Goal: Use online tool/utility: Utilize a website feature to perform a specific function

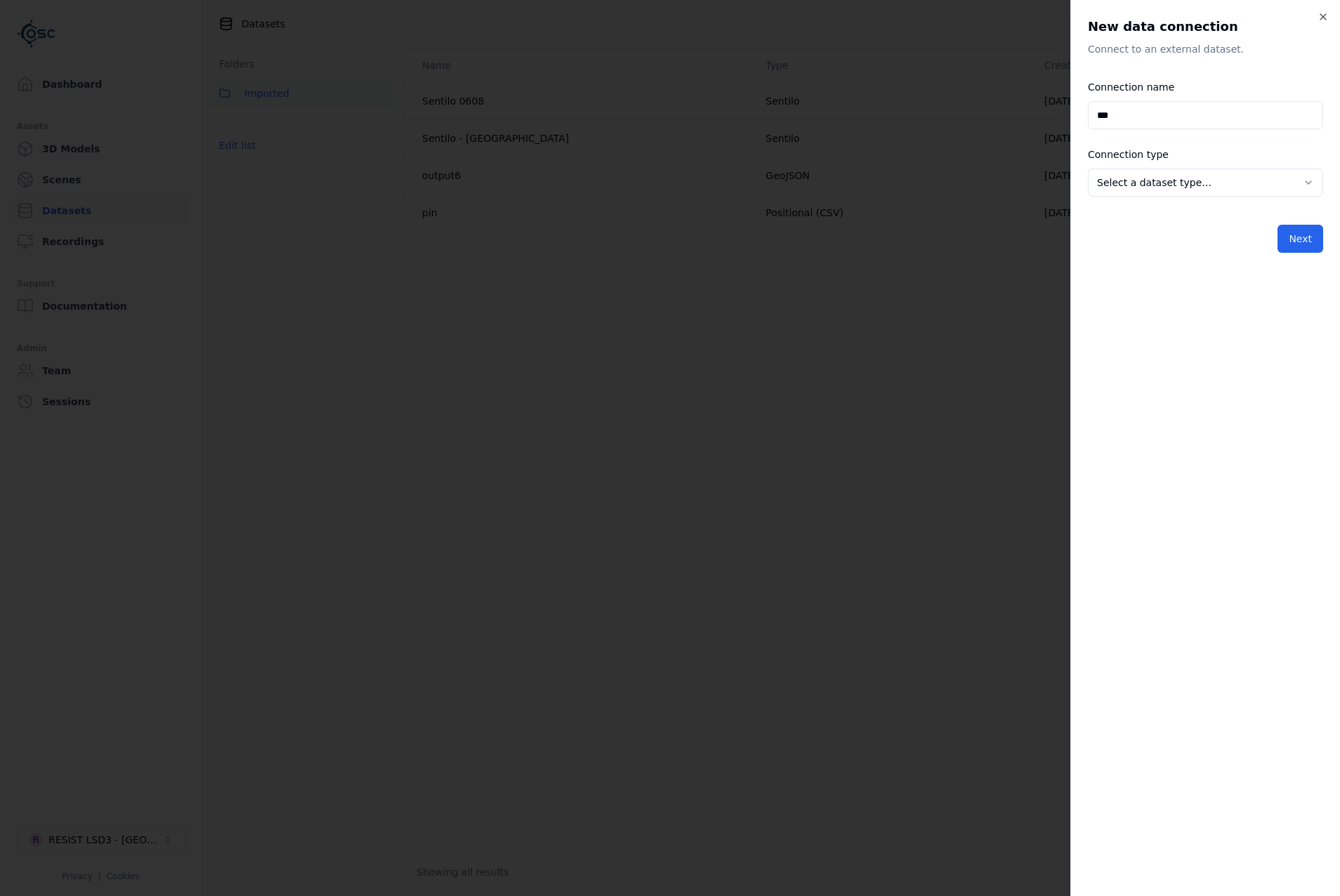
type input "***"
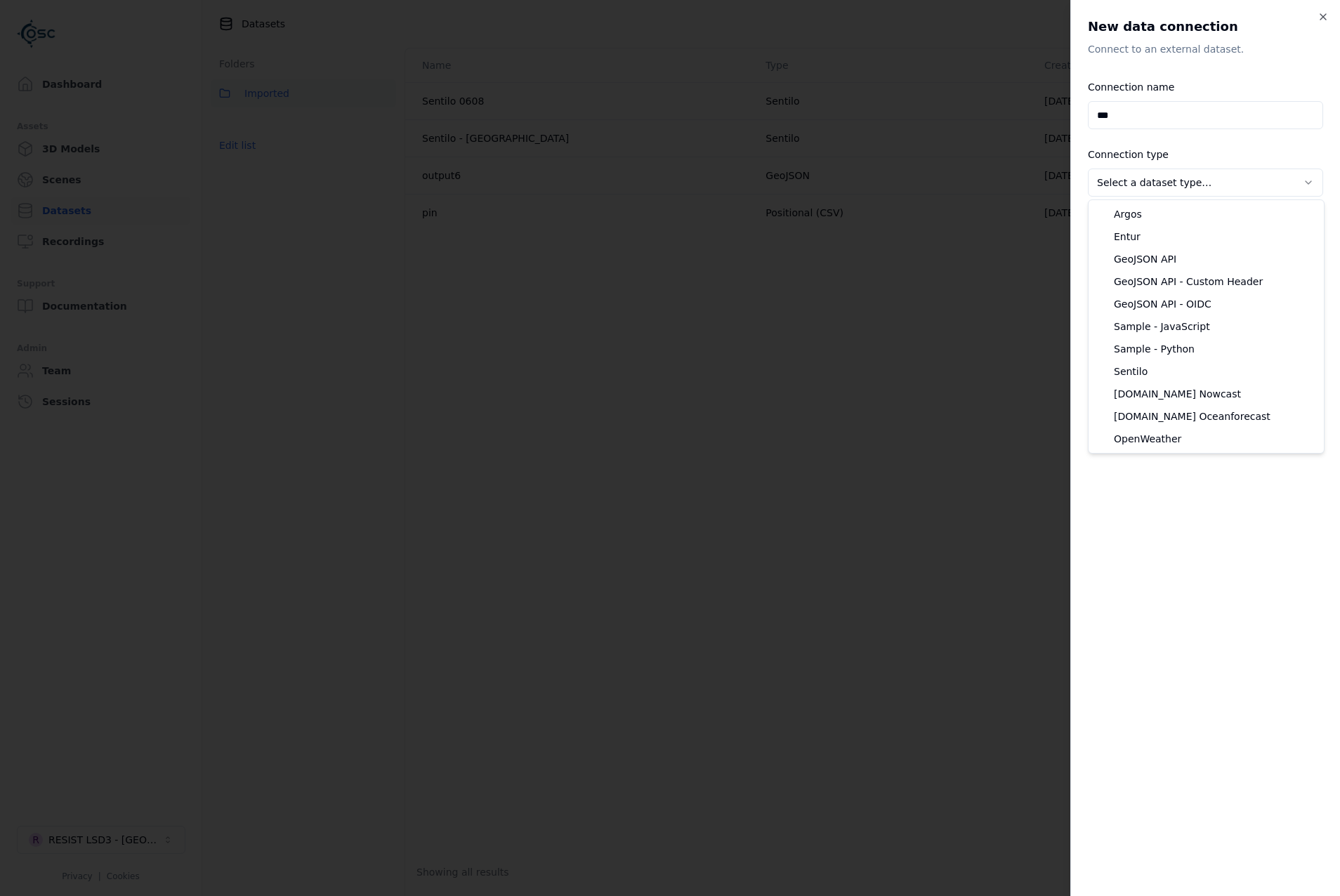
click at [1185, 182] on body "**********" at bounding box center [670, 448] width 1340 height 896
select select "**********"
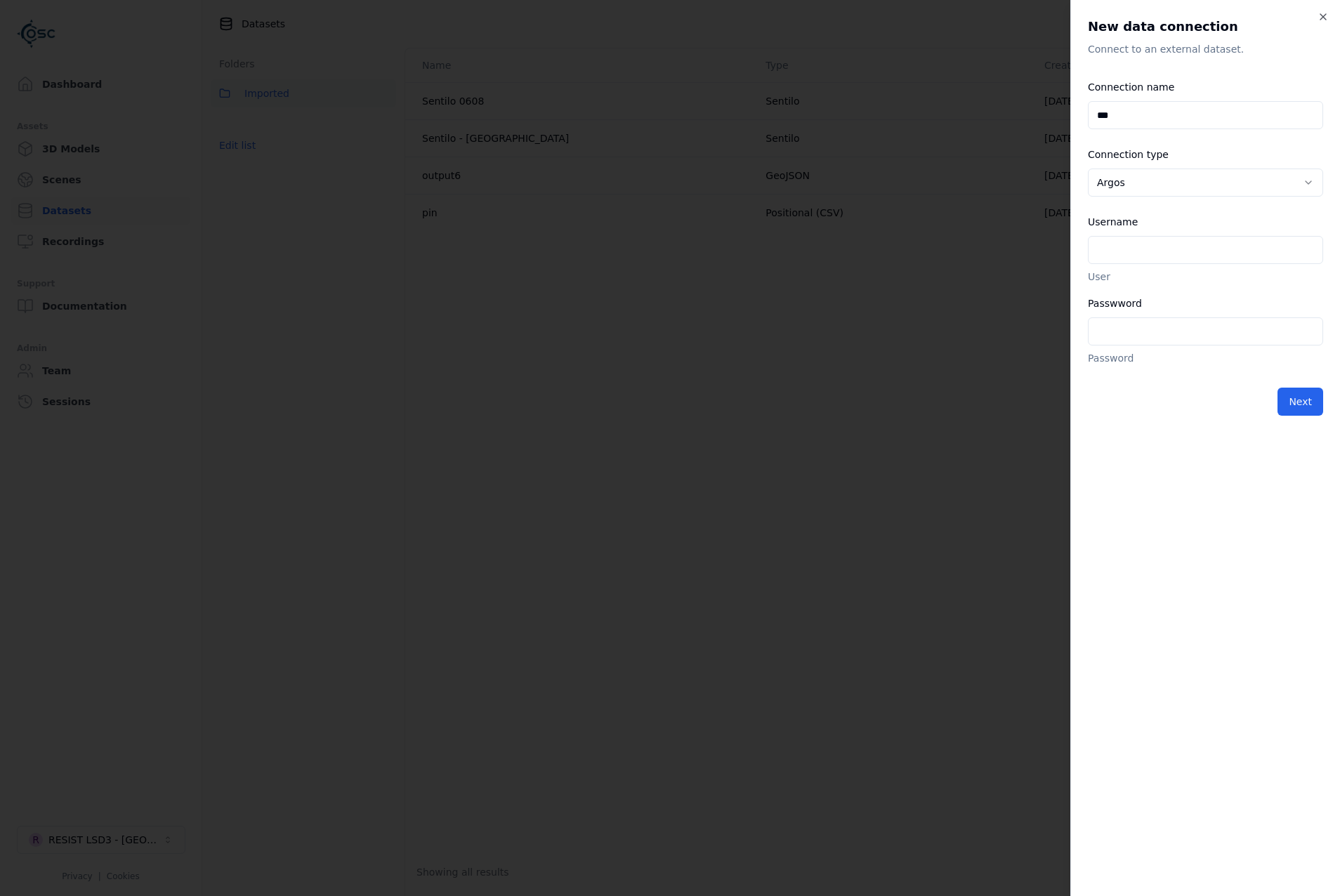
click at [1159, 243] on input "Username" at bounding box center [1206, 249] width 236 height 28
click at [1125, 321] on input "Passwword" at bounding box center [1206, 331] width 236 height 28
click at [1332, 15] on div "**********" at bounding box center [1205, 448] width 270 height 896
click at [1323, 16] on icon "button" at bounding box center [1323, 17] width 6 height 6
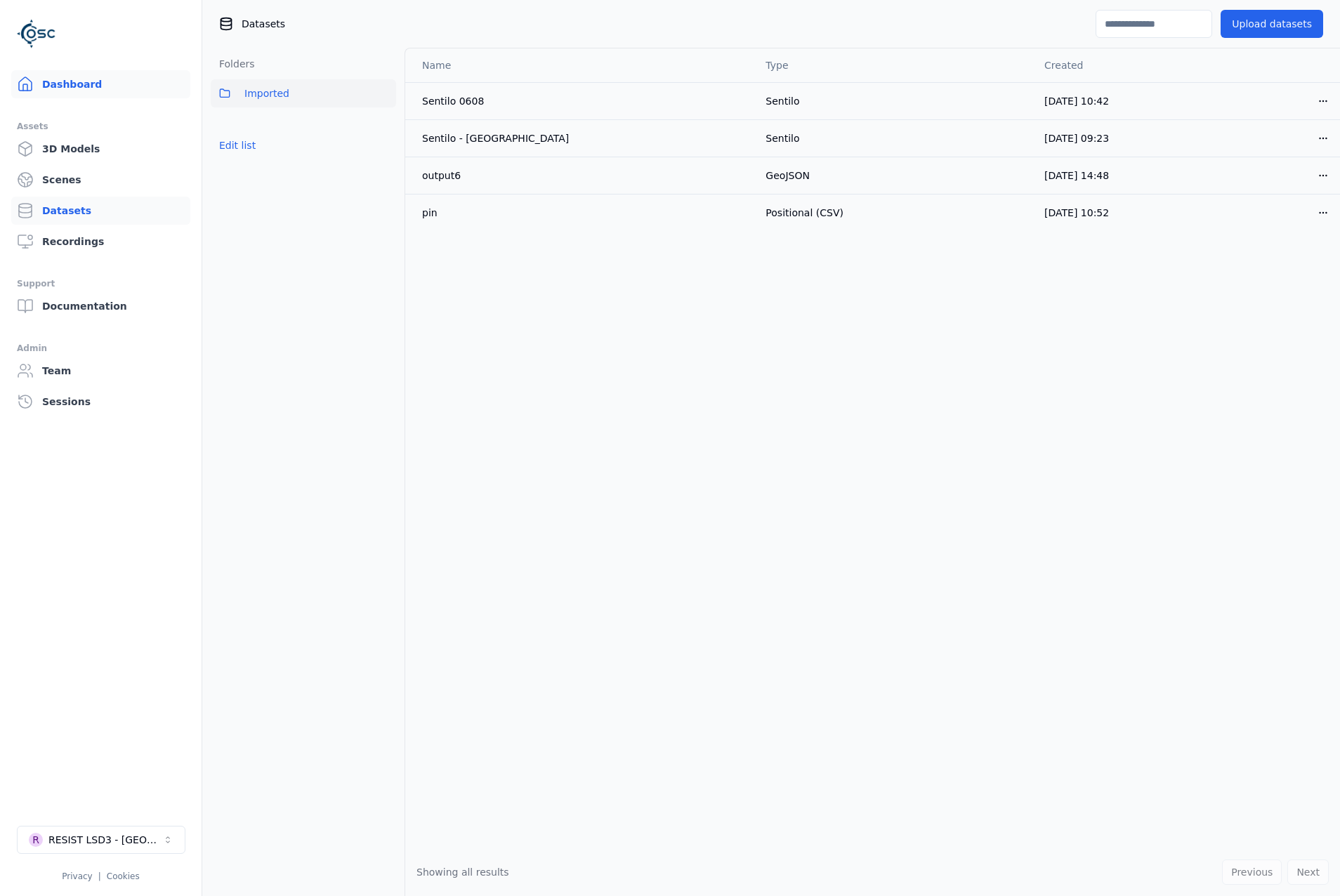
click at [87, 85] on link "Dashboard" at bounding box center [100, 83] width 179 height 28
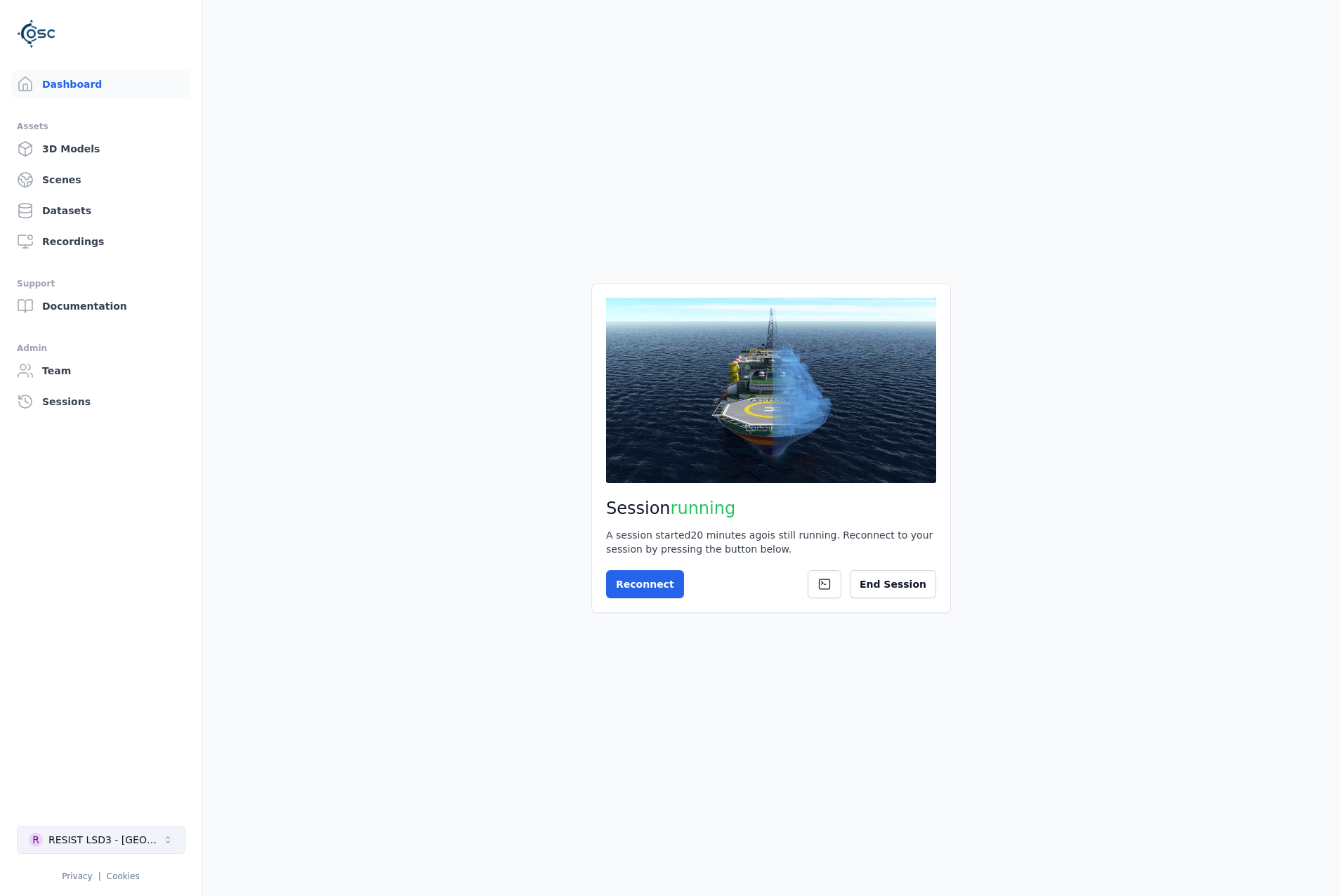
click at [160, 843] on button "R RESIST LSD3 - [GEOGRAPHIC_DATA]" at bounding box center [101, 840] width 168 height 28
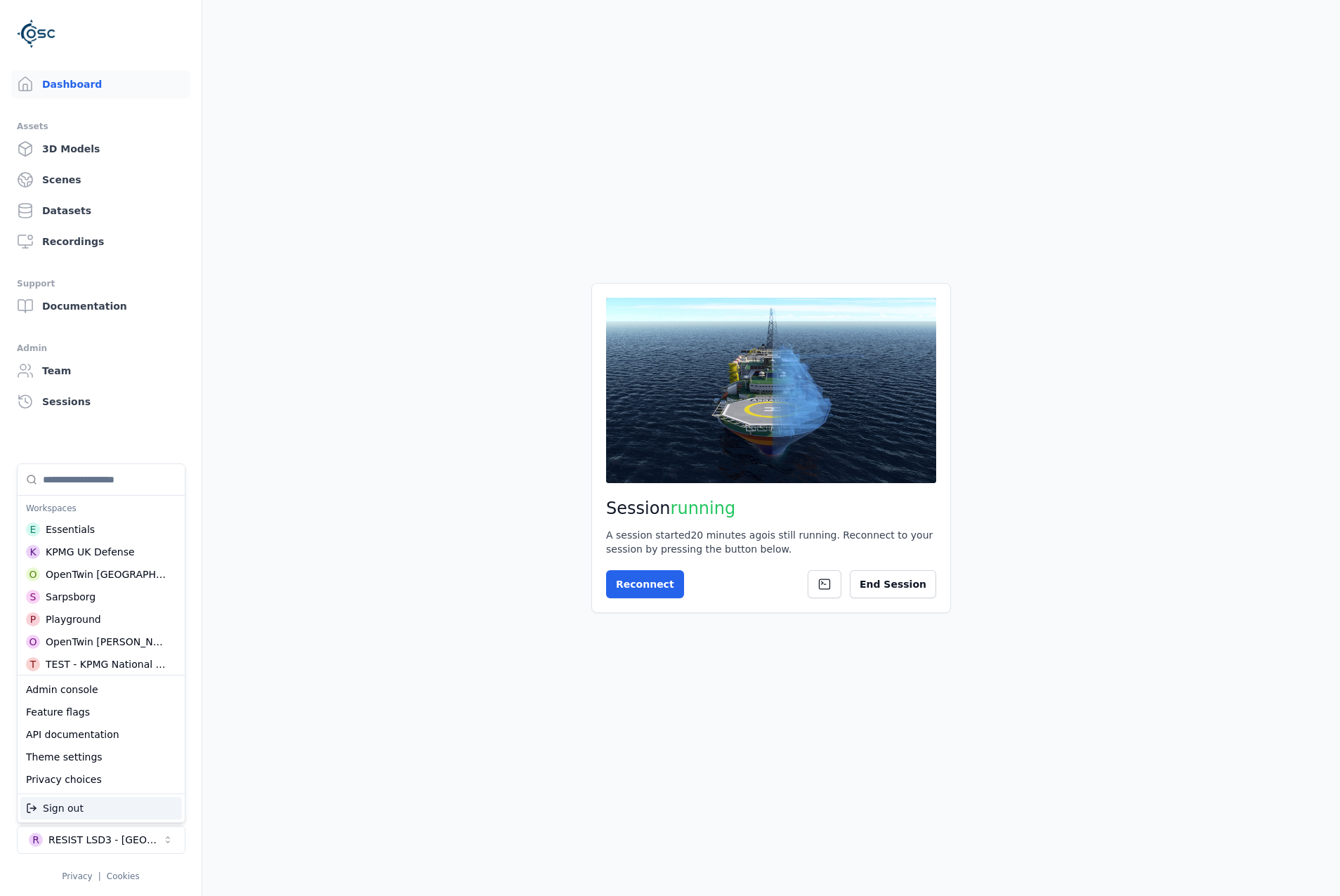
click at [880, 584] on html "Dashboard Assets 3D Models Scenes Datasets Recordings Support Documentation Adm…" at bounding box center [670, 448] width 1340 height 896
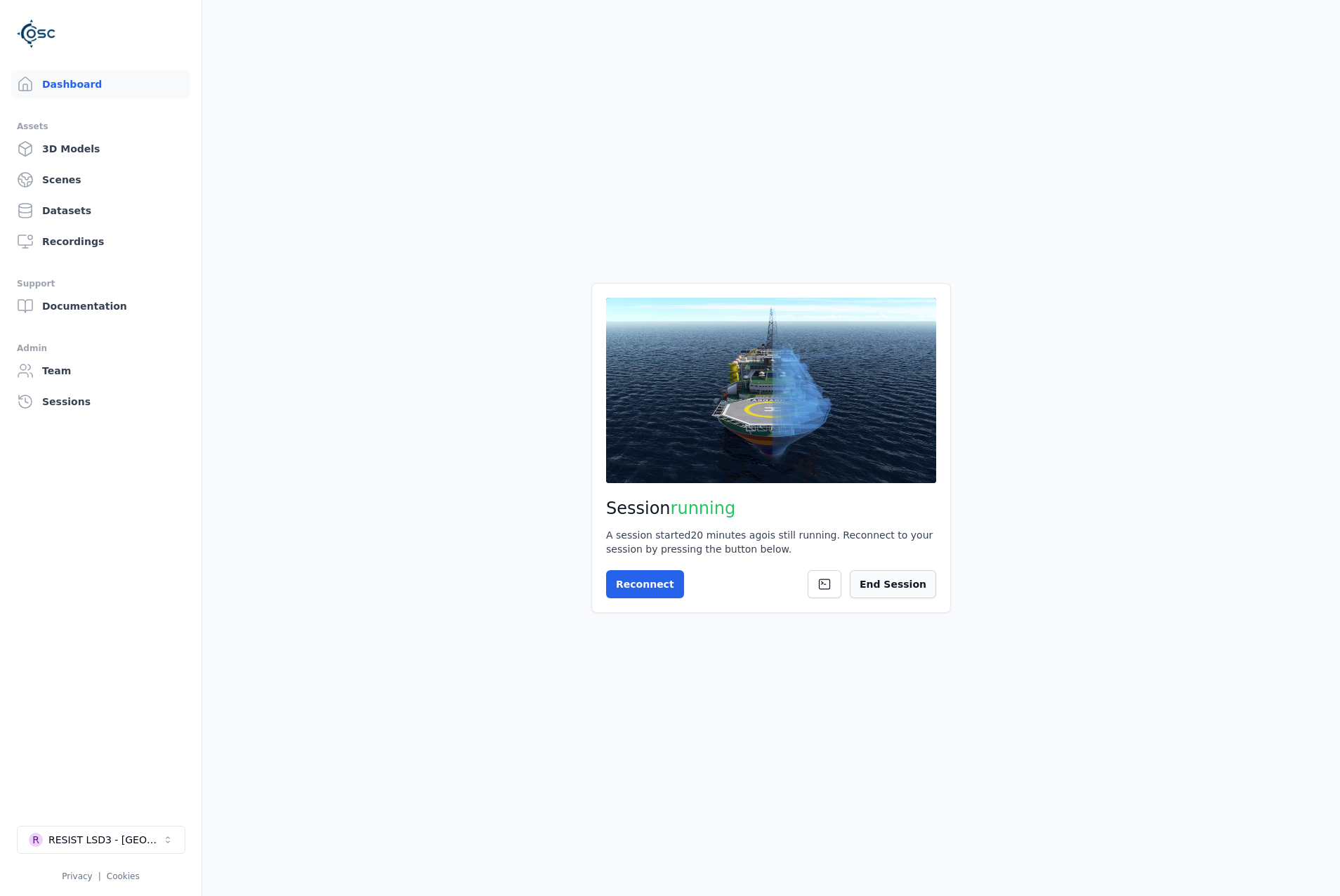
click at [909, 585] on button "End Session" at bounding box center [893, 584] width 87 height 28
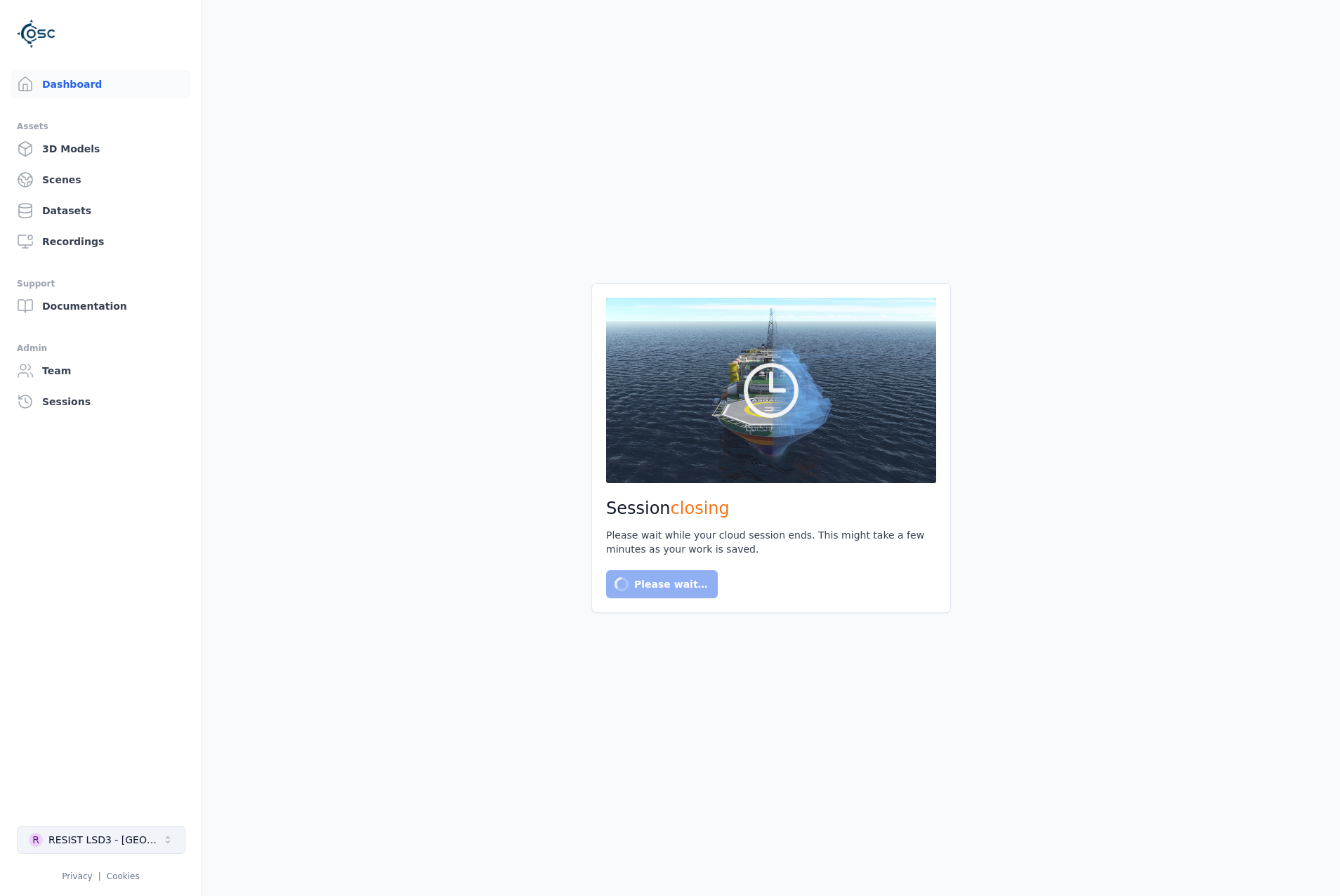
click at [135, 826] on button "R RESIST LSD3 - [GEOGRAPHIC_DATA]" at bounding box center [101, 840] width 168 height 28
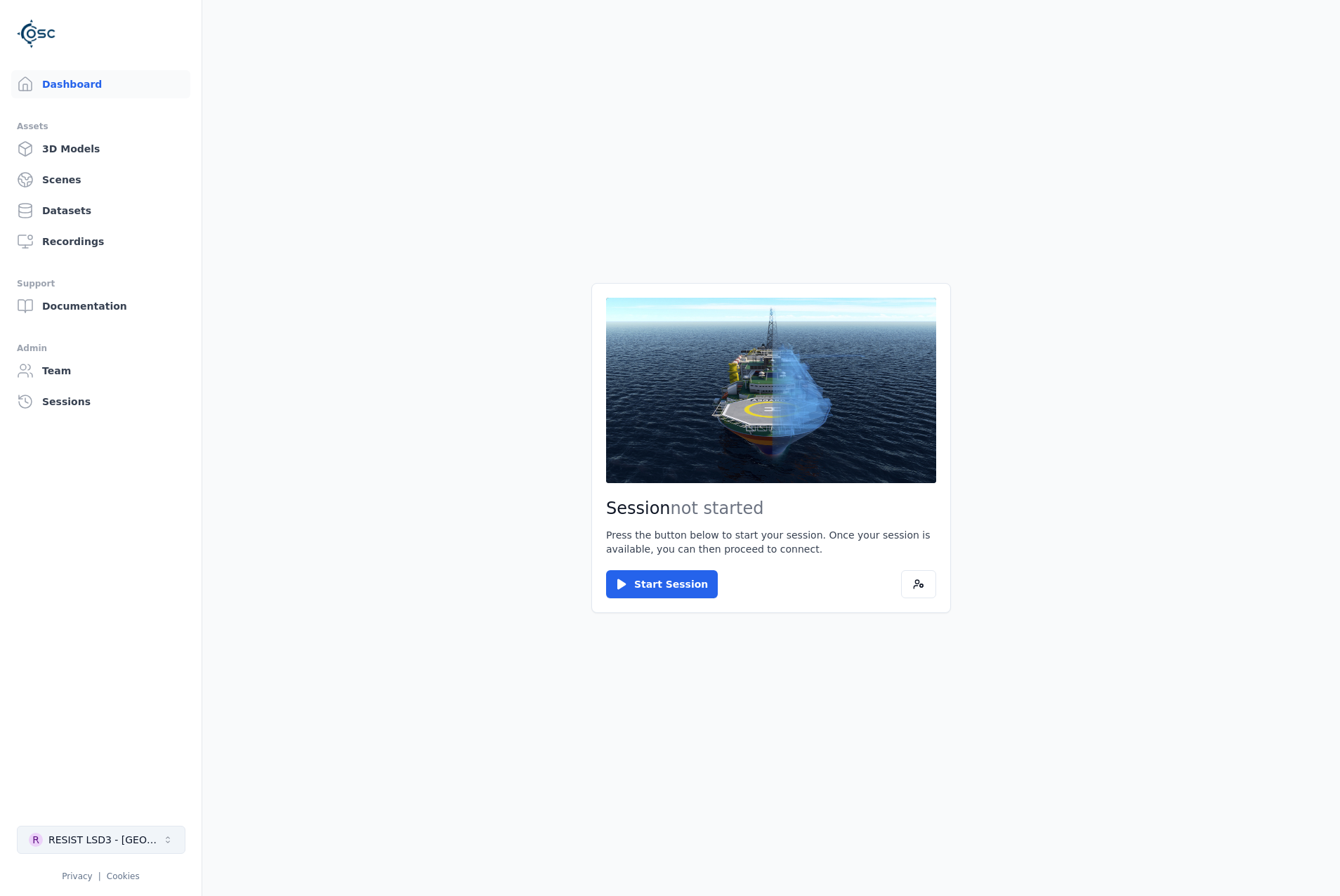
click at [142, 832] on button "R RESIST LSD3 - [GEOGRAPHIC_DATA]" at bounding box center [101, 840] width 168 height 28
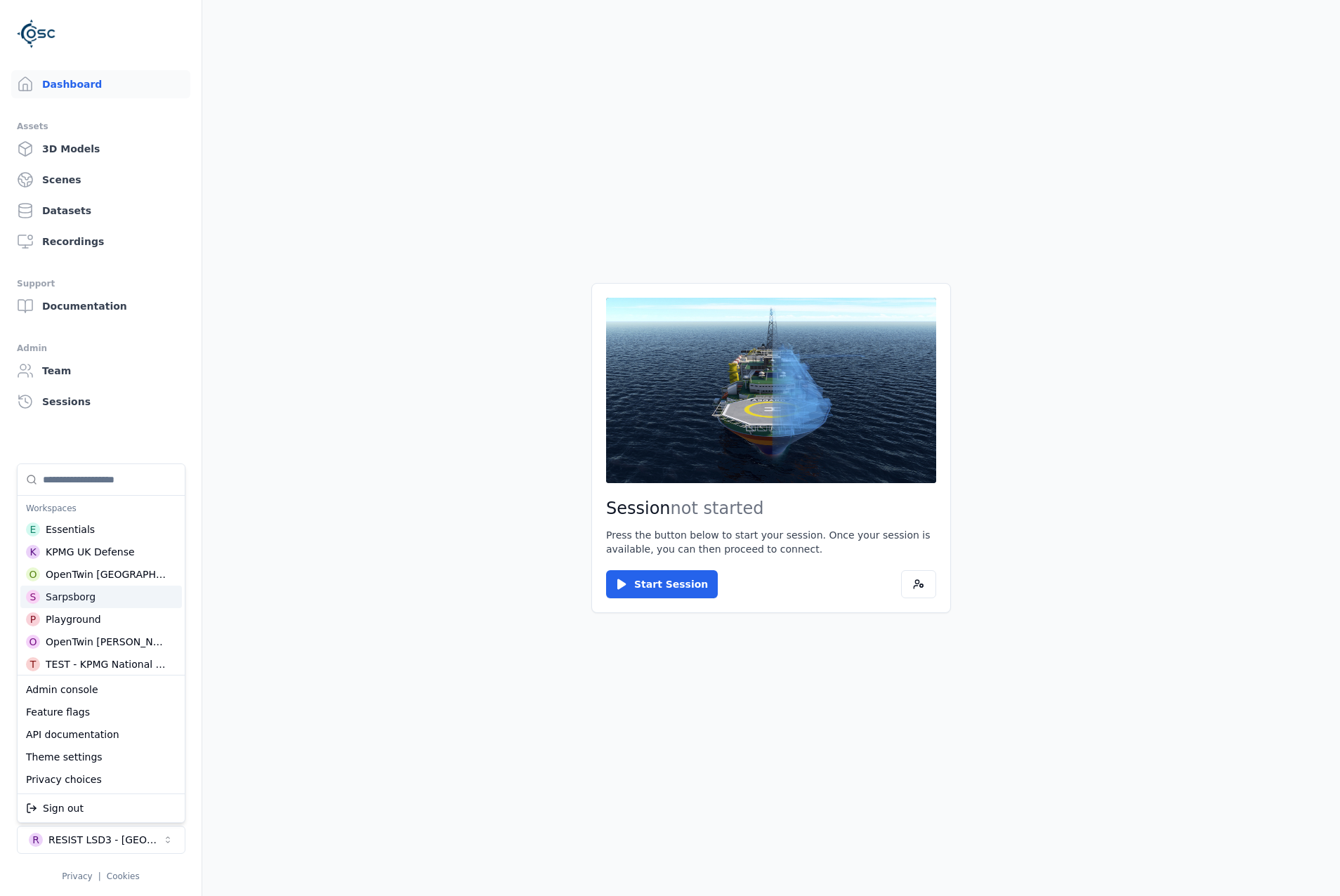
click at [93, 592] on div "S Sarpsborg" at bounding box center [101, 596] width 162 height 23
click at [666, 592] on html "Dashboard Assets 3D Models Scenes Datasets Recordings Support Documentation Adm…" at bounding box center [670, 448] width 1340 height 896
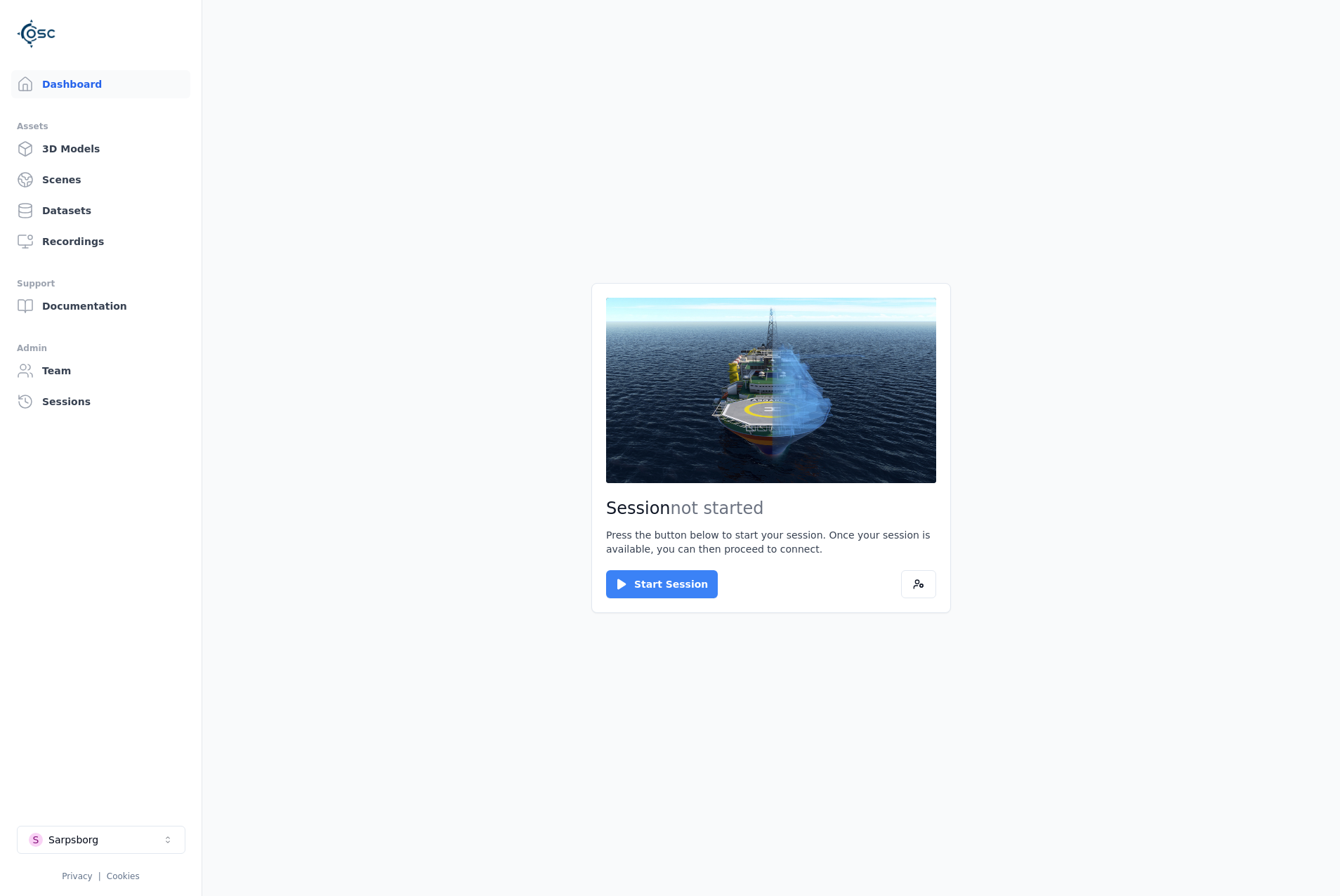
click at [650, 592] on button "Start Session" at bounding box center [662, 584] width 112 height 28
click at [635, 575] on button "Connect" at bounding box center [638, 584] width 65 height 28
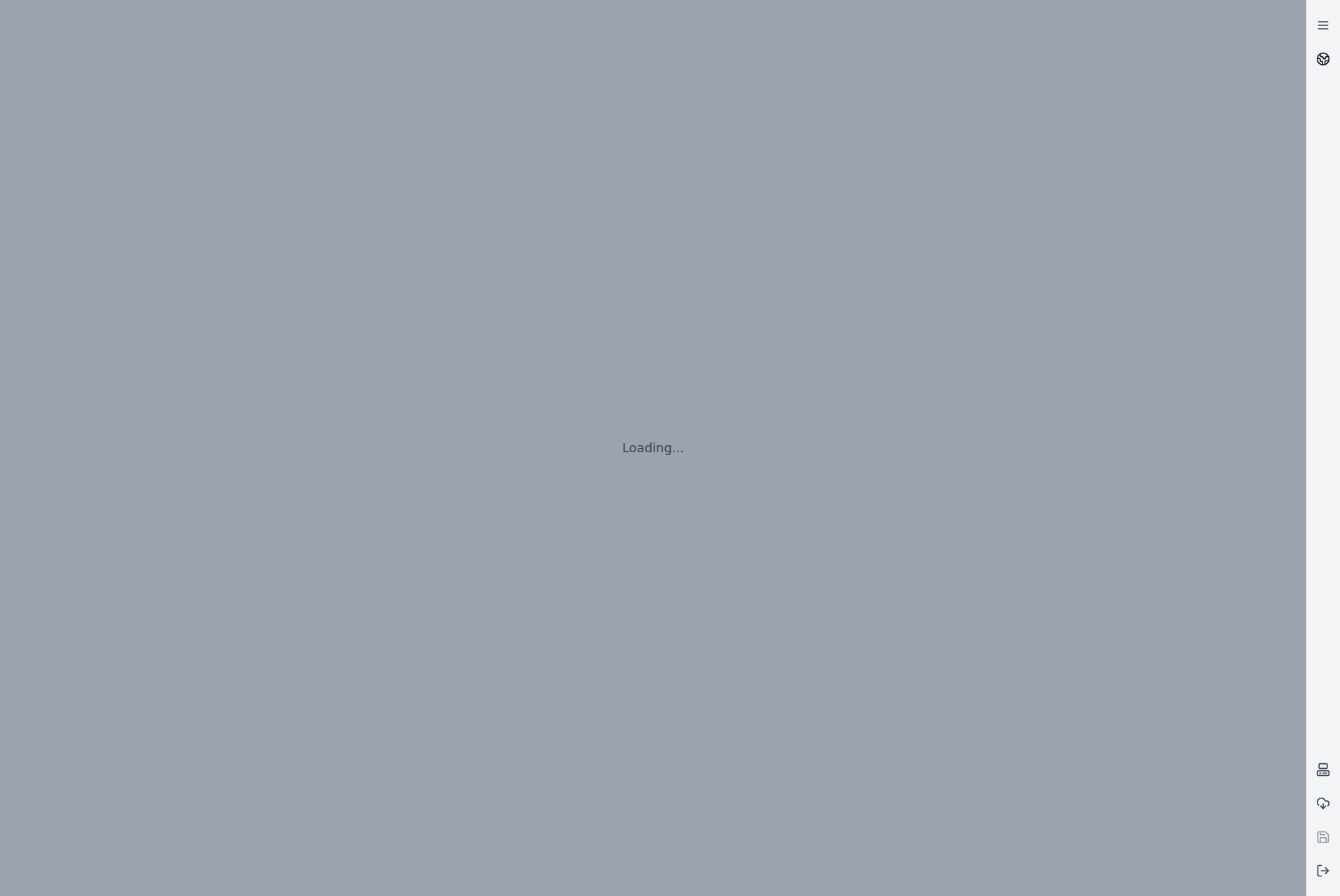
click at [1326, 61] on icon at bounding box center [1327, 63] width 3 height 3
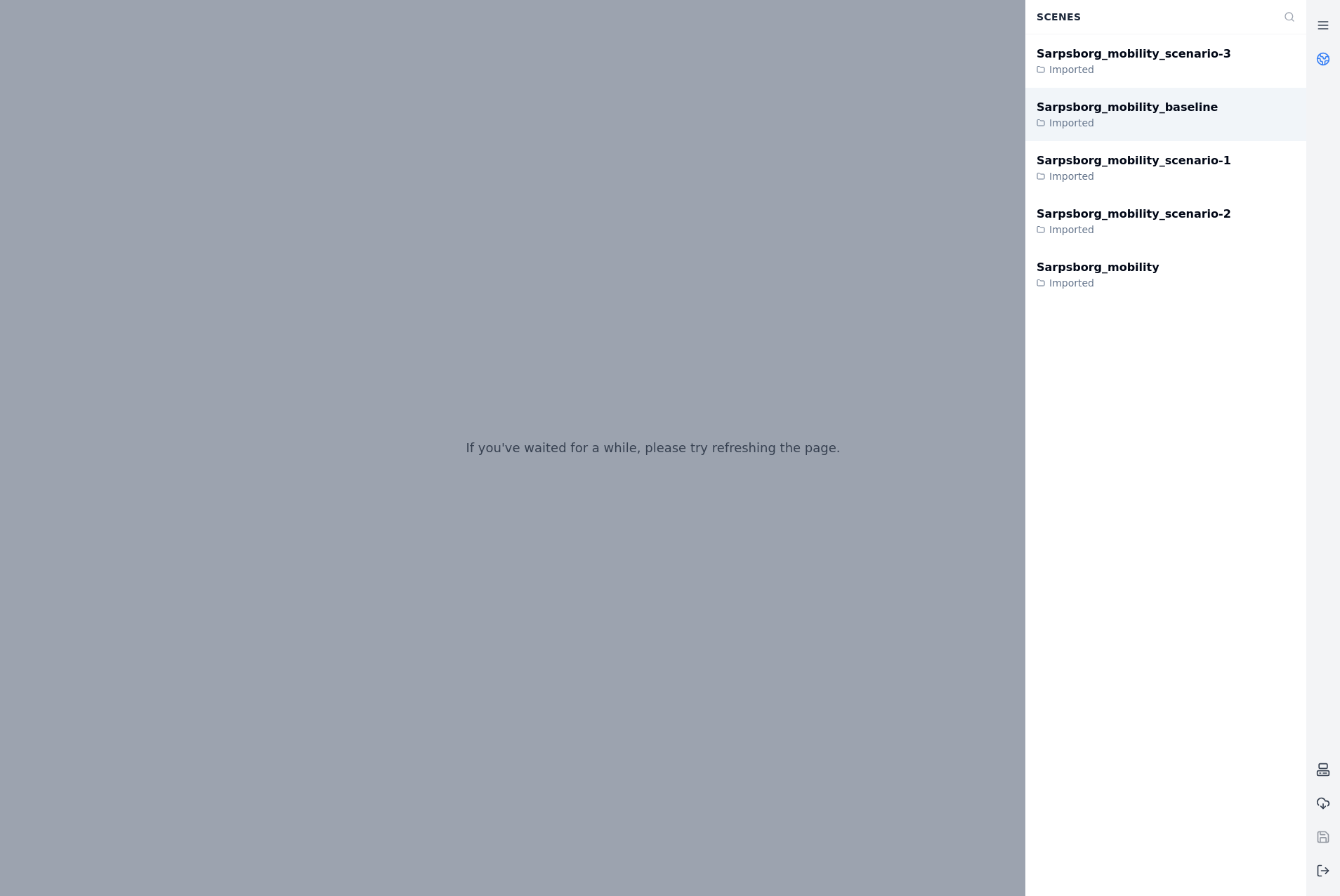
click at [1209, 117] on div "Sarpsborg_mobility_baseline Imported" at bounding box center [1167, 114] width 281 height 53
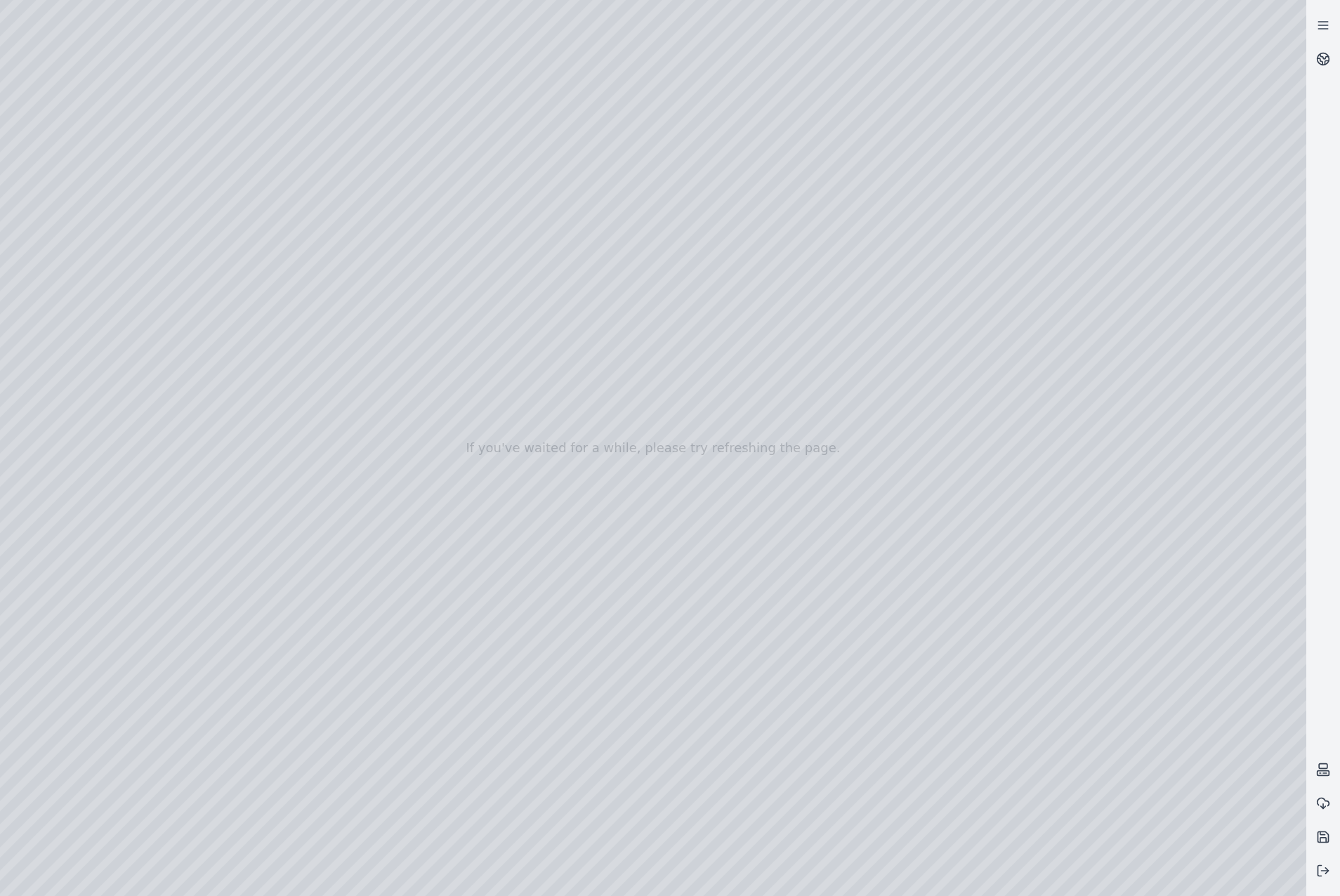
drag, startPoint x: 715, startPoint y: 544, endPoint x: 736, endPoint y: 563, distance: 28.3
drag, startPoint x: 751, startPoint y: 463, endPoint x: 780, endPoint y: 419, distance: 52.7
drag, startPoint x: 457, startPoint y: 466, endPoint x: 512, endPoint y: 466, distance: 55.0
drag, startPoint x: 912, startPoint y: 452, endPoint x: 634, endPoint y: 482, distance: 279.6
drag, startPoint x: 774, startPoint y: 488, endPoint x: 845, endPoint y: 358, distance: 148.1
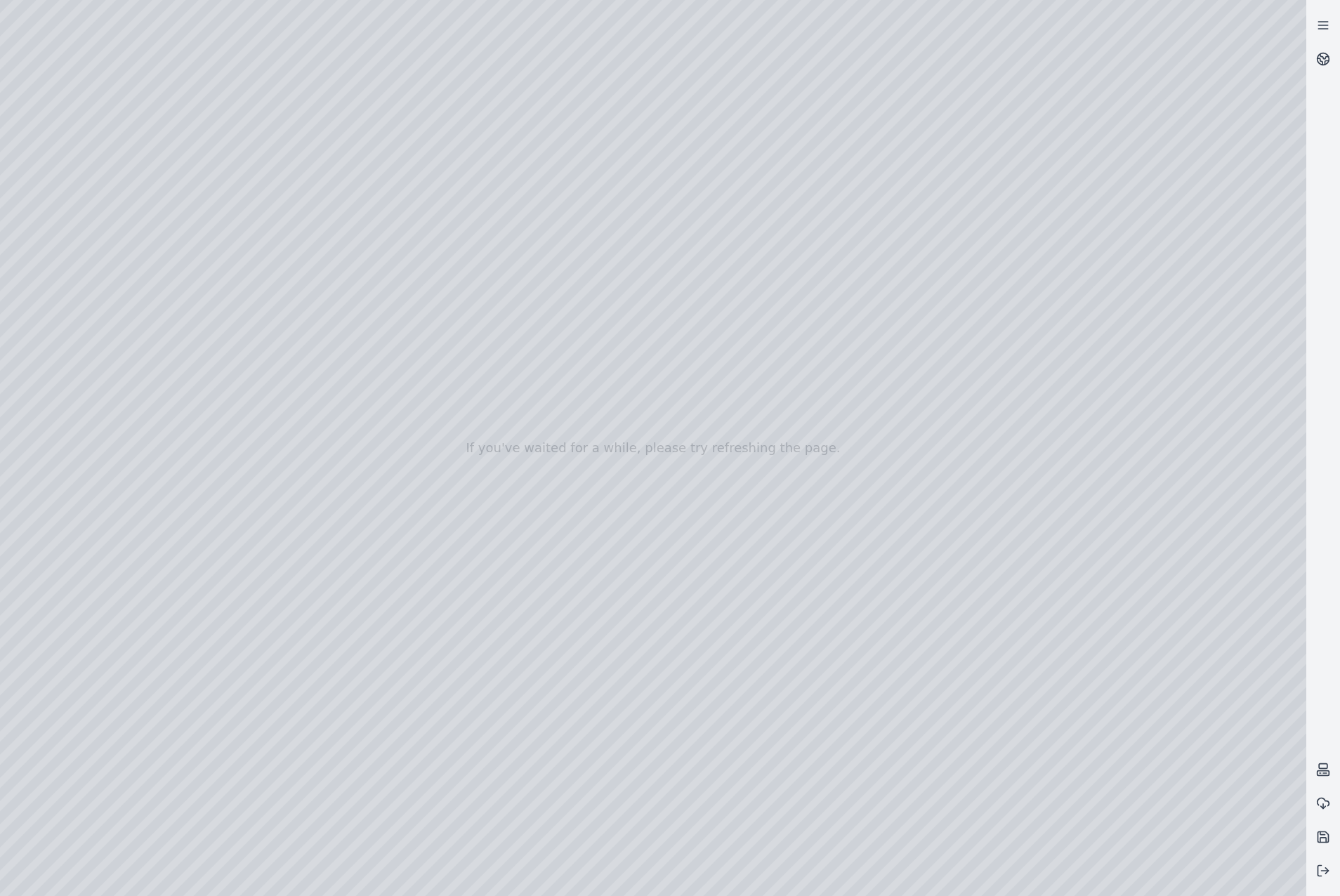
drag, startPoint x: 385, startPoint y: 549, endPoint x: 763, endPoint y: 451, distance: 390.5
drag, startPoint x: 881, startPoint y: 572, endPoint x: 894, endPoint y: 570, distance: 13.2
click at [116, 224] on div at bounding box center [653, 448] width 1306 height 896
click at [109, 287] on div at bounding box center [653, 448] width 1306 height 896
click at [104, 271] on div at bounding box center [653, 448] width 1306 height 896
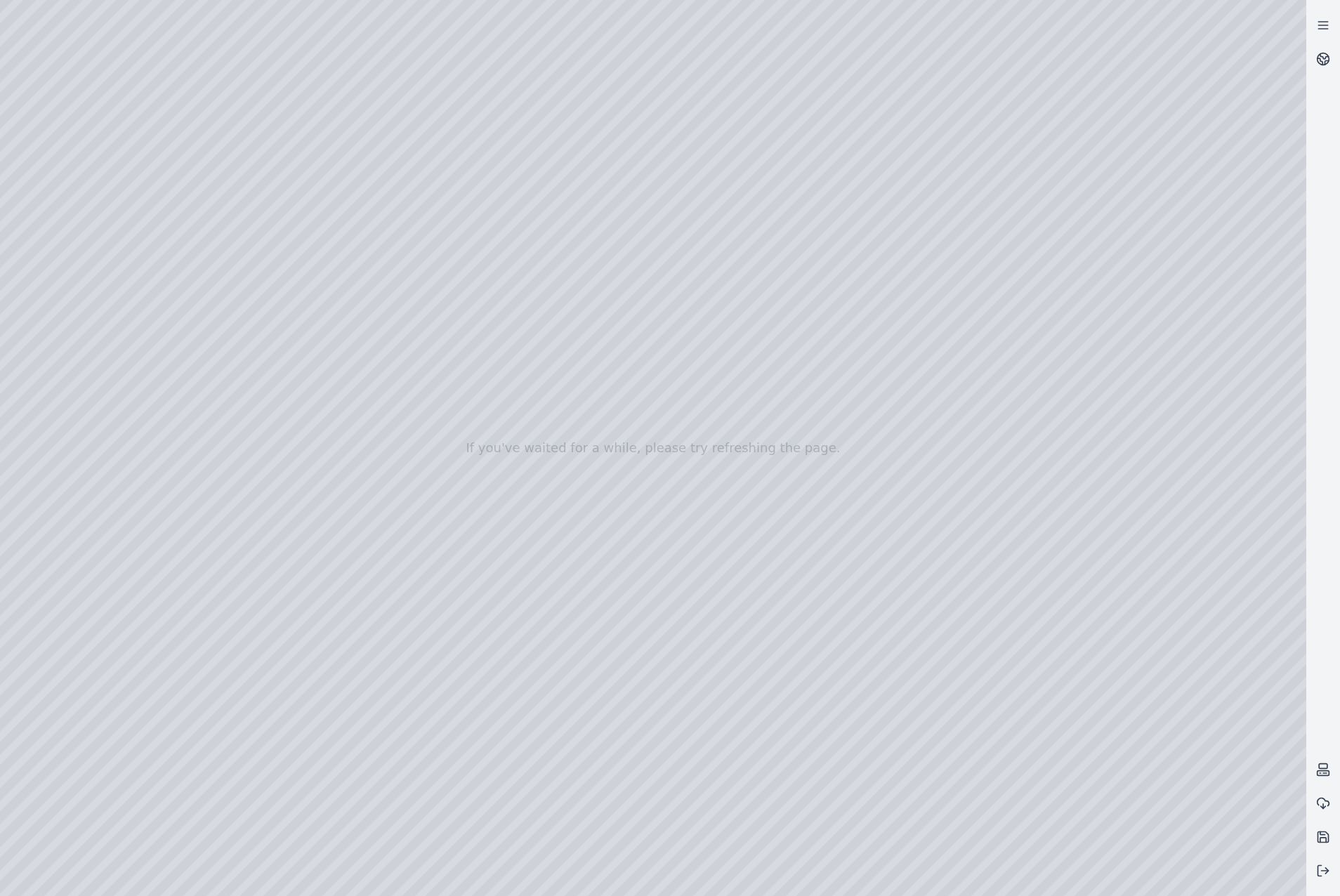
click at [104, 227] on div at bounding box center [653, 448] width 1306 height 896
click at [105, 198] on div at bounding box center [653, 448] width 1306 height 896
click at [109, 265] on div at bounding box center [653, 448] width 1306 height 896
click at [410, 435] on div at bounding box center [653, 448] width 1306 height 896
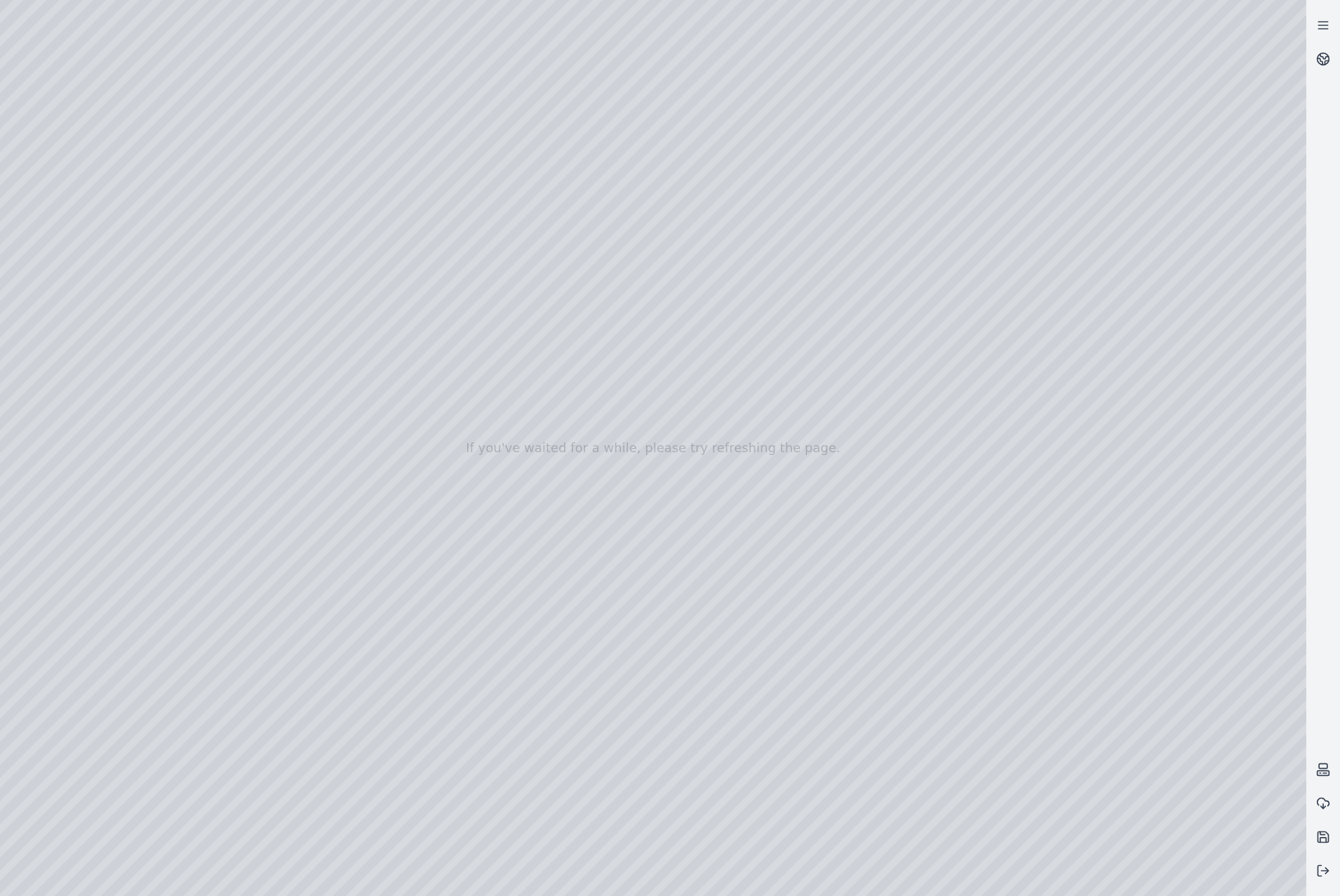
click at [409, 469] on div at bounding box center [653, 448] width 1306 height 896
click at [364, 470] on div at bounding box center [653, 448] width 1306 height 896
click at [350, 488] on div at bounding box center [653, 448] width 1306 height 896
click at [579, 310] on div at bounding box center [653, 448] width 1306 height 896
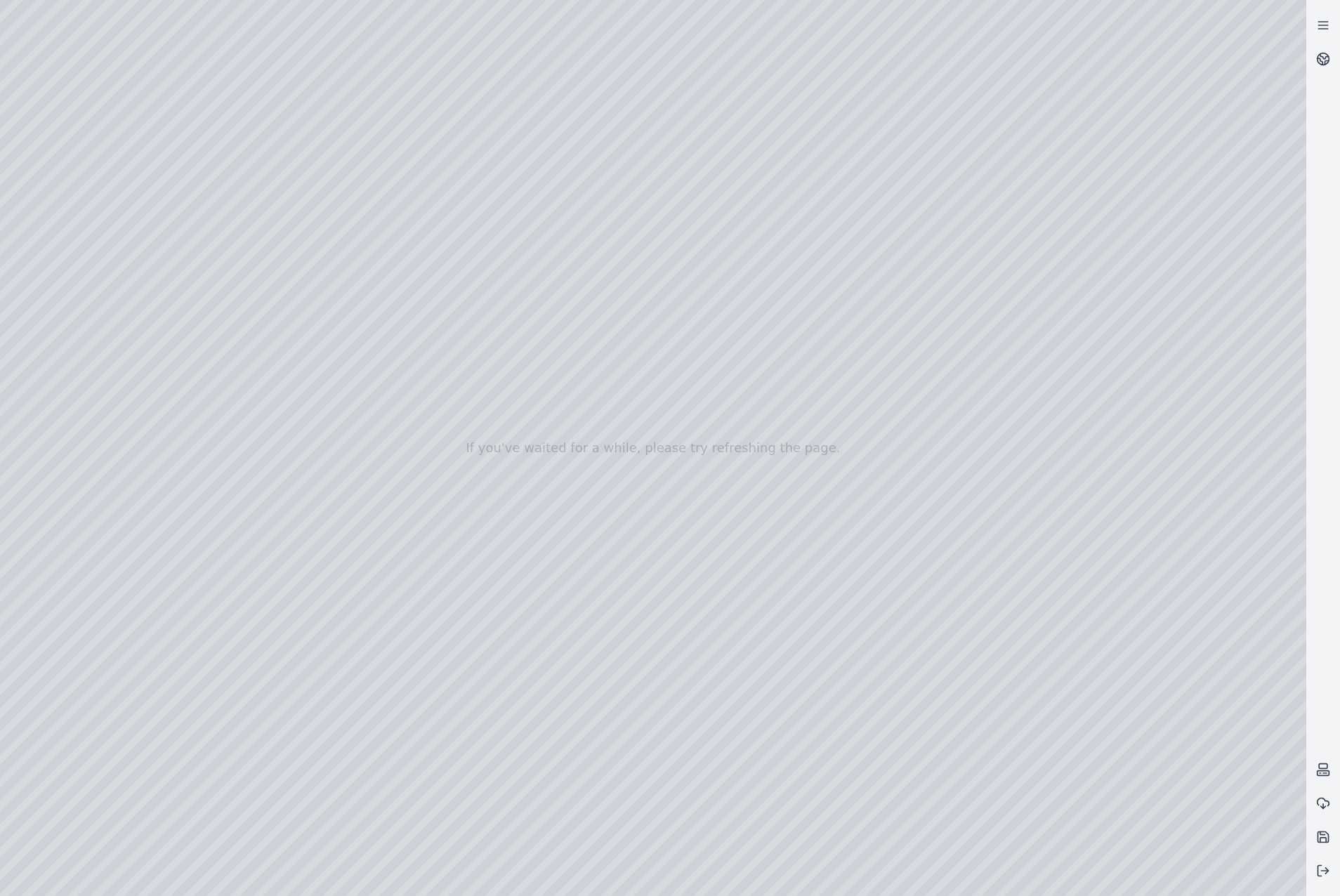
click at [594, 358] on div at bounding box center [653, 448] width 1306 height 896
click at [582, 310] on div at bounding box center [653, 448] width 1306 height 896
click at [609, 359] on div at bounding box center [653, 448] width 1306 height 896
click at [729, 227] on div at bounding box center [653, 448] width 1306 height 896
drag, startPoint x: 550, startPoint y: 465, endPoint x: 941, endPoint y: 588, distance: 409.9
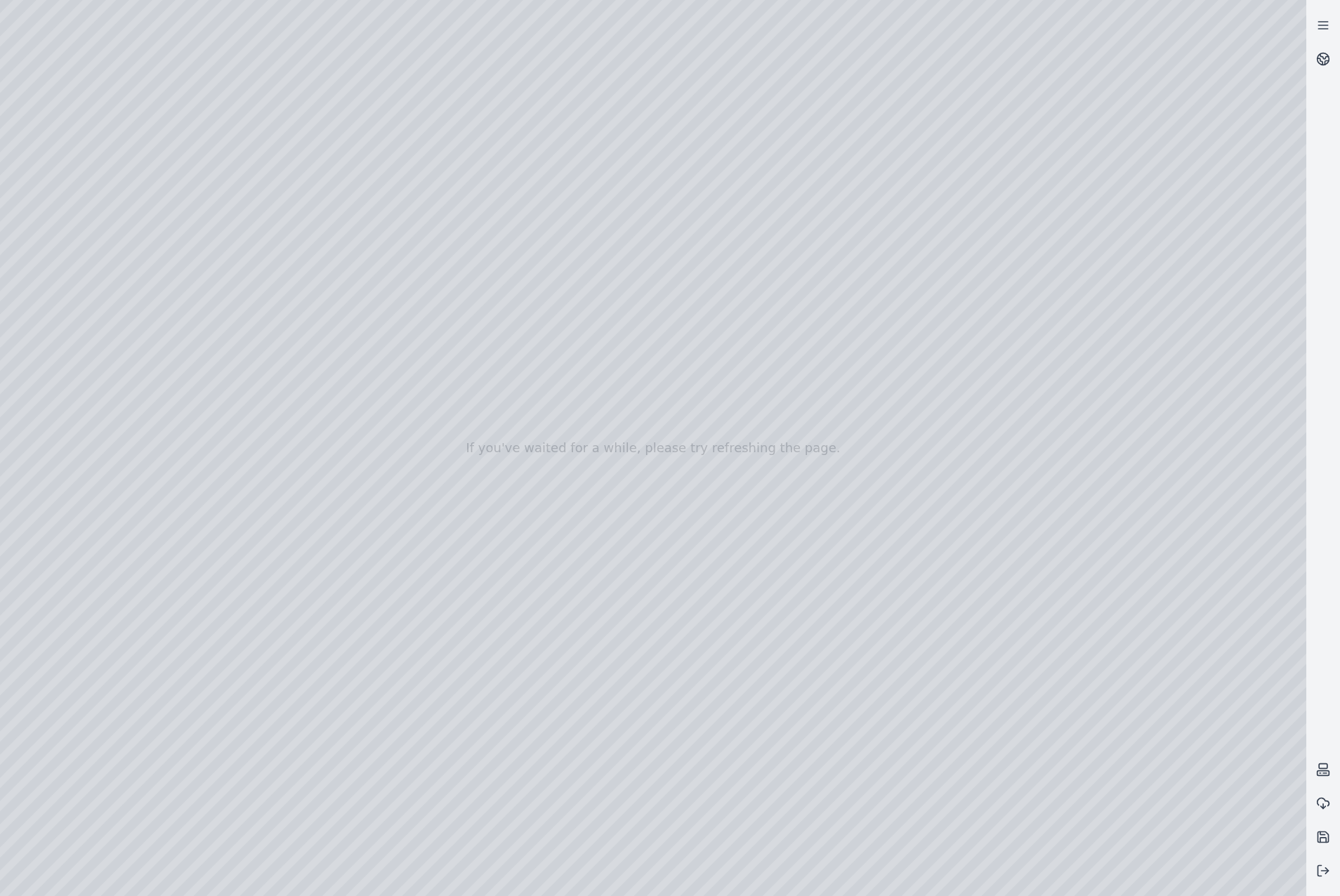
drag, startPoint x: 635, startPoint y: 441, endPoint x: 1185, endPoint y: 538, distance: 558.5
drag, startPoint x: 730, startPoint y: 516, endPoint x: 968, endPoint y: 524, distance: 238.1
click at [364, 443] on div at bounding box center [653, 448] width 1306 height 896
click at [357, 466] on div at bounding box center [653, 448] width 1306 height 896
click at [630, 452] on div at bounding box center [653, 448] width 1306 height 896
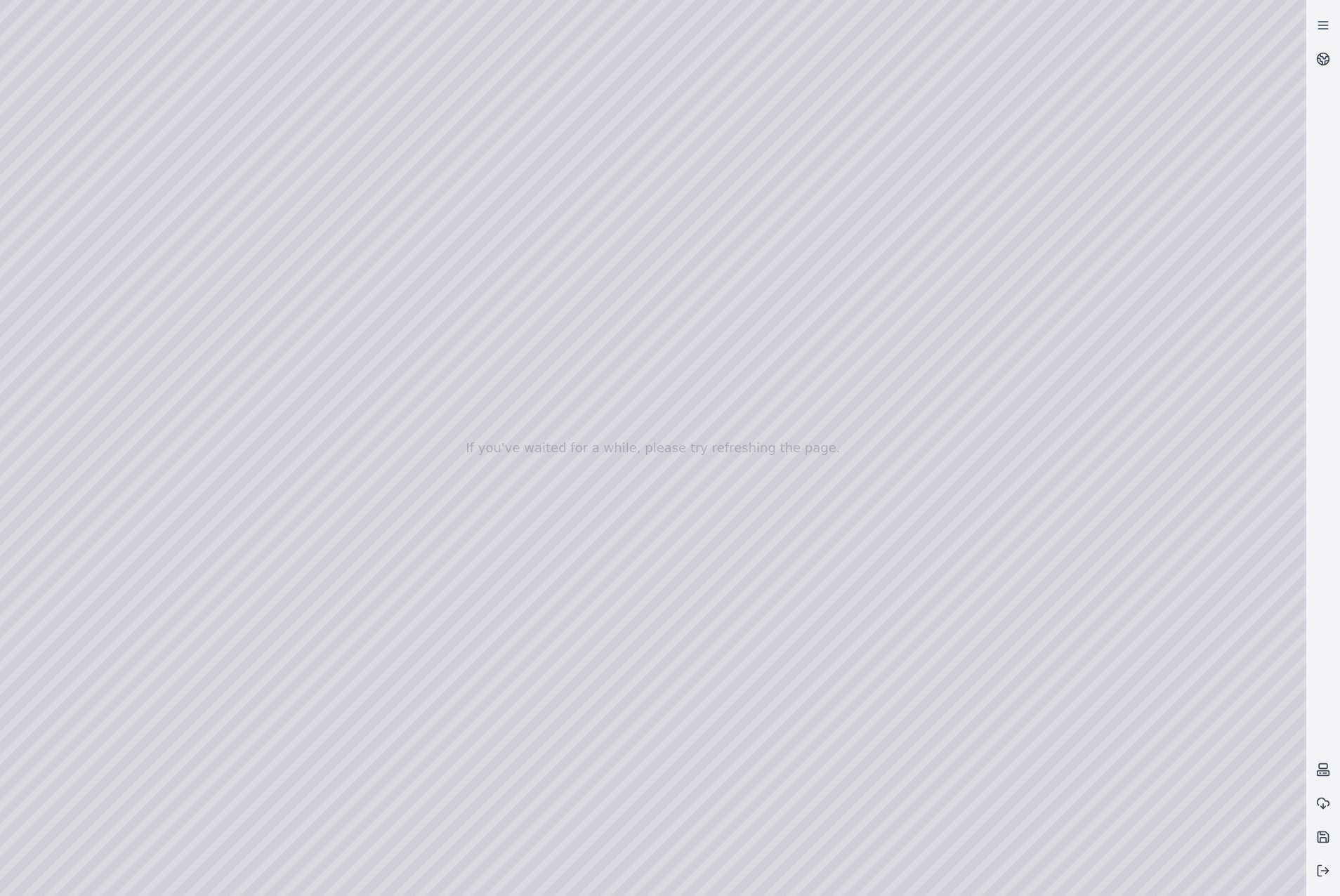
click at [635, 461] on div at bounding box center [653, 448] width 1306 height 896
click at [734, 221] on div at bounding box center [653, 448] width 1306 height 896
drag, startPoint x: 715, startPoint y: 563, endPoint x: 678, endPoint y: 559, distance: 37.2
click at [357, 440] on div at bounding box center [653, 448] width 1306 height 896
click at [354, 456] on div at bounding box center [653, 448] width 1306 height 896
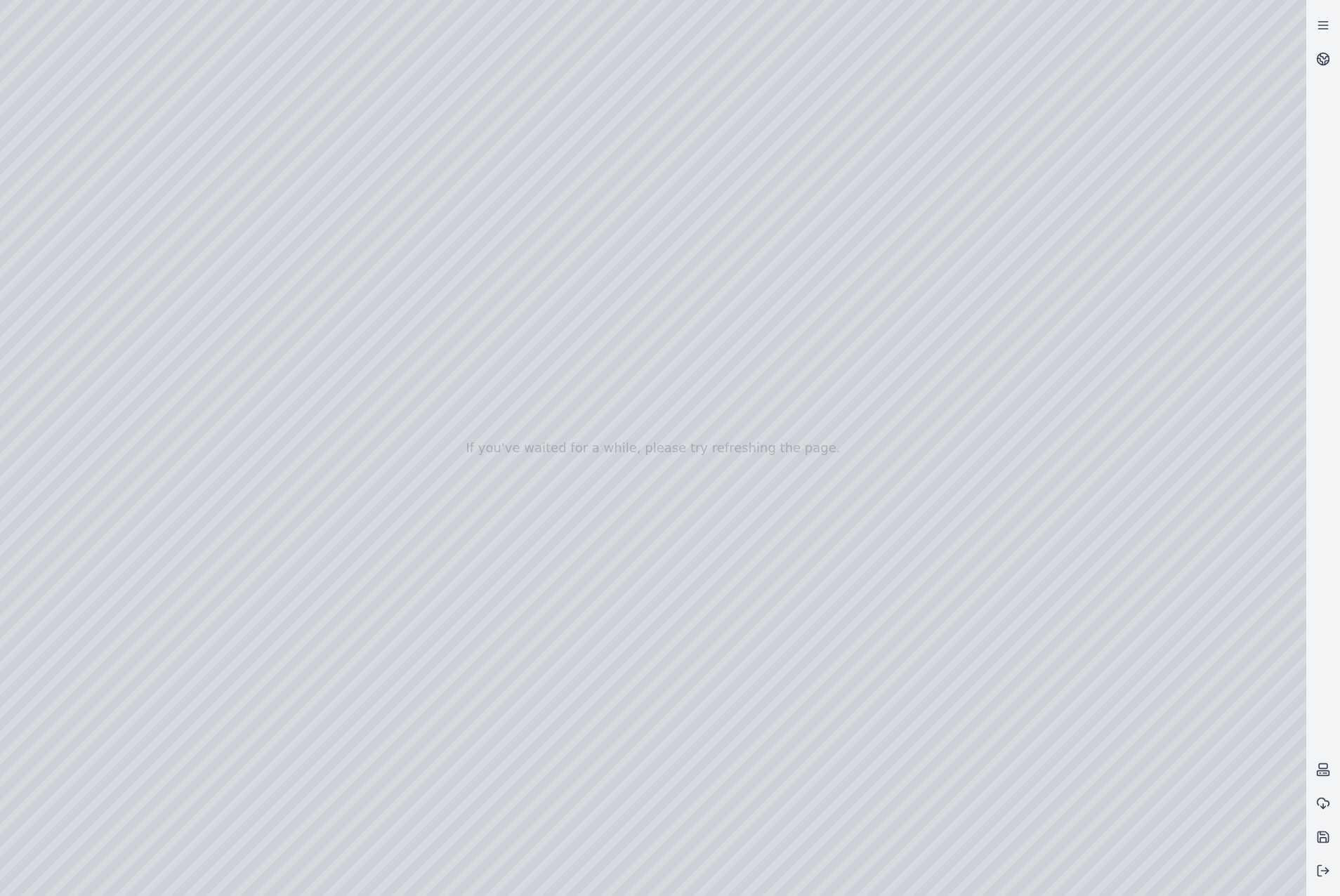
drag, startPoint x: 631, startPoint y: 216, endPoint x: 352, endPoint y: 213, distance: 279.0
click at [352, 213] on div at bounding box center [653, 448] width 1306 height 896
drag, startPoint x: 625, startPoint y: 209, endPoint x: 1173, endPoint y: 431, distance: 591.3
click at [1173, 431] on div at bounding box center [653, 448] width 1306 height 896
click at [1157, 527] on div at bounding box center [653, 448] width 1306 height 896
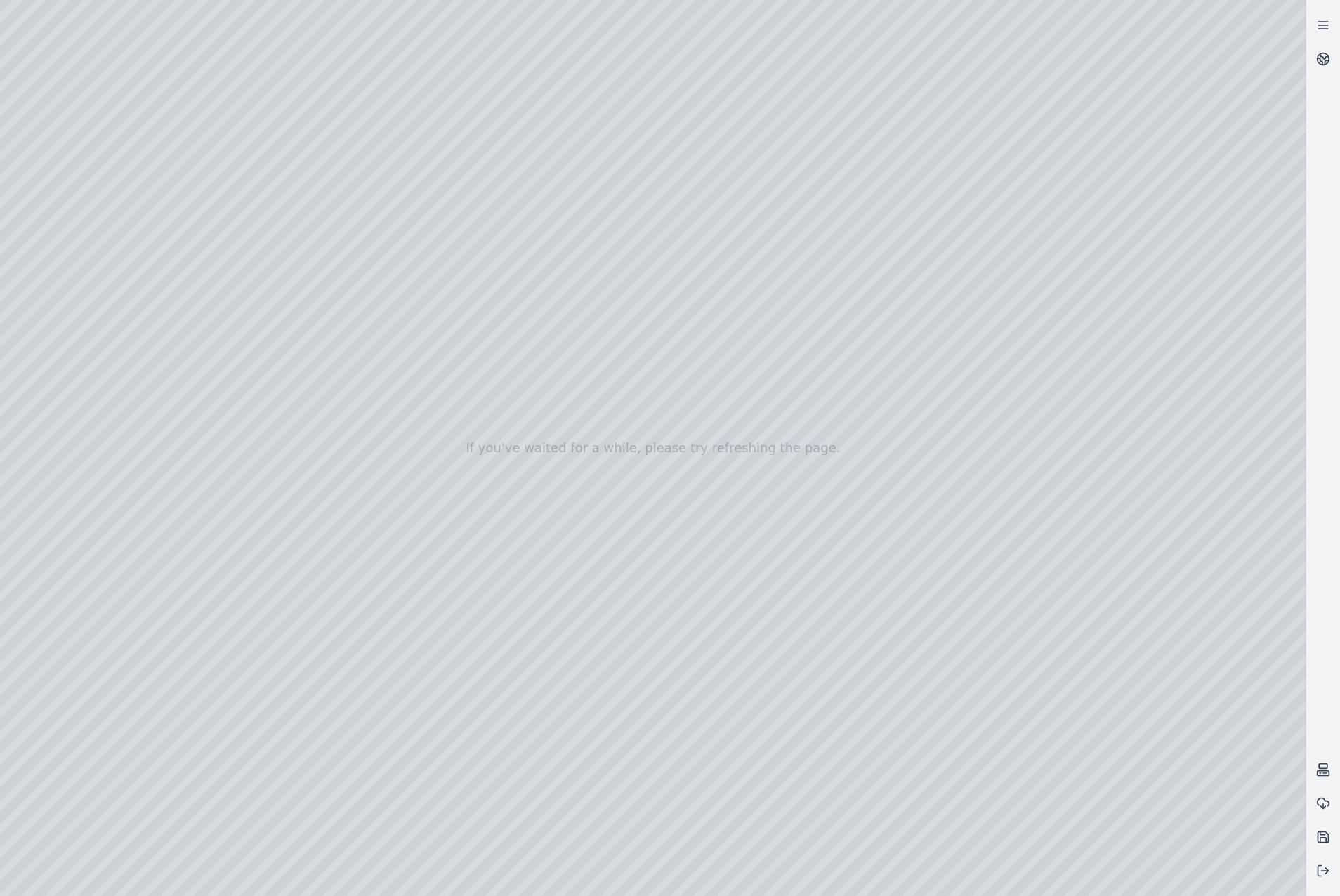
click at [1139, 582] on div at bounding box center [653, 448] width 1306 height 896
click at [1130, 526] on div at bounding box center [653, 448] width 1306 height 896
click at [1151, 575] on div at bounding box center [653, 448] width 1306 height 896
click at [1139, 524] on div at bounding box center [653, 448] width 1306 height 896
click at [1129, 581] on div at bounding box center [653, 448] width 1306 height 896
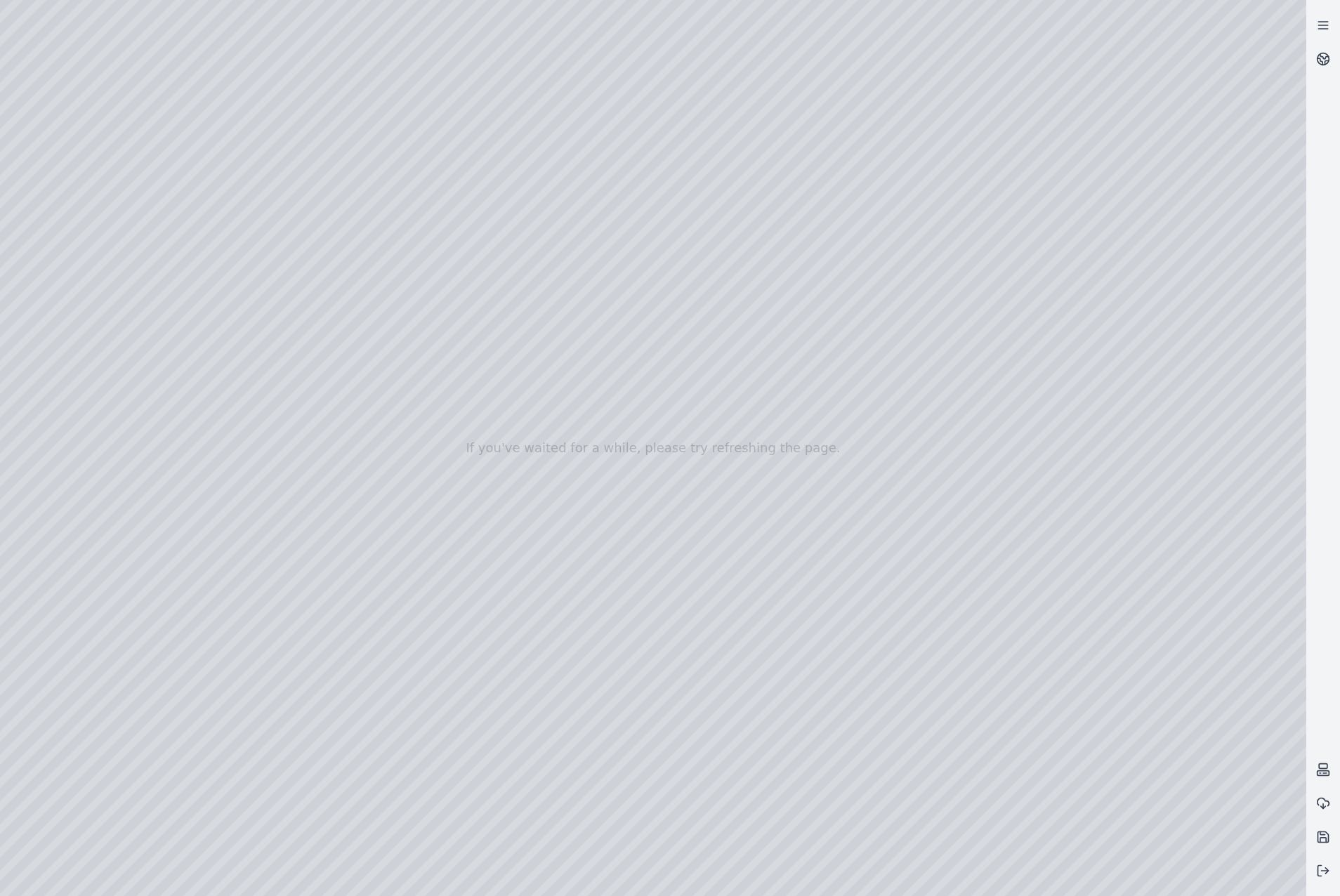
click at [1130, 527] on div at bounding box center [653, 448] width 1306 height 896
click at [1149, 578] on div at bounding box center [653, 448] width 1306 height 896
click at [1141, 528] on div at bounding box center [653, 448] width 1306 height 896
click at [1157, 588] on div at bounding box center [653, 448] width 1306 height 896
click at [1145, 520] on div at bounding box center [653, 448] width 1306 height 896
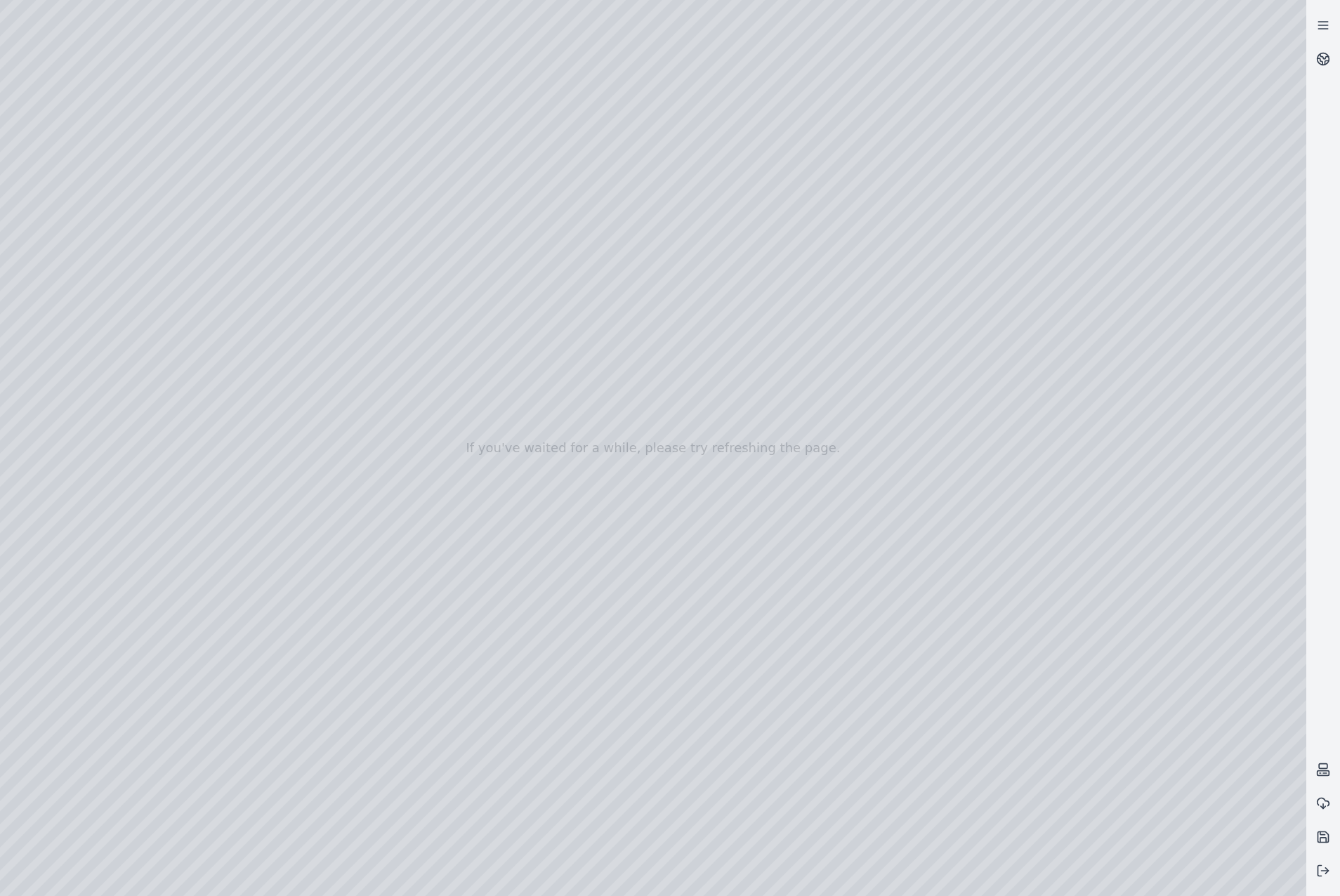
click at [1153, 584] on div at bounding box center [653, 448] width 1306 height 896
click at [1136, 533] on div at bounding box center [653, 448] width 1306 height 896
click at [1161, 589] on div at bounding box center [653, 448] width 1306 height 896
click at [1122, 528] on div at bounding box center [653, 448] width 1306 height 896
click at [1111, 575] on div at bounding box center [653, 448] width 1306 height 896
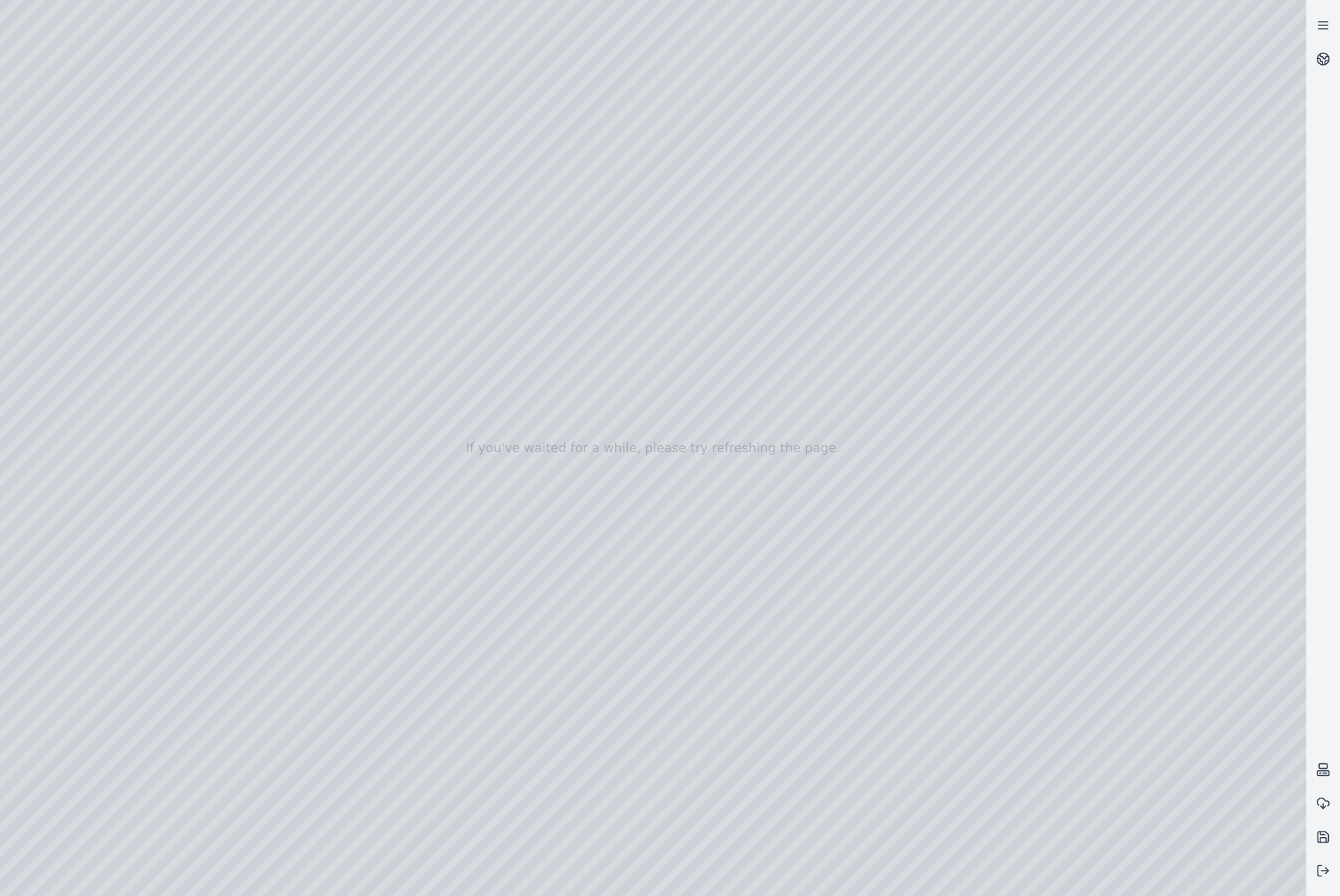
click at [1104, 523] on div at bounding box center [653, 448] width 1306 height 896
click at [1111, 570] on div at bounding box center [653, 448] width 1306 height 896
click at [1115, 581] on div at bounding box center [653, 448] width 1306 height 896
click at [1119, 526] on div at bounding box center [653, 448] width 1306 height 896
click at [1136, 573] on div at bounding box center [653, 448] width 1306 height 896
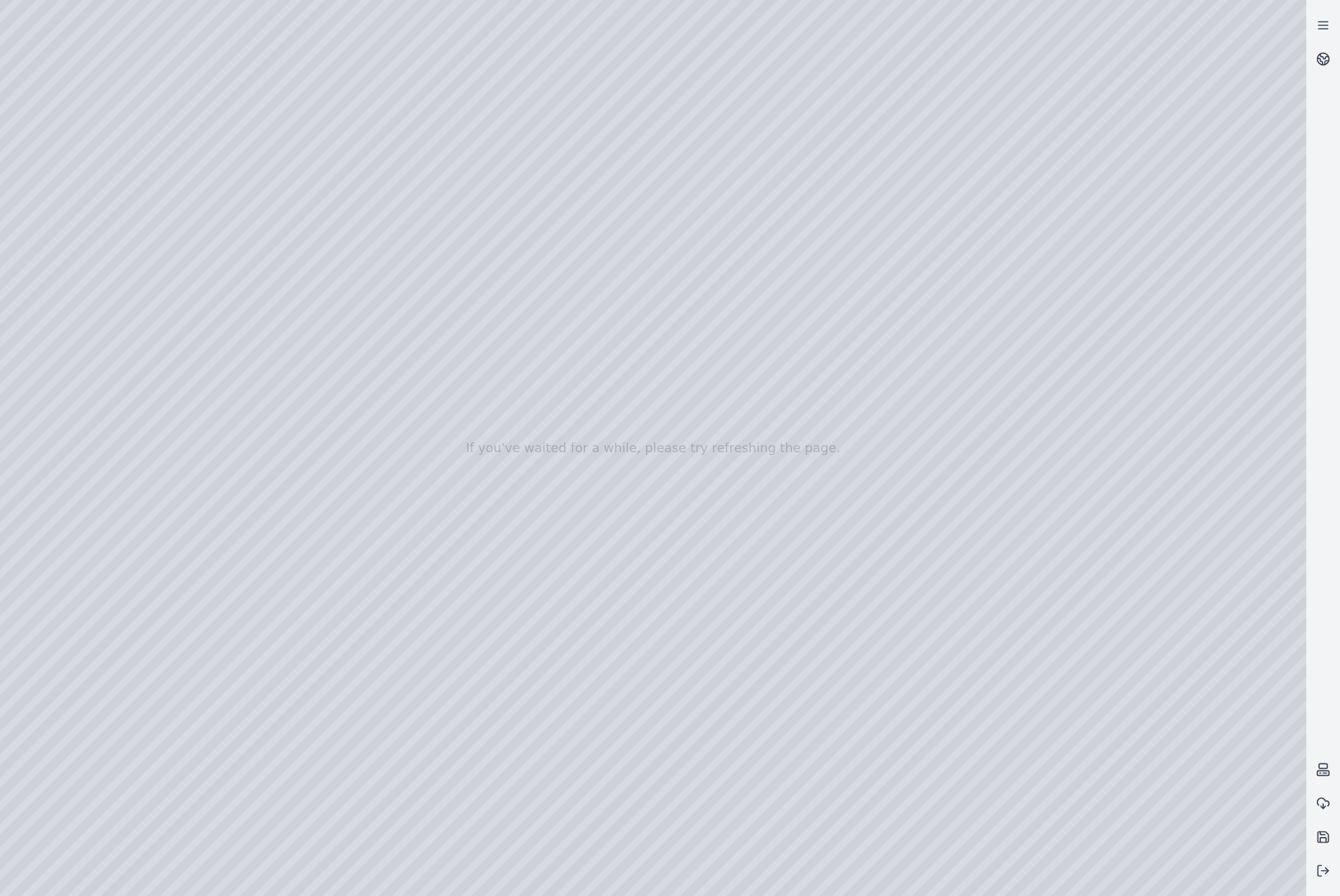
drag, startPoint x: 907, startPoint y: 589, endPoint x: 708, endPoint y: 448, distance: 243.9
drag, startPoint x: 927, startPoint y: 521, endPoint x: 620, endPoint y: 503, distance: 307.5
drag, startPoint x: 867, startPoint y: 529, endPoint x: 573, endPoint y: 516, distance: 294.3
drag, startPoint x: 922, startPoint y: 623, endPoint x: 919, endPoint y: 581, distance: 42.1
click at [364, 459] on div at bounding box center [653, 448] width 1306 height 896
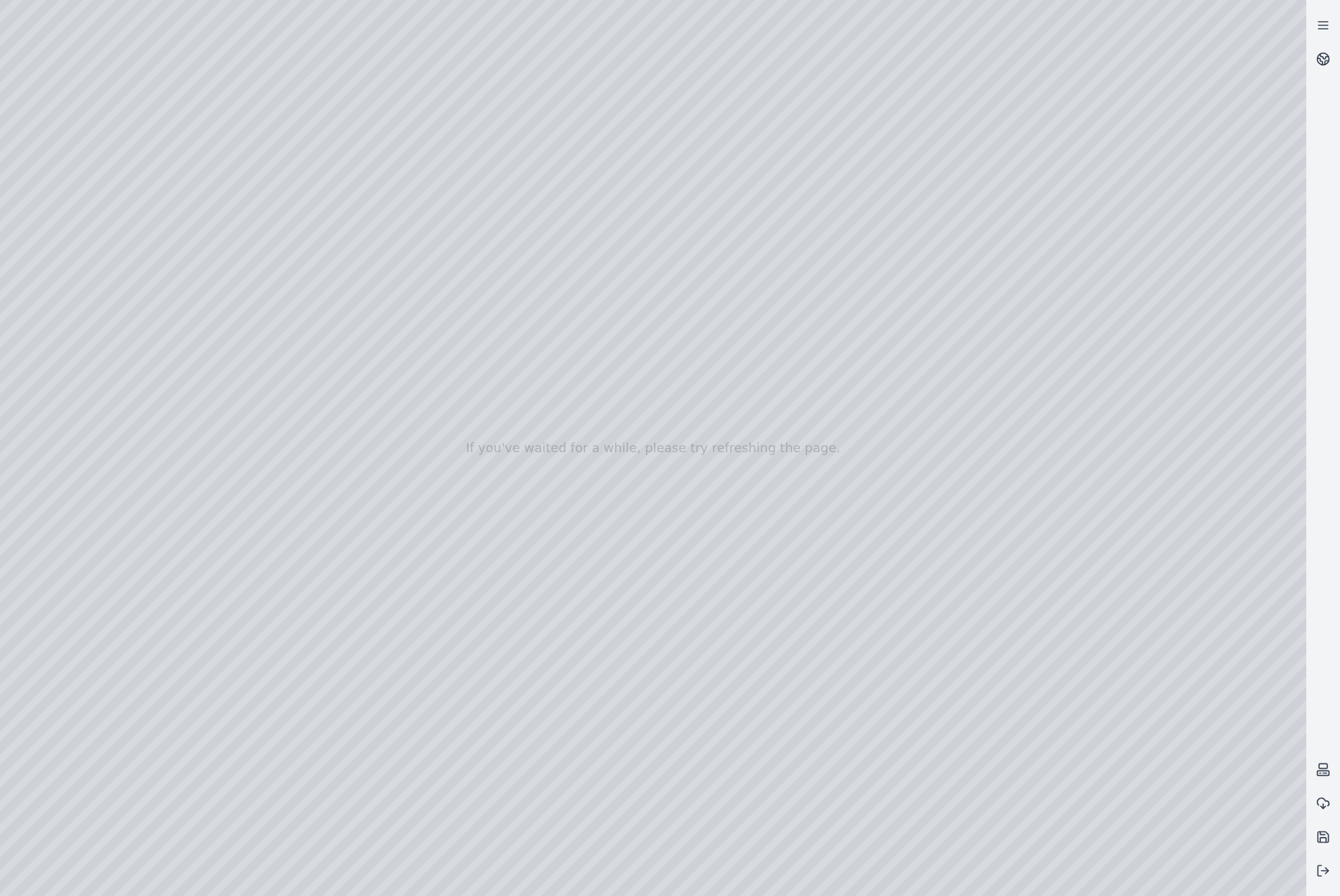
click at [344, 493] on div at bounding box center [653, 448] width 1306 height 896
drag, startPoint x: 1176, startPoint y: 427, endPoint x: 696, endPoint y: 363, distance: 484.2
click at [696, 363] on div at bounding box center [653, 448] width 1306 height 896
click at [694, 448] on div at bounding box center [653, 448] width 1306 height 896
click at [694, 458] on div at bounding box center [653, 448] width 1306 height 896
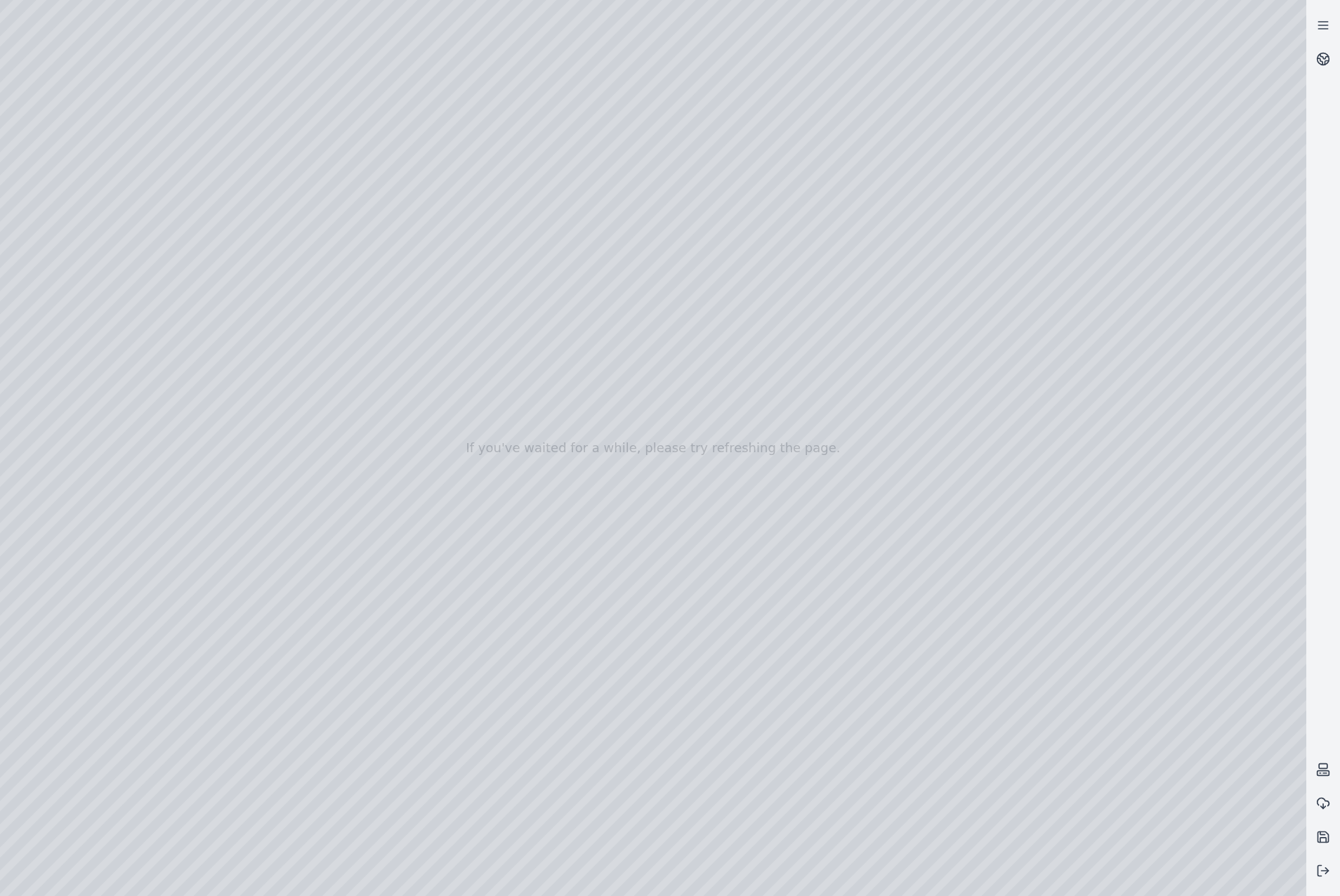
click at [709, 519] on div at bounding box center [653, 448] width 1306 height 896
click at [798, 379] on div at bounding box center [653, 448] width 1306 height 896
click at [354, 430] on div at bounding box center [653, 448] width 1306 height 896
click at [364, 432] on div at bounding box center [653, 448] width 1306 height 896
click at [348, 453] on div at bounding box center [653, 448] width 1306 height 896
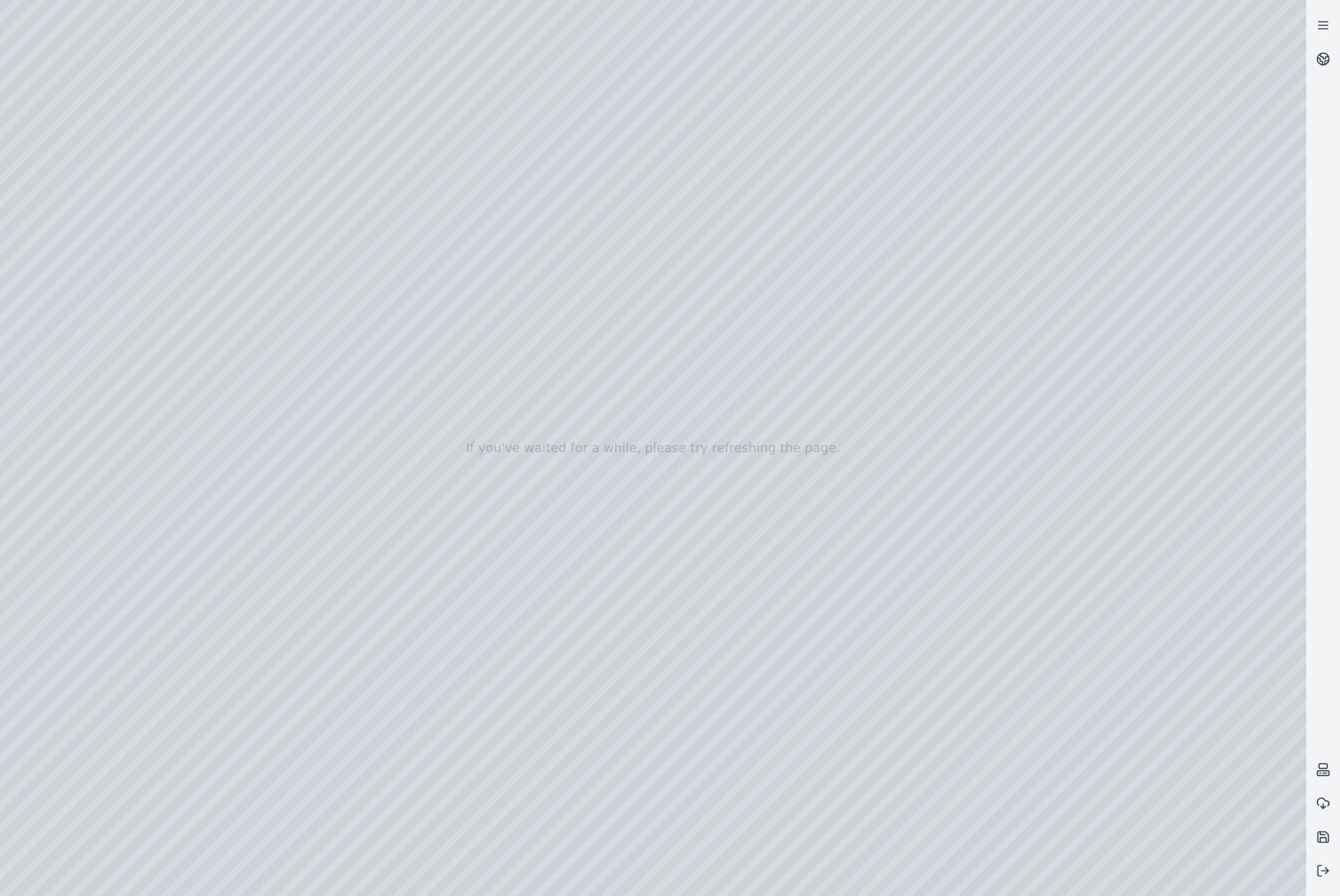
click at [692, 615] on div at bounding box center [653, 448] width 1306 height 896
click at [791, 369] on div at bounding box center [653, 448] width 1306 height 896
click at [365, 506] on div at bounding box center [653, 448] width 1306 height 896
click at [352, 533] on div at bounding box center [653, 448] width 1306 height 896
click at [678, 469] on div at bounding box center [653, 448] width 1306 height 896
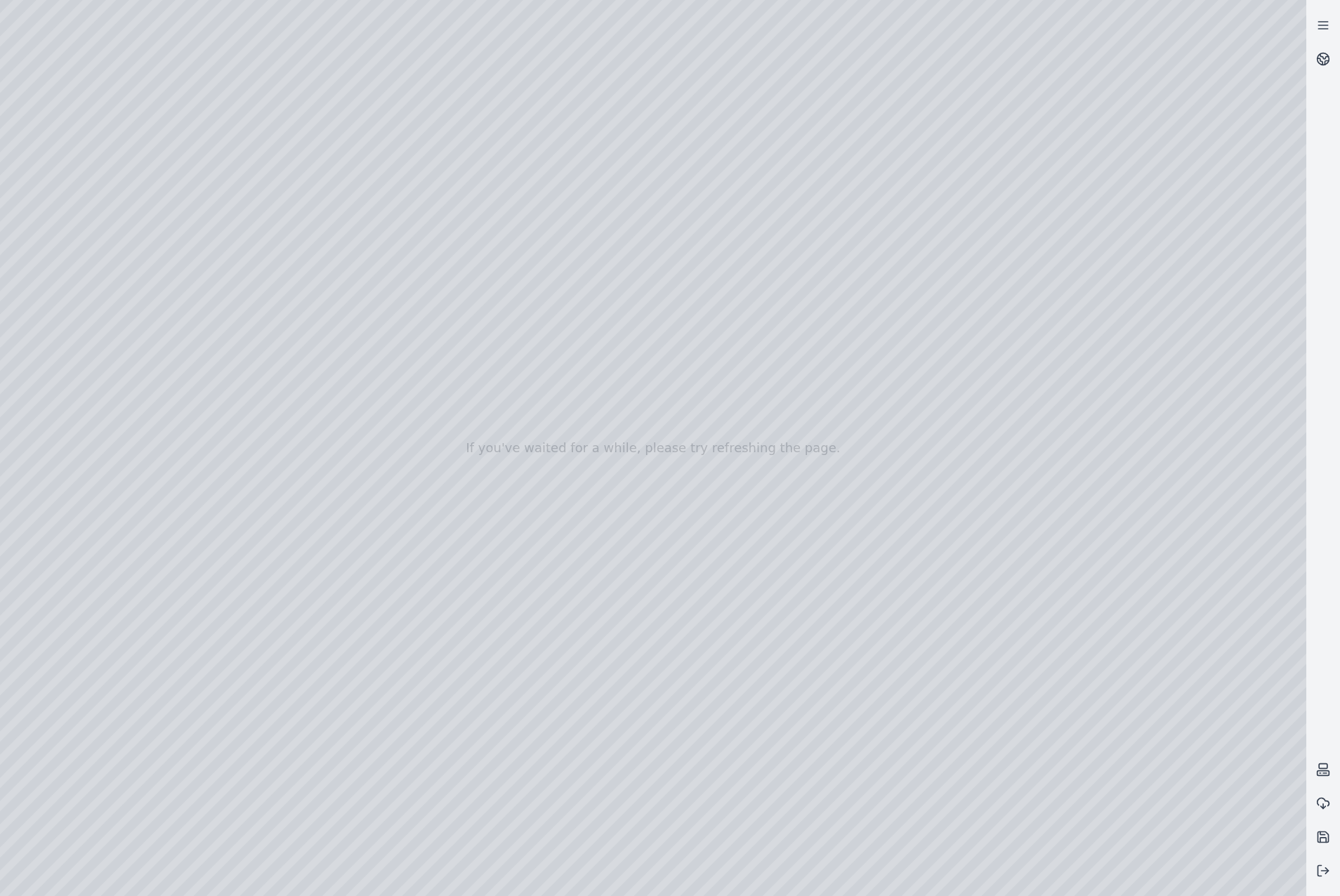
click at [650, 524] on div at bounding box center [653, 448] width 1306 height 896
click at [793, 379] on div at bounding box center [653, 448] width 1306 height 896
click at [368, 538] on div at bounding box center [653, 448] width 1306 height 896
click at [338, 564] on div at bounding box center [653, 448] width 1306 height 896
click at [662, 468] on div at bounding box center [653, 448] width 1306 height 896
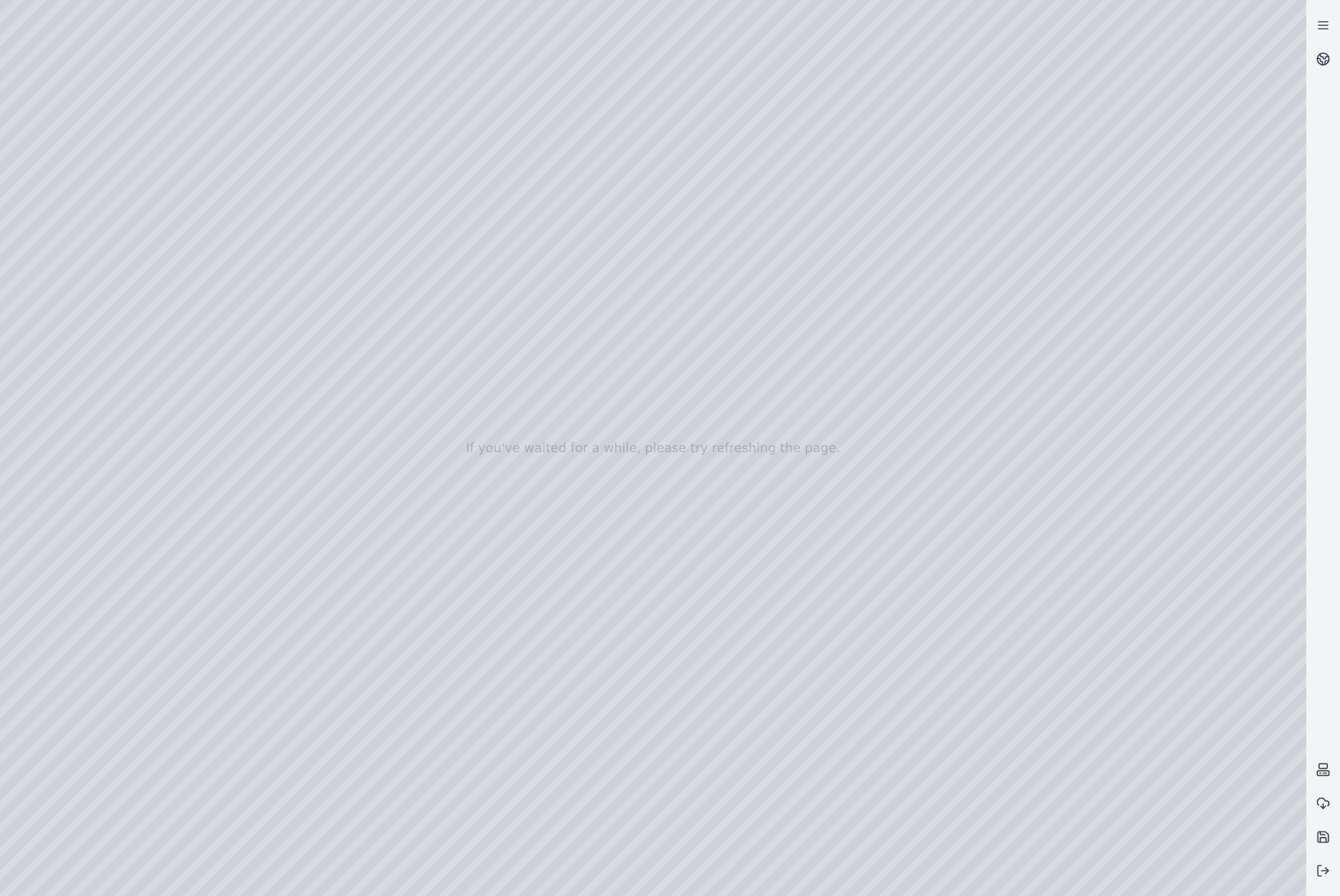
click at [661, 525] on div at bounding box center [653, 448] width 1306 height 896
click at [795, 374] on div at bounding box center [653, 448] width 1306 height 896
click at [359, 572] on div at bounding box center [653, 448] width 1306 height 896
click at [354, 589] on div at bounding box center [653, 448] width 1306 height 896
click at [691, 478] on div at bounding box center [653, 448] width 1306 height 896
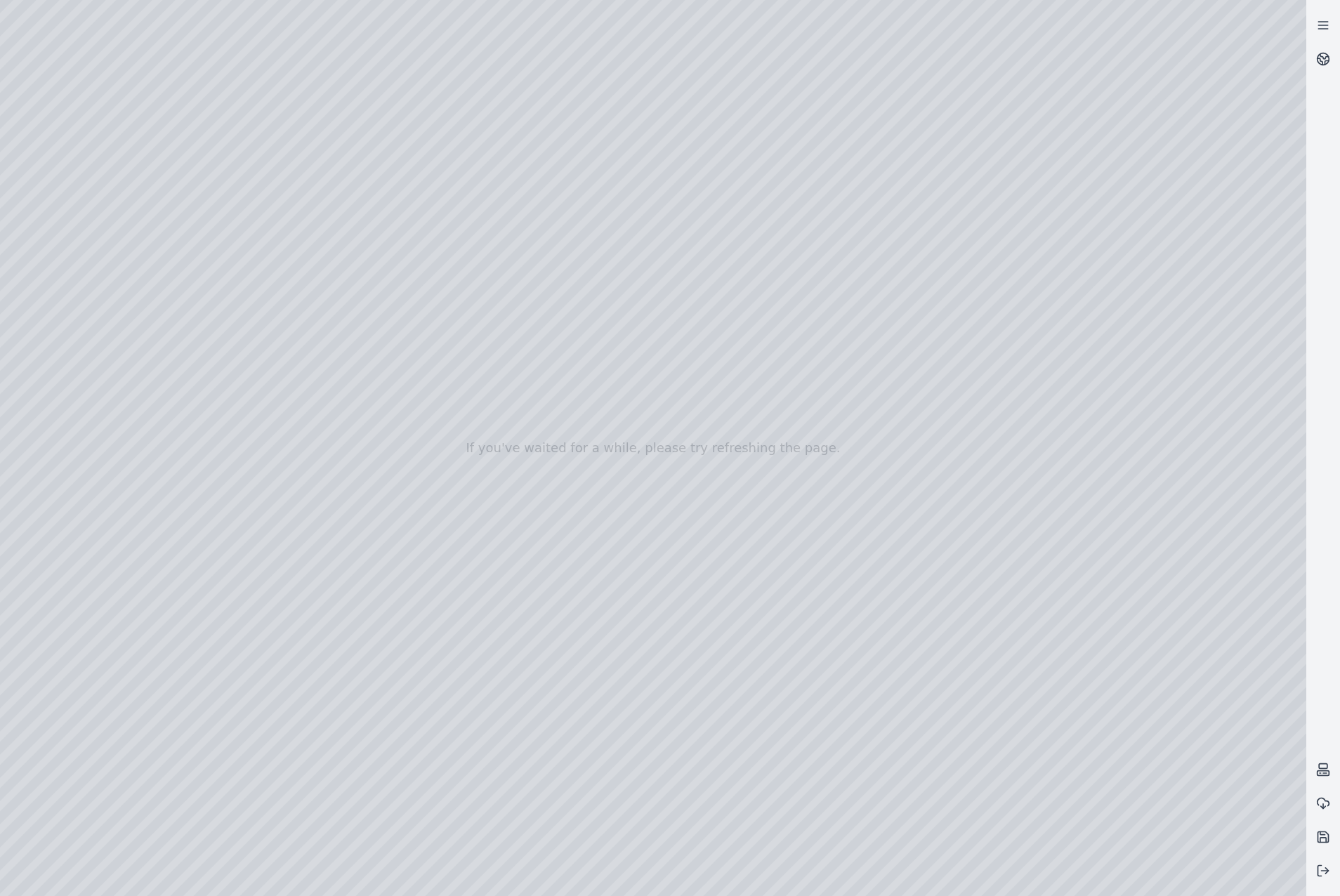
click at [690, 464] on div at bounding box center [653, 448] width 1306 height 896
click at [704, 537] on div at bounding box center [653, 448] width 1306 height 896
click at [704, 521] on div at bounding box center [653, 448] width 1306 height 896
click at [796, 369] on div at bounding box center [653, 448] width 1306 height 896
click at [364, 587] on div at bounding box center [653, 448] width 1306 height 896
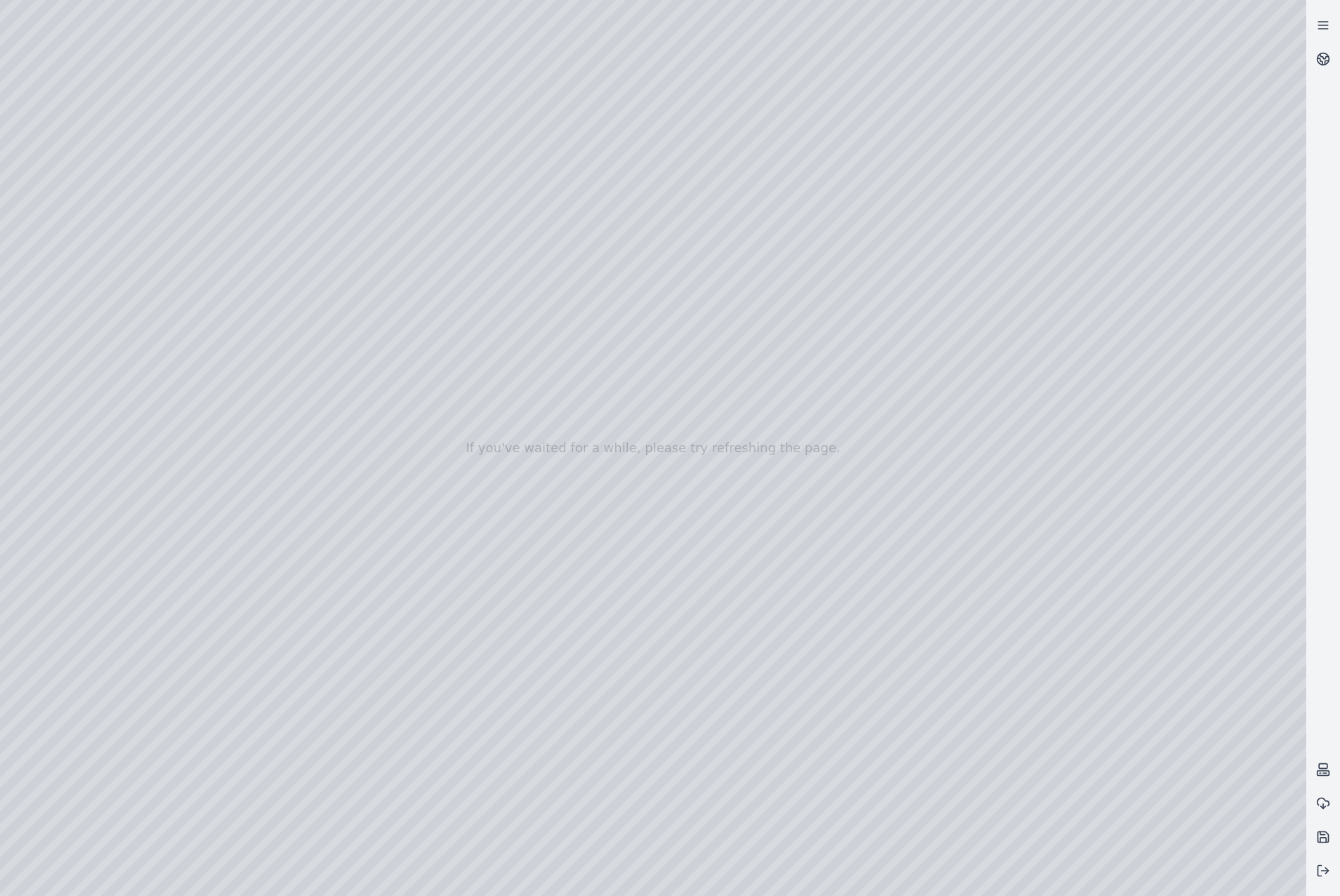
click at [362, 575] on div at bounding box center [653, 448] width 1306 height 896
click at [359, 593] on div at bounding box center [653, 448] width 1306 height 896
click at [795, 377] on div at bounding box center [653, 448] width 1306 height 896
click at [375, 595] on div at bounding box center [653, 448] width 1306 height 896
click at [361, 606] on div at bounding box center [653, 448] width 1306 height 896
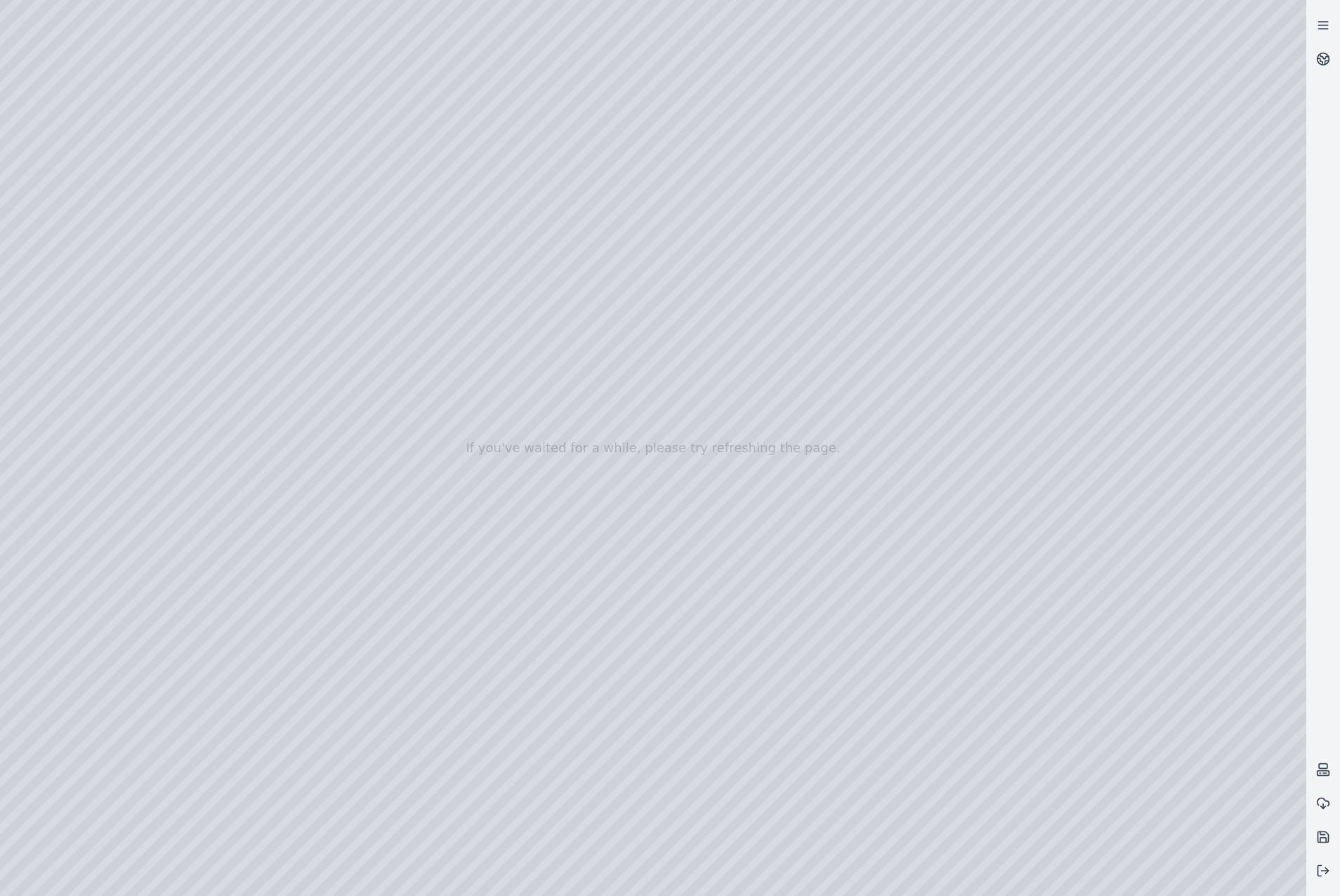
click at [360, 622] on div at bounding box center [653, 448] width 1306 height 896
click at [663, 458] on div at bounding box center [653, 448] width 1306 height 896
click at [682, 524] on div at bounding box center [653, 448] width 1306 height 896
click at [792, 376] on div at bounding box center [653, 448] width 1306 height 896
click at [373, 632] on div at bounding box center [653, 448] width 1306 height 896
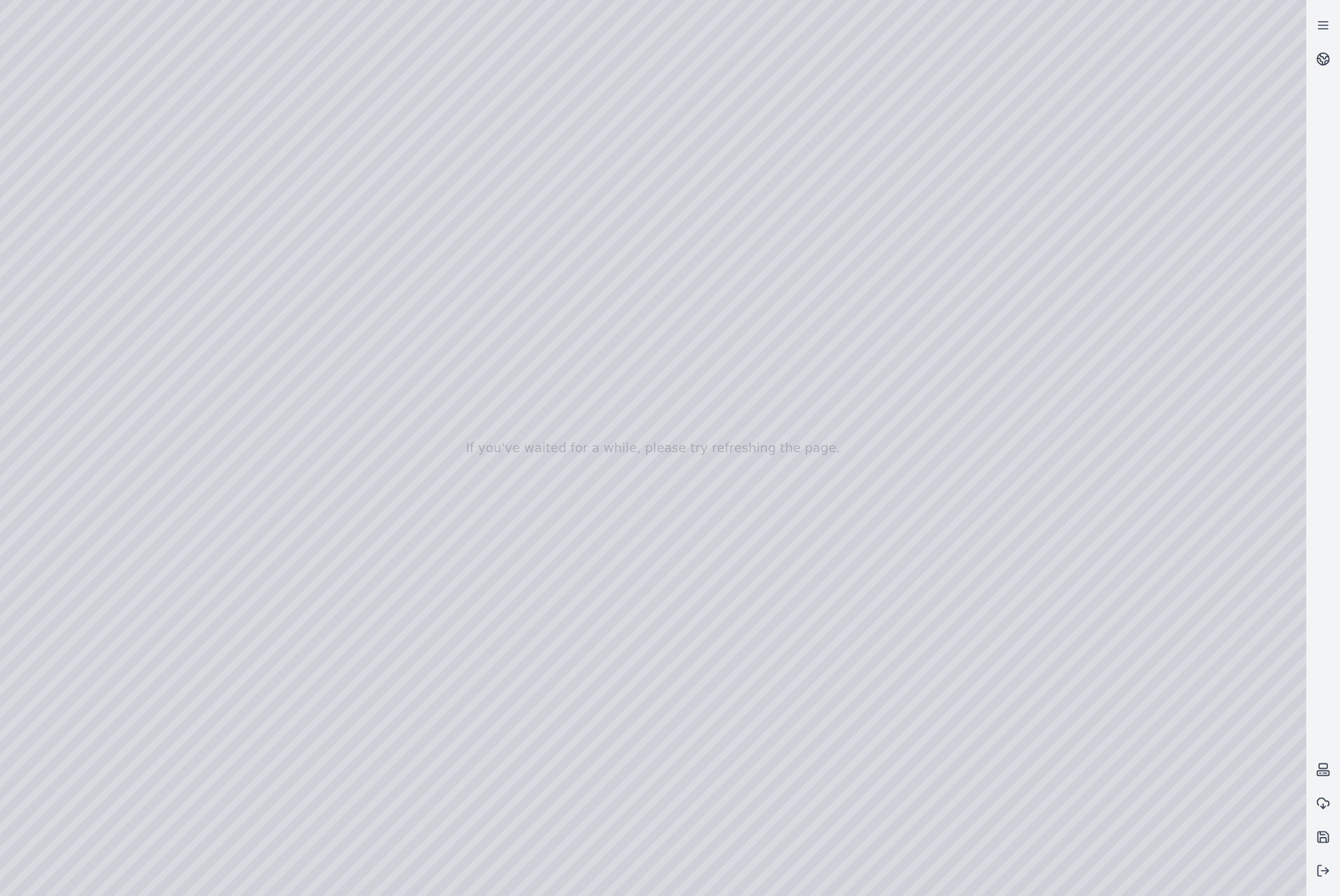
click at [343, 653] on div at bounding box center [653, 448] width 1306 height 896
click at [662, 461] on div at bounding box center [653, 448] width 1306 height 896
click at [708, 539] on div at bounding box center [653, 448] width 1306 height 896
click at [798, 374] on div at bounding box center [653, 448] width 1306 height 896
click at [364, 628] on div at bounding box center [653, 448] width 1306 height 896
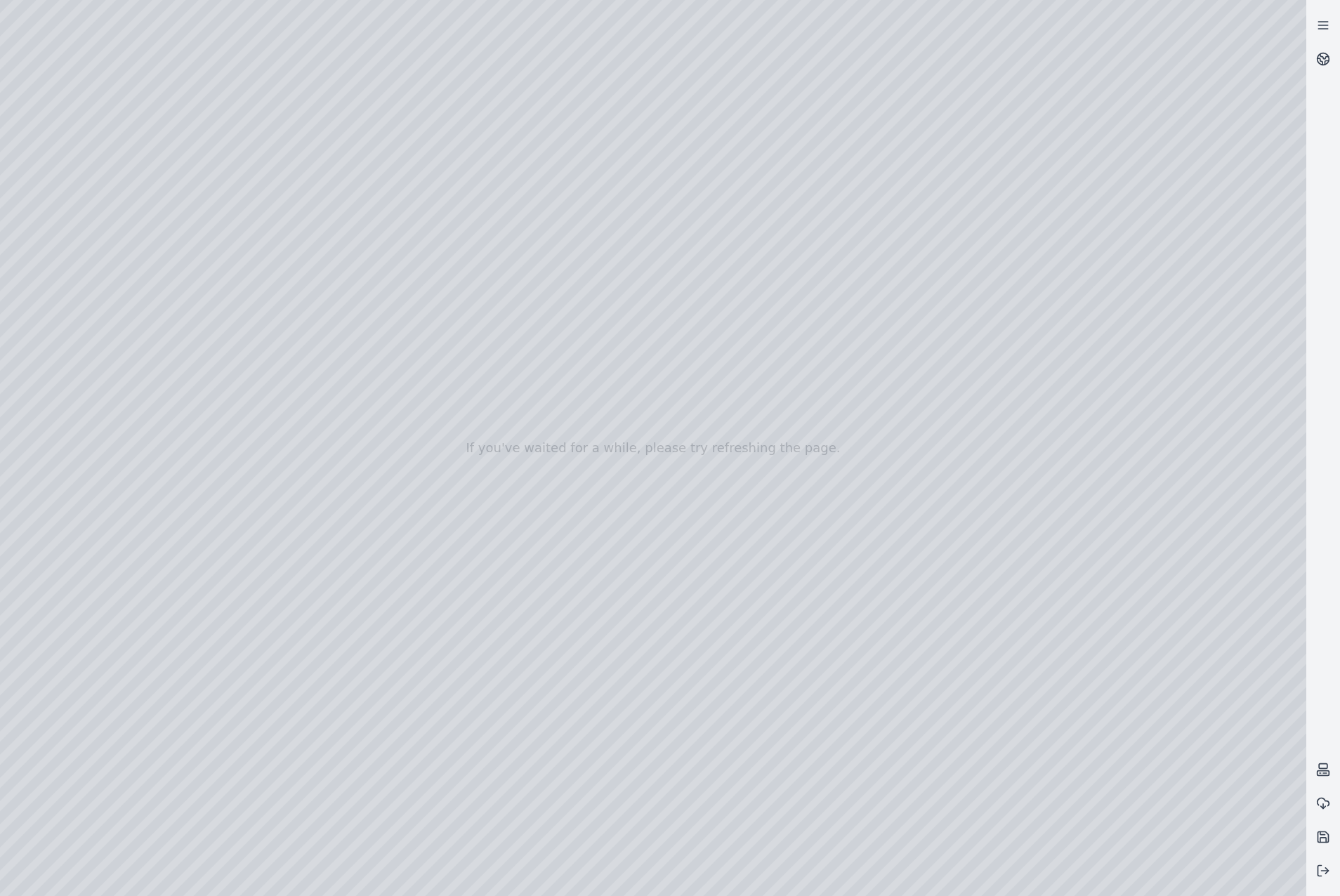
click at [354, 664] on div at bounding box center [653, 448] width 1306 height 896
click at [705, 609] on div at bounding box center [653, 448] width 1306 height 896
drag, startPoint x: 1207, startPoint y: 596, endPoint x: 837, endPoint y: 628, distance: 371.4
click at [705, 618] on div at bounding box center [653, 448] width 1306 height 896
click at [703, 618] on div at bounding box center [653, 448] width 1306 height 896
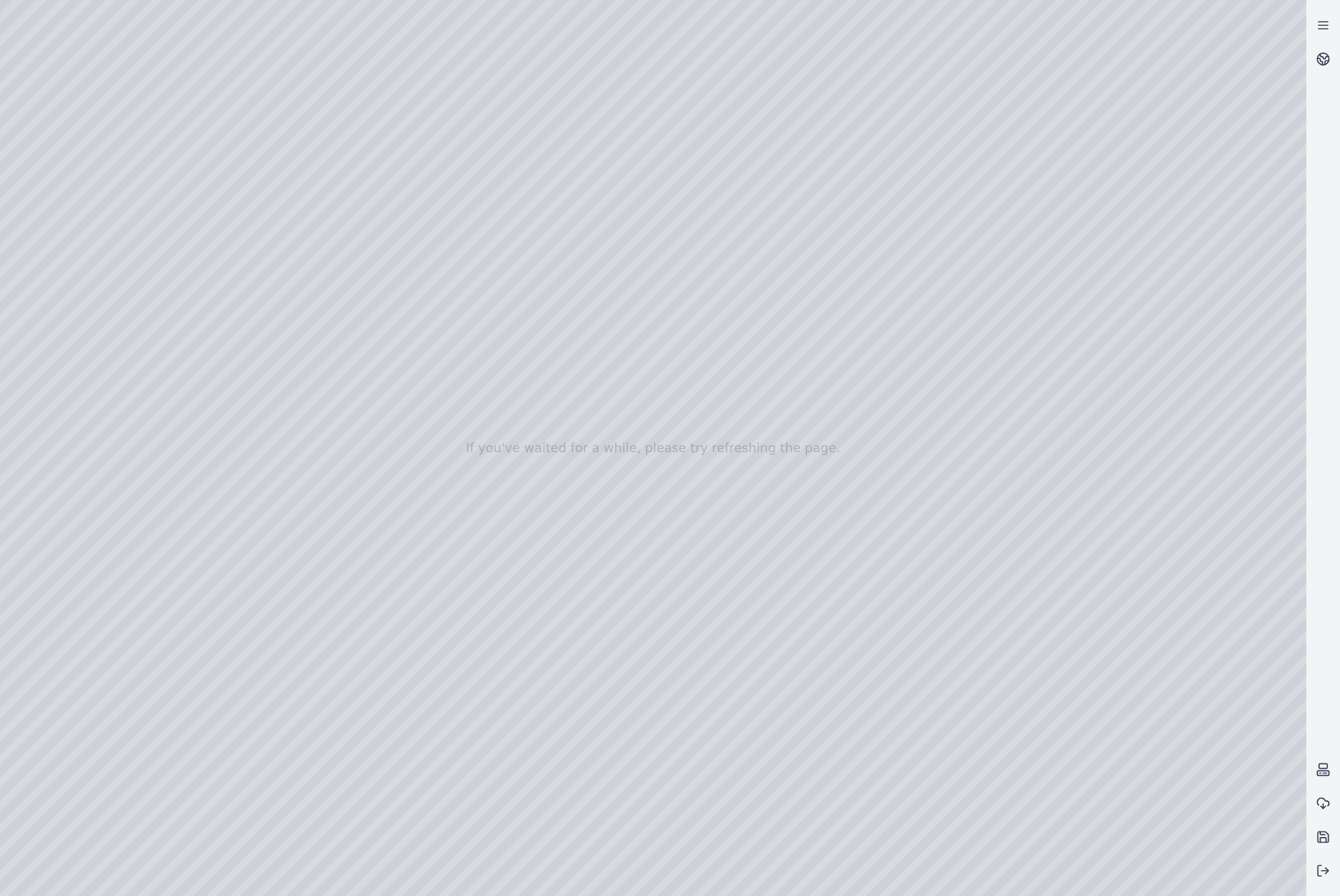
drag, startPoint x: 956, startPoint y: 644, endPoint x: 1226, endPoint y: 464, distance: 324.5
drag, startPoint x: 1052, startPoint y: 601, endPoint x: 997, endPoint y: 634, distance: 64.1
click at [706, 612] on div at bounding box center [653, 448] width 1306 height 896
drag, startPoint x: 920, startPoint y: 633, endPoint x: 872, endPoint y: 678, distance: 65.8
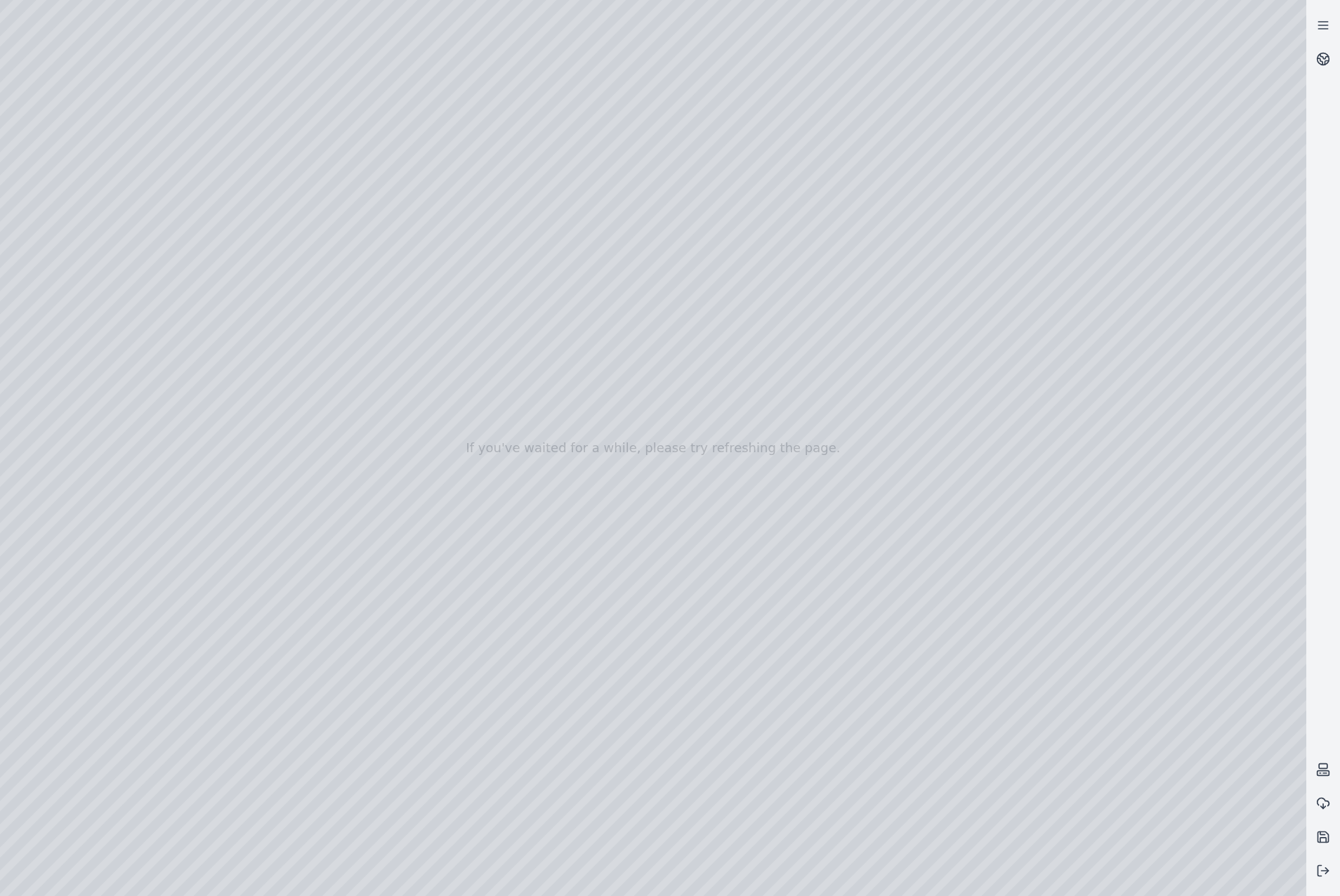
drag, startPoint x: 1186, startPoint y: 503, endPoint x: 984, endPoint y: 766, distance: 331.6
drag, startPoint x: 1052, startPoint y: 676, endPoint x: 873, endPoint y: 680, distance: 179.0
drag, startPoint x: 945, startPoint y: 691, endPoint x: 924, endPoint y: 690, distance: 21.0
drag, startPoint x: 1111, startPoint y: 701, endPoint x: 869, endPoint y: 625, distance: 253.7
drag, startPoint x: 901, startPoint y: 718, endPoint x: 1090, endPoint y: 646, distance: 202.2
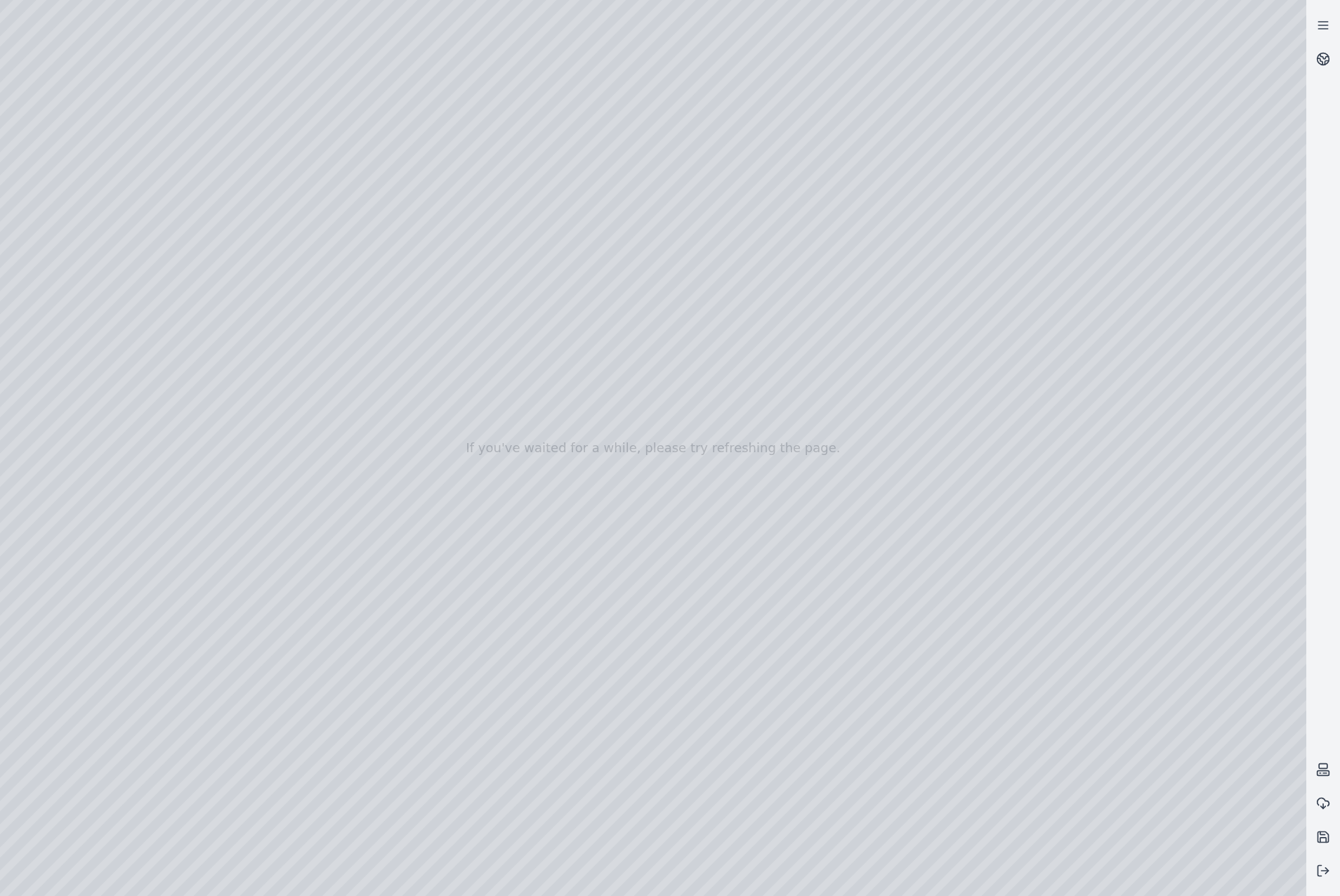
click at [412, 439] on div at bounding box center [653, 448] width 1306 height 896
click at [406, 471] on div at bounding box center [653, 448] width 1306 height 896
click at [407, 499] on div at bounding box center [653, 448] width 1306 height 896
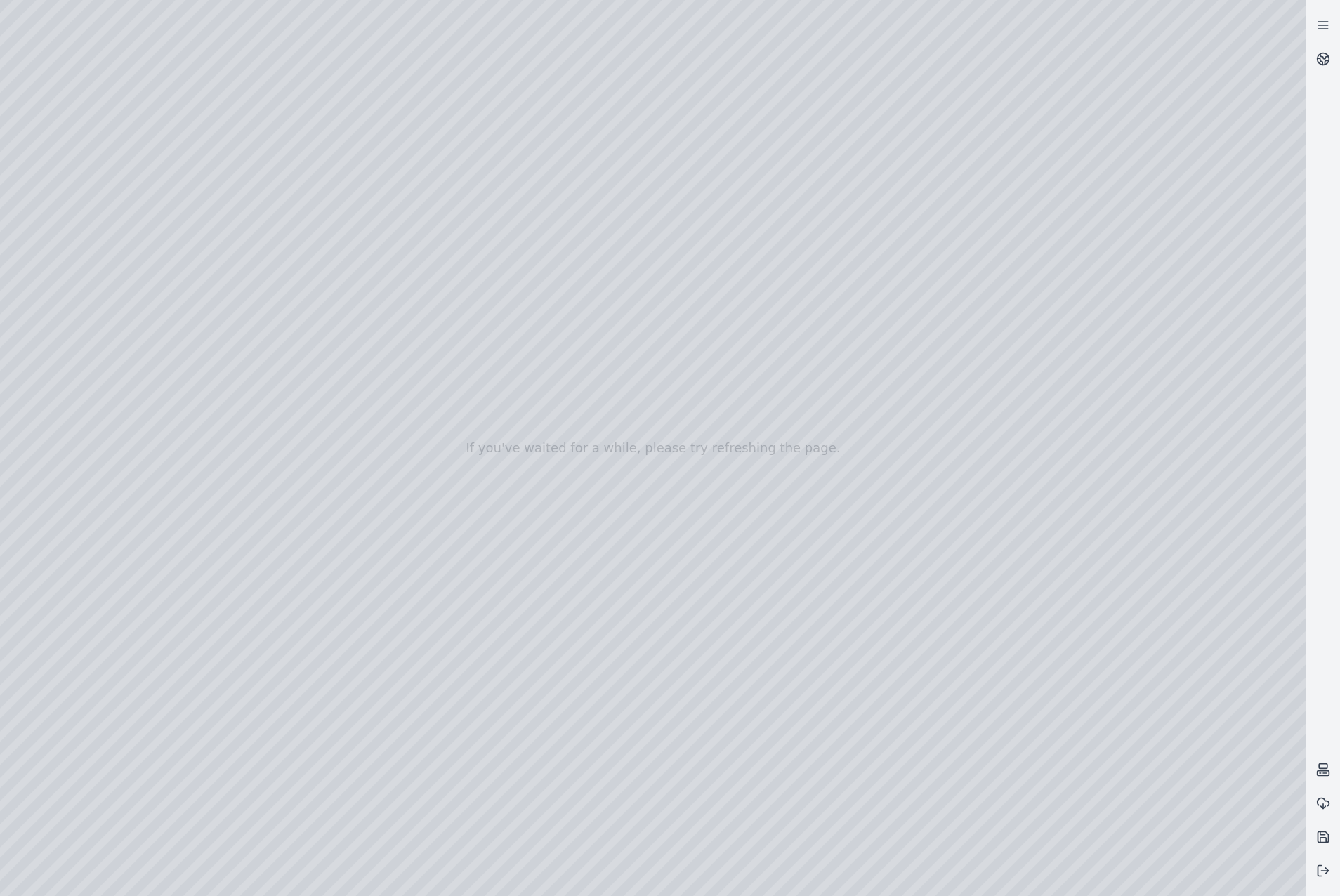
click at [407, 499] on div at bounding box center [653, 448] width 1306 height 896
click at [402, 535] on div at bounding box center [653, 448] width 1306 height 896
click at [697, 617] on div at bounding box center [653, 448] width 1306 height 896
click at [800, 374] on div at bounding box center [653, 448] width 1306 height 896
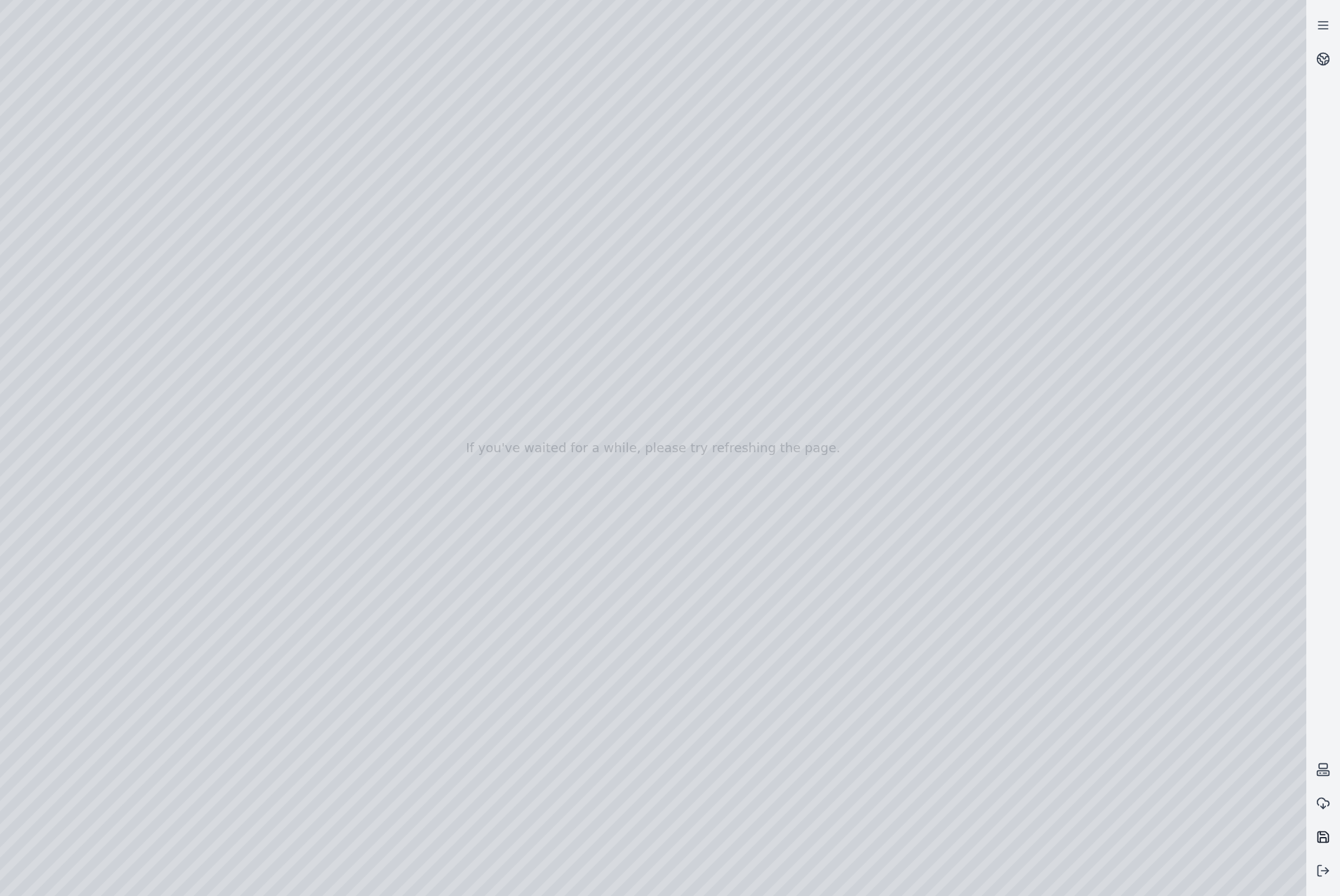
click at [1326, 835] on icon at bounding box center [1323, 833] width 5 height 3
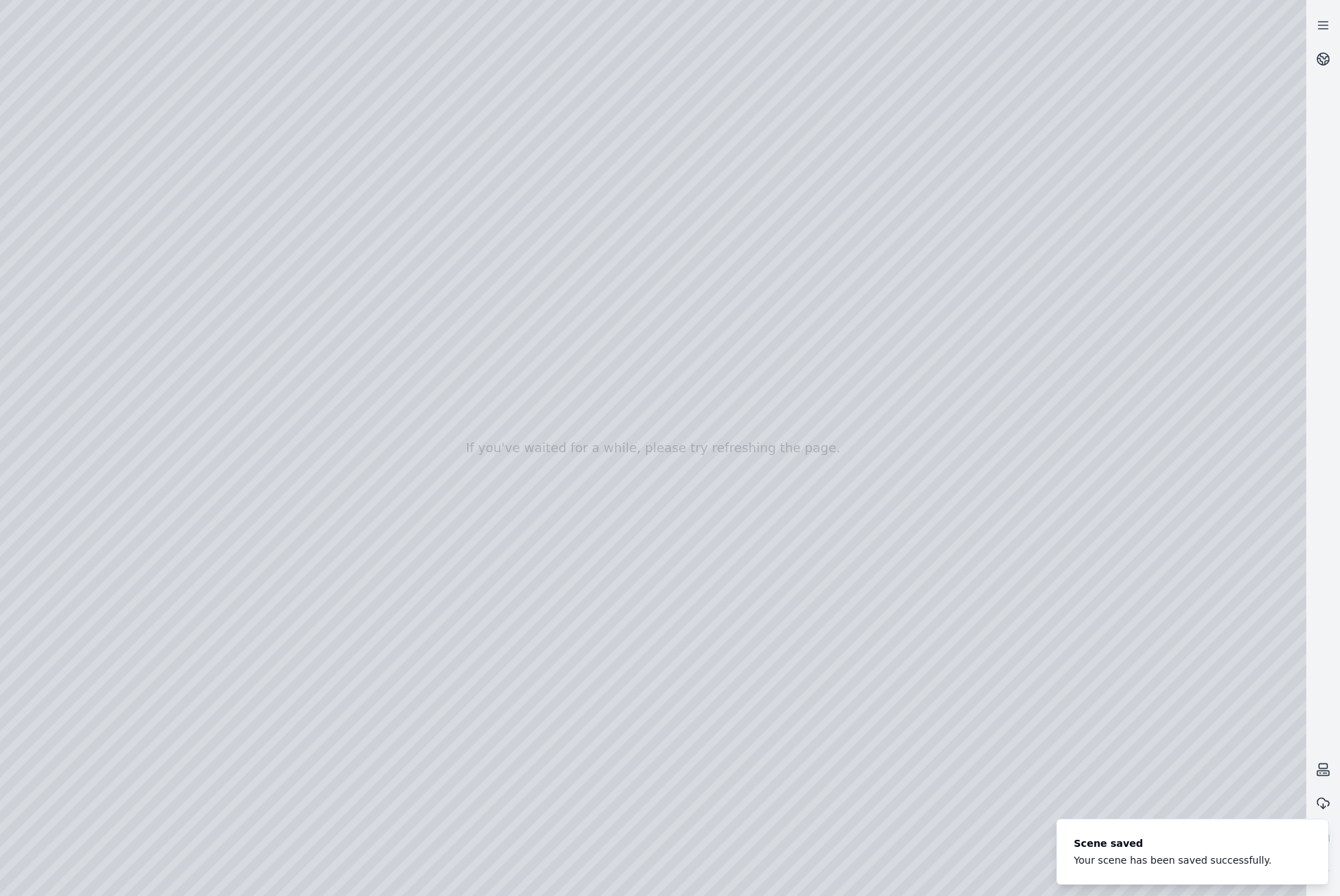
drag, startPoint x: 912, startPoint y: 598, endPoint x: 925, endPoint y: 601, distance: 13.3
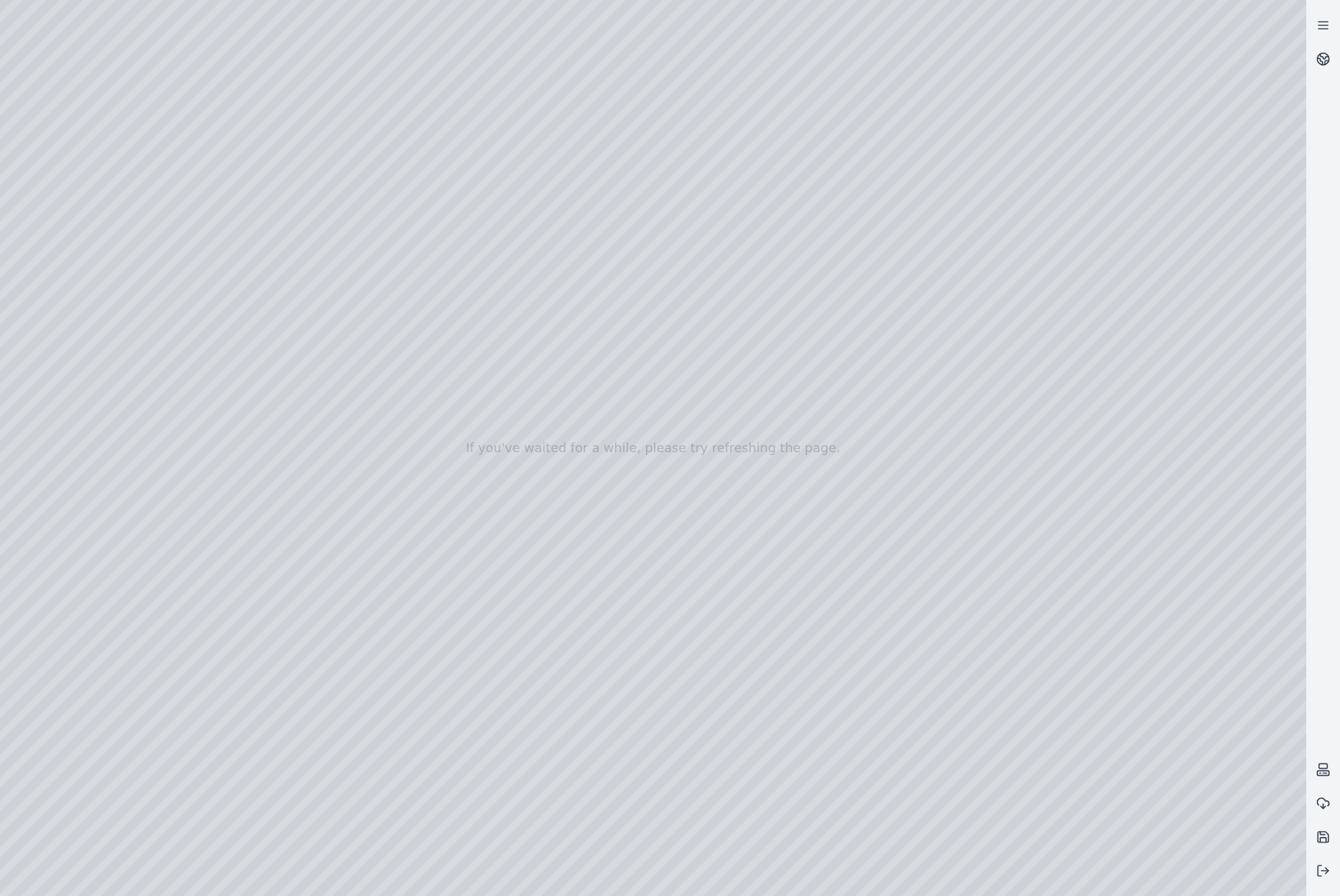
click at [397, 469] on div at bounding box center [653, 448] width 1306 height 896
click at [412, 439] on div at bounding box center [653, 448] width 1306 height 896
click at [403, 439] on div at bounding box center [653, 448] width 1306 height 896
click at [368, 439] on div at bounding box center [653, 448] width 1306 height 896
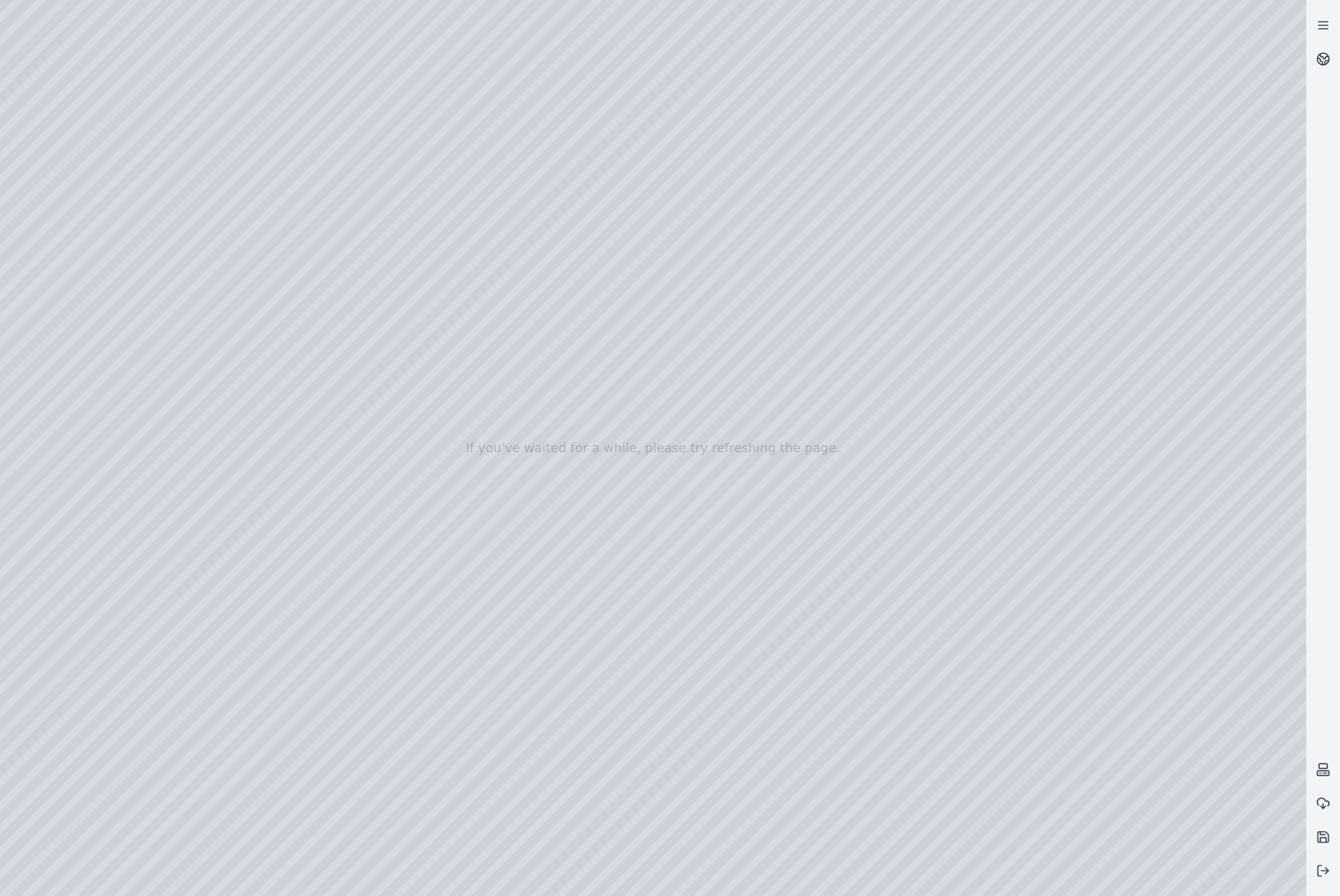
click at [341, 465] on div at bounding box center [653, 448] width 1306 height 896
click at [694, 613] on div at bounding box center [653, 448] width 1306 height 896
drag, startPoint x: 702, startPoint y: 372, endPoint x: 1137, endPoint y: 360, distance: 435.2
click at [1137, 360] on div at bounding box center [653, 448] width 1306 height 896
drag, startPoint x: 704, startPoint y: 364, endPoint x: 1273, endPoint y: 349, distance: 569.2
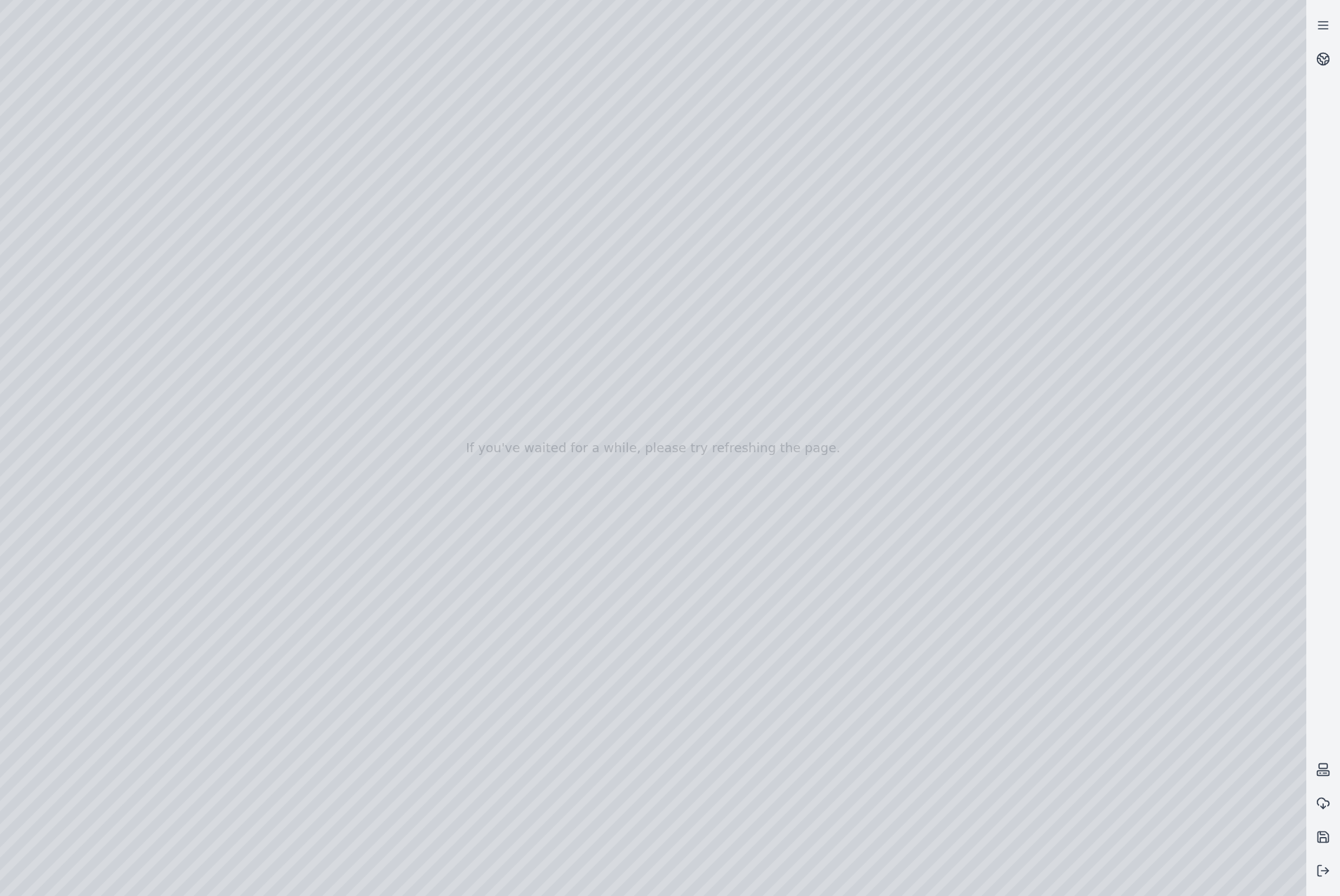
click at [1273, 349] on div at bounding box center [653, 448] width 1306 height 896
click at [1291, 357] on div at bounding box center [653, 448] width 1306 height 896
click at [400, 436] on div at bounding box center [653, 448] width 1306 height 896
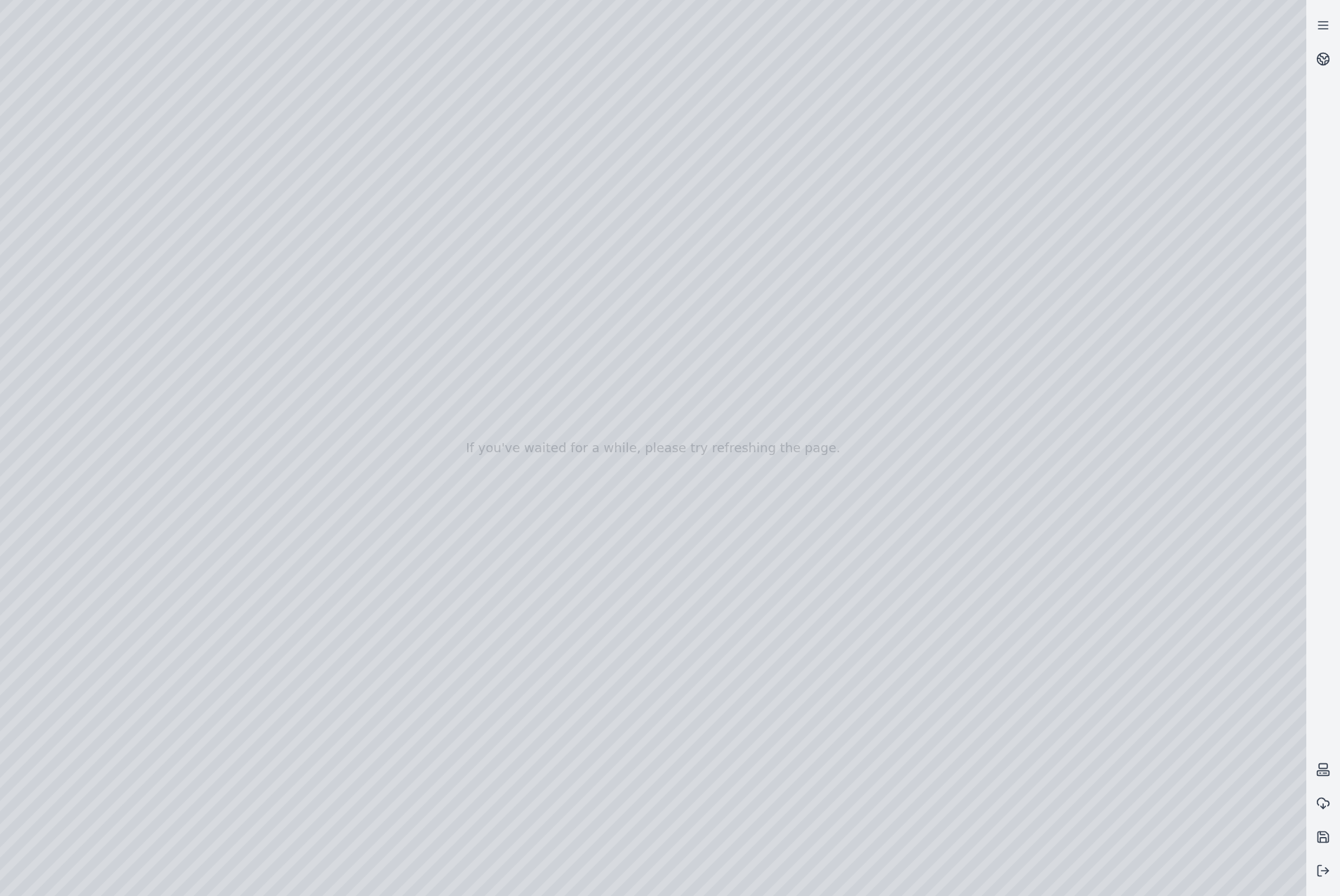
drag, startPoint x: 619, startPoint y: 359, endPoint x: 694, endPoint y: 835, distance: 481.9
drag, startPoint x: 710, startPoint y: 709, endPoint x: 676, endPoint y: 389, distance: 321.8
drag, startPoint x: 784, startPoint y: 616, endPoint x: 510, endPoint y: 621, distance: 274.0
drag, startPoint x: 791, startPoint y: 635, endPoint x: 788, endPoint y: 718, distance: 83.1
drag, startPoint x: 886, startPoint y: 425, endPoint x: 736, endPoint y: 794, distance: 398.3
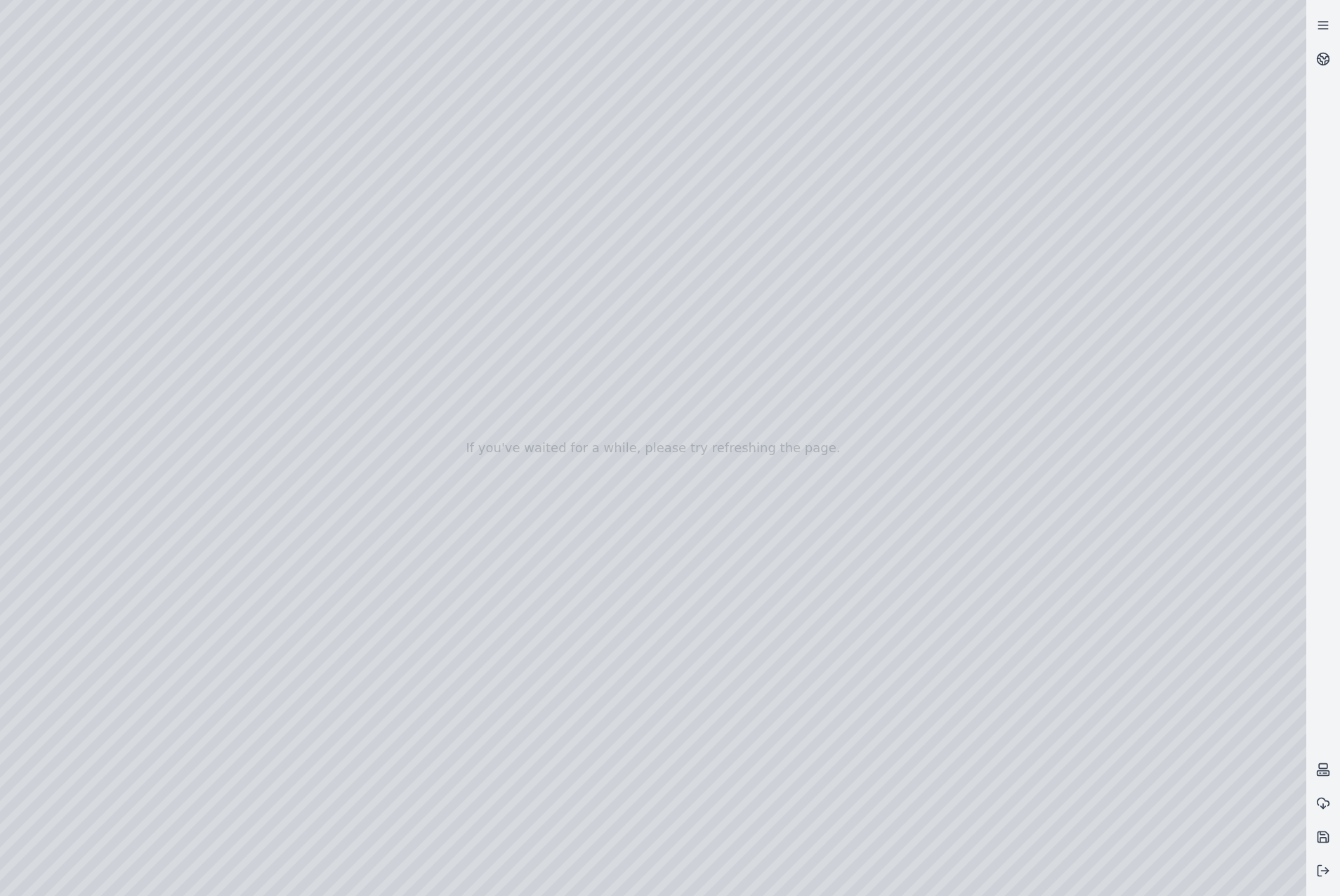
drag, startPoint x: 676, startPoint y: 592, endPoint x: 830, endPoint y: 588, distance: 154.1
drag, startPoint x: 848, startPoint y: 771, endPoint x: 864, endPoint y: 622, distance: 149.9
drag, startPoint x: 799, startPoint y: 659, endPoint x: 1123, endPoint y: 546, distance: 343.1
drag, startPoint x: 713, startPoint y: 525, endPoint x: 525, endPoint y: 535, distance: 188.3
drag, startPoint x: 869, startPoint y: 654, endPoint x: 743, endPoint y: 563, distance: 155.4
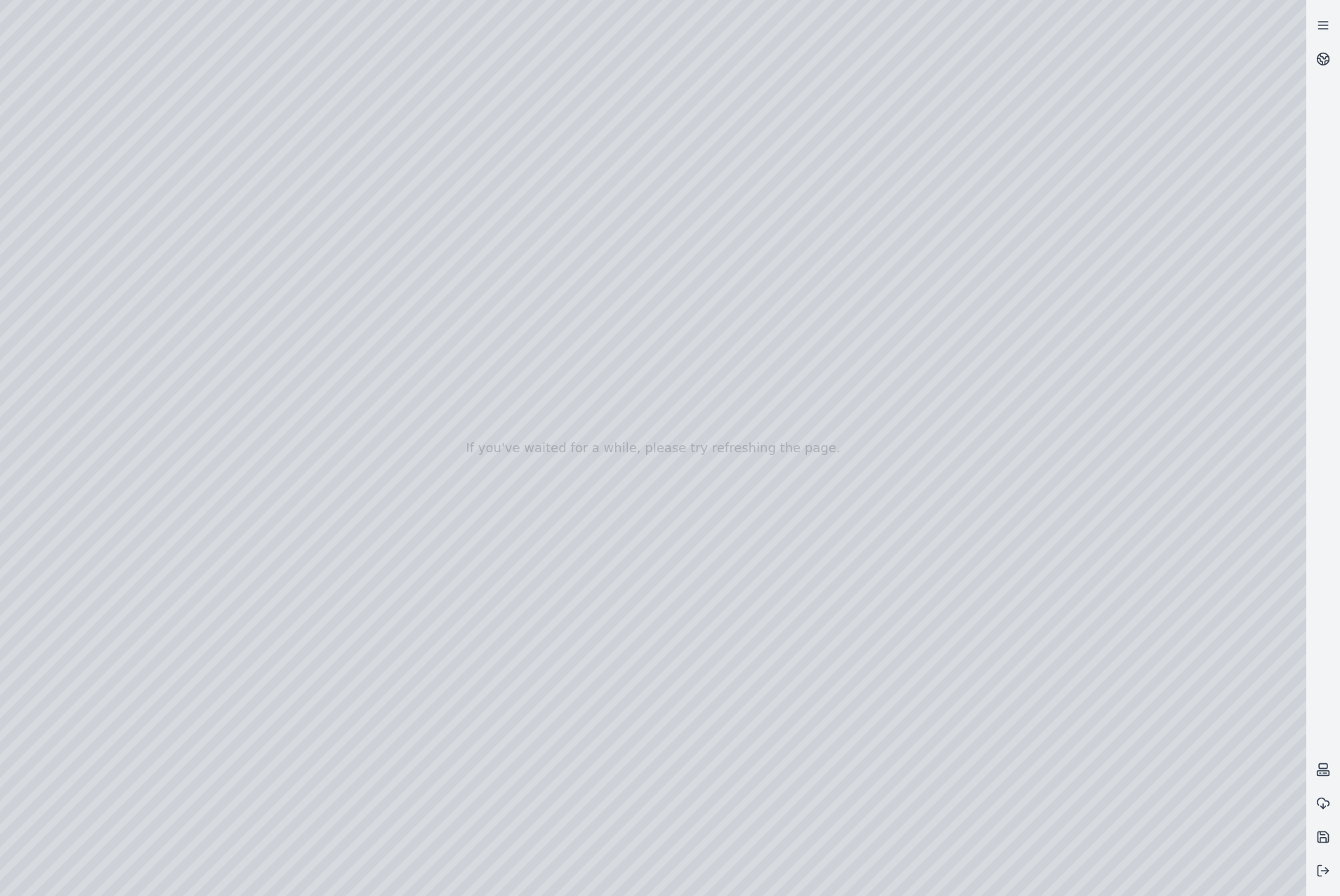
click at [401, 601] on div at bounding box center [653, 448] width 1306 height 896
click at [403, 638] on div at bounding box center [653, 448] width 1306 height 896
click at [408, 566] on div at bounding box center [653, 448] width 1306 height 896
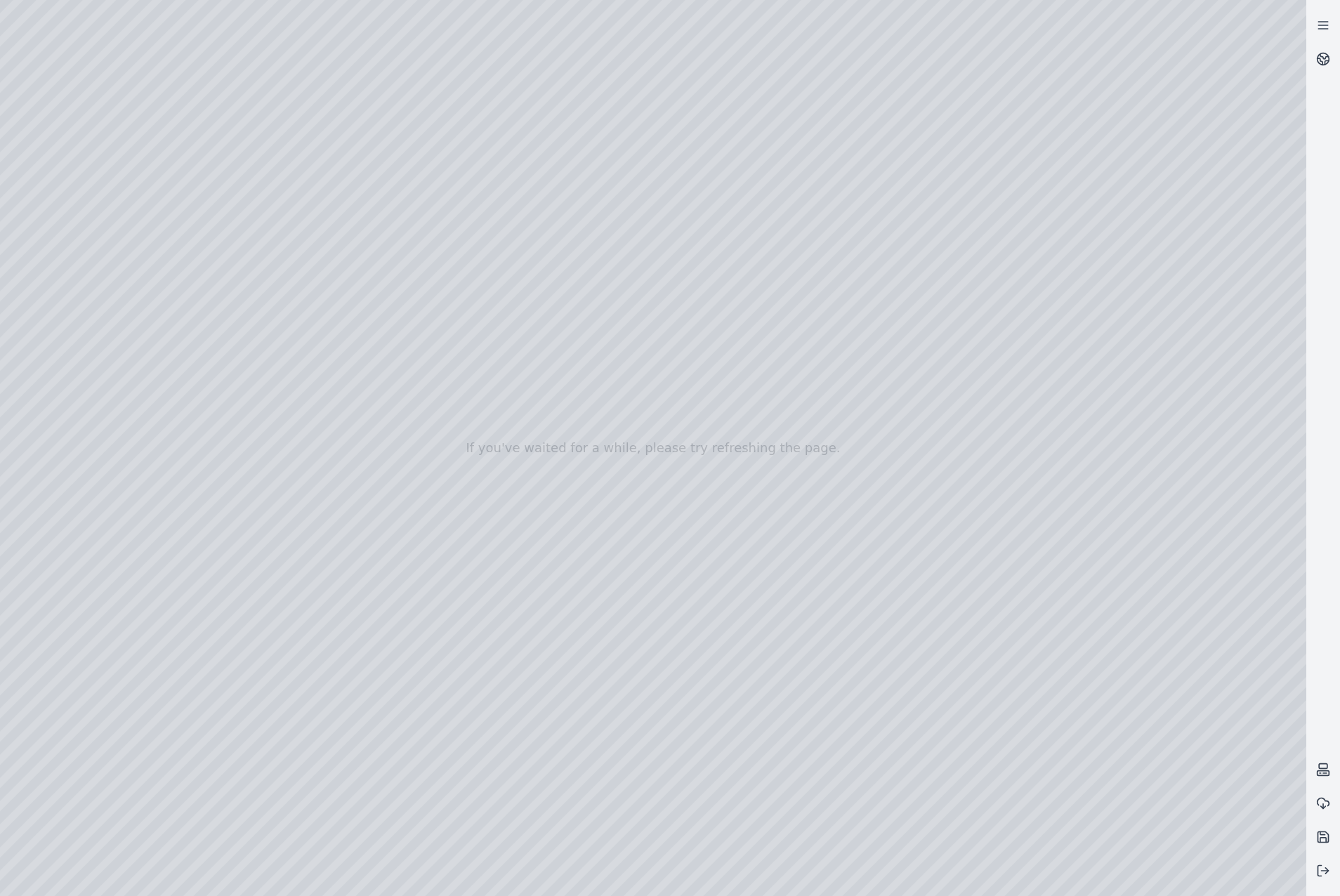
click at [408, 566] on div at bounding box center [653, 448] width 1306 height 896
click at [408, 538] on div at bounding box center [653, 448] width 1306 height 896
click at [410, 505] on div at bounding box center [653, 448] width 1306 height 896
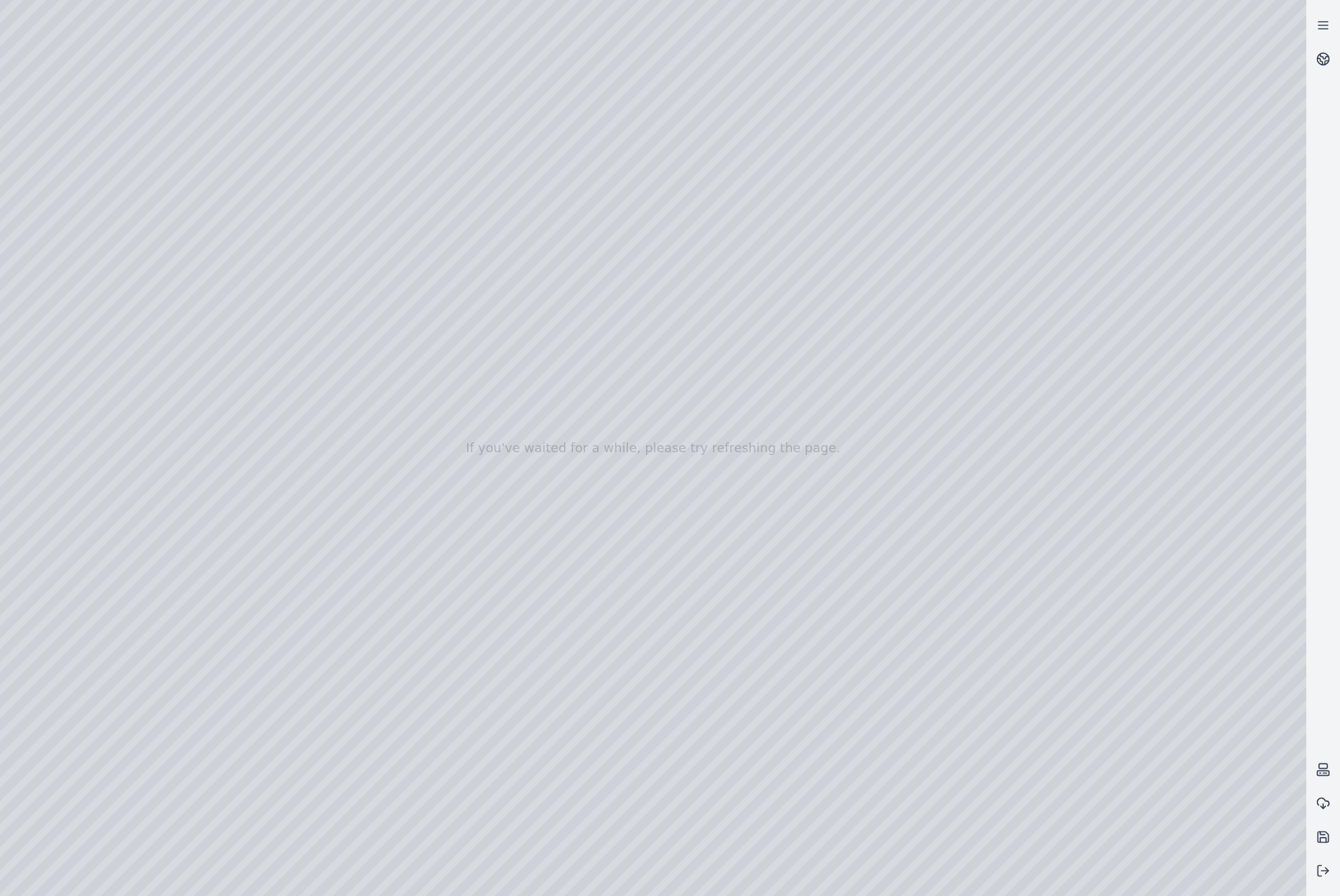
click at [412, 476] on div at bounding box center [653, 448] width 1306 height 896
click at [411, 473] on div at bounding box center [653, 448] width 1306 height 896
click at [406, 439] on div at bounding box center [653, 448] width 1306 height 896
click at [365, 432] on div at bounding box center [653, 448] width 1306 height 896
click at [360, 435] on div at bounding box center [653, 448] width 1306 height 896
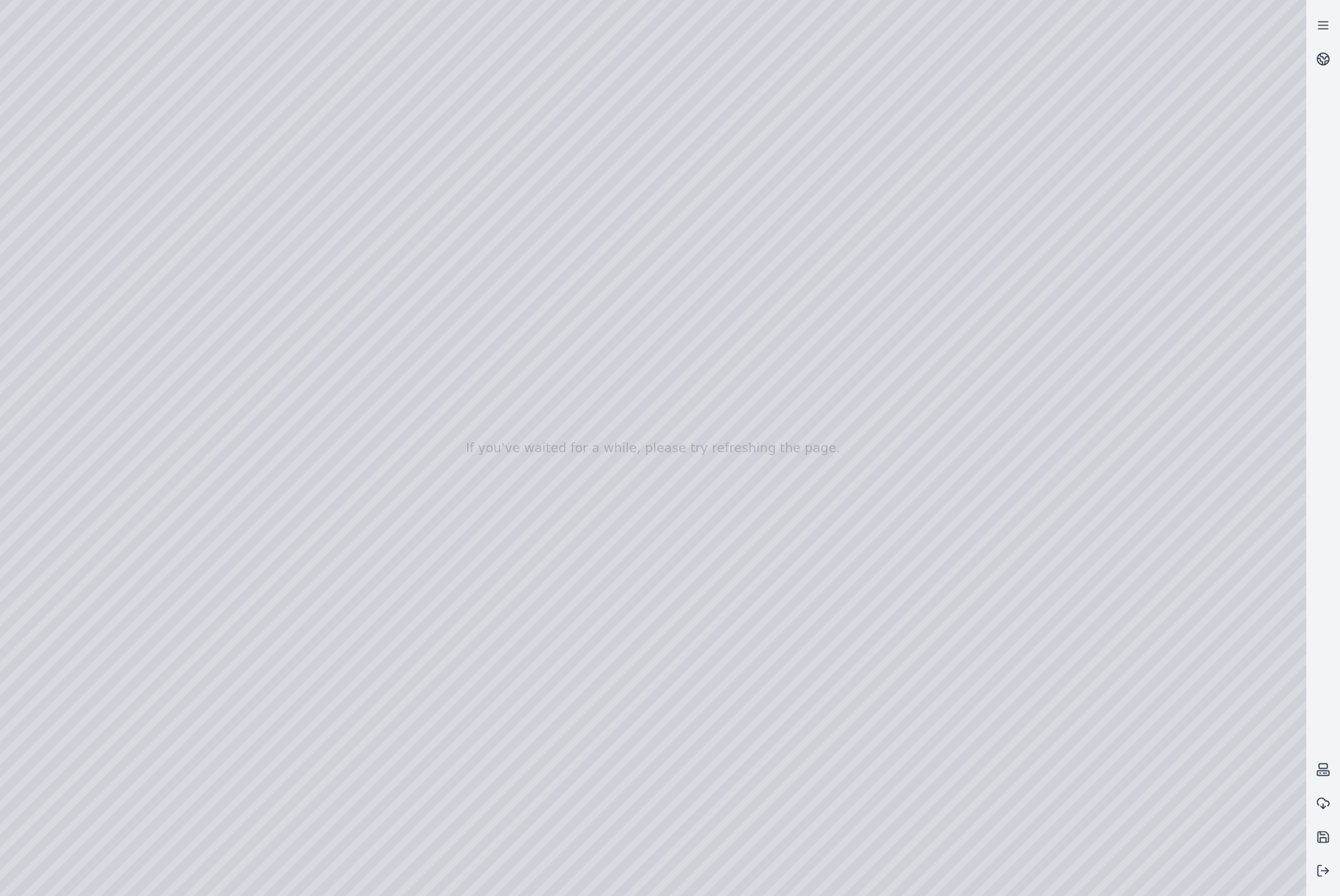
click at [348, 459] on div at bounding box center [653, 448] width 1306 height 896
click at [1194, 591] on div at bounding box center [653, 448] width 1306 height 896
click at [1294, 354] on div at bounding box center [653, 448] width 1306 height 896
drag, startPoint x: 737, startPoint y: 715, endPoint x: 776, endPoint y: 647, distance: 78.4
drag, startPoint x: 783, startPoint y: 676, endPoint x: 789, endPoint y: 685, distance: 10.8
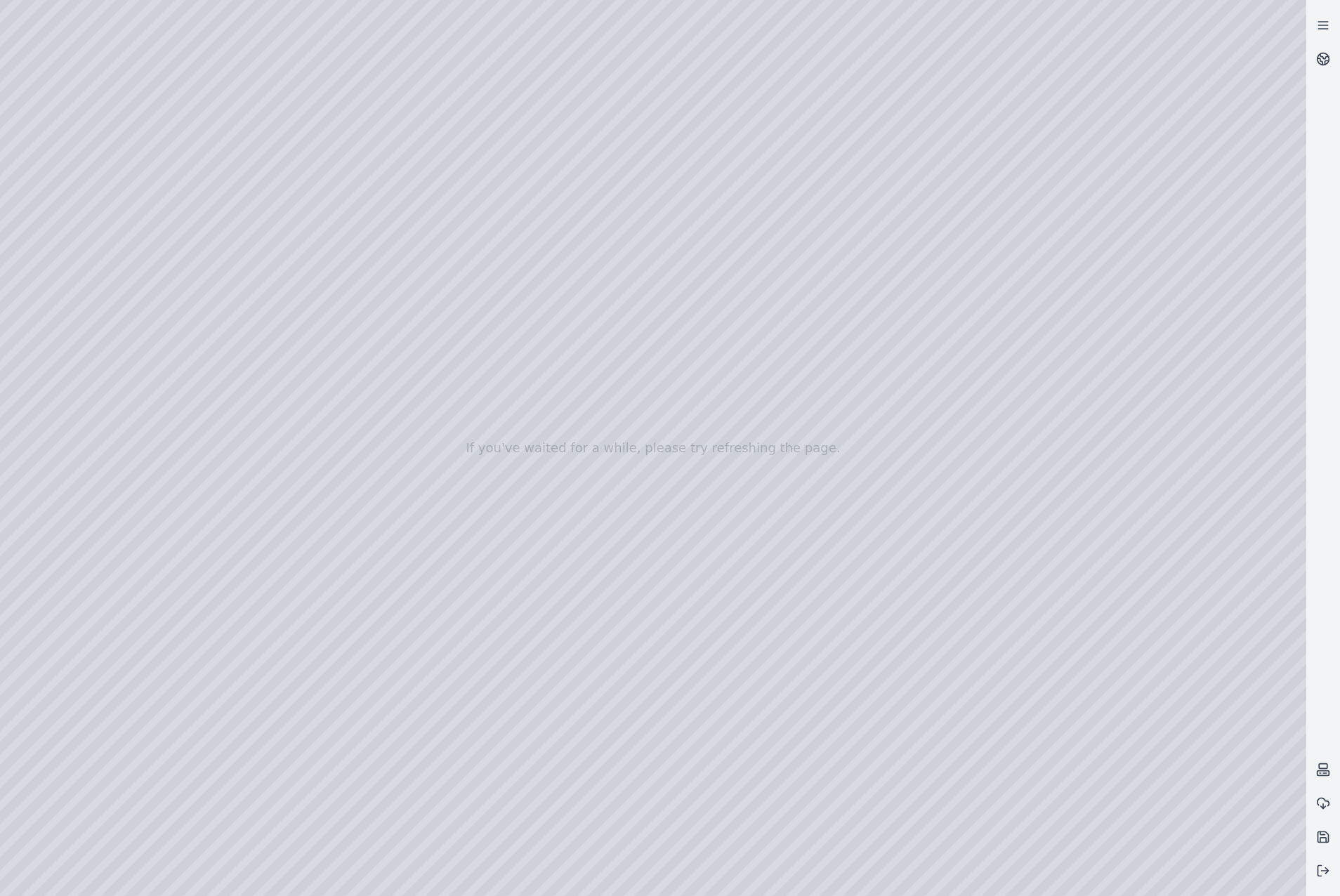
drag, startPoint x: 870, startPoint y: 381, endPoint x: 859, endPoint y: 853, distance: 472.1
drag, startPoint x: 752, startPoint y: 432, endPoint x: 747, endPoint y: 766, distance: 334.0
drag, startPoint x: 835, startPoint y: 649, endPoint x: 818, endPoint y: 534, distance: 116.2
drag, startPoint x: 811, startPoint y: 717, endPoint x: 775, endPoint y: 650, distance: 76.1
click at [979, 866] on div at bounding box center [653, 448] width 1306 height 896
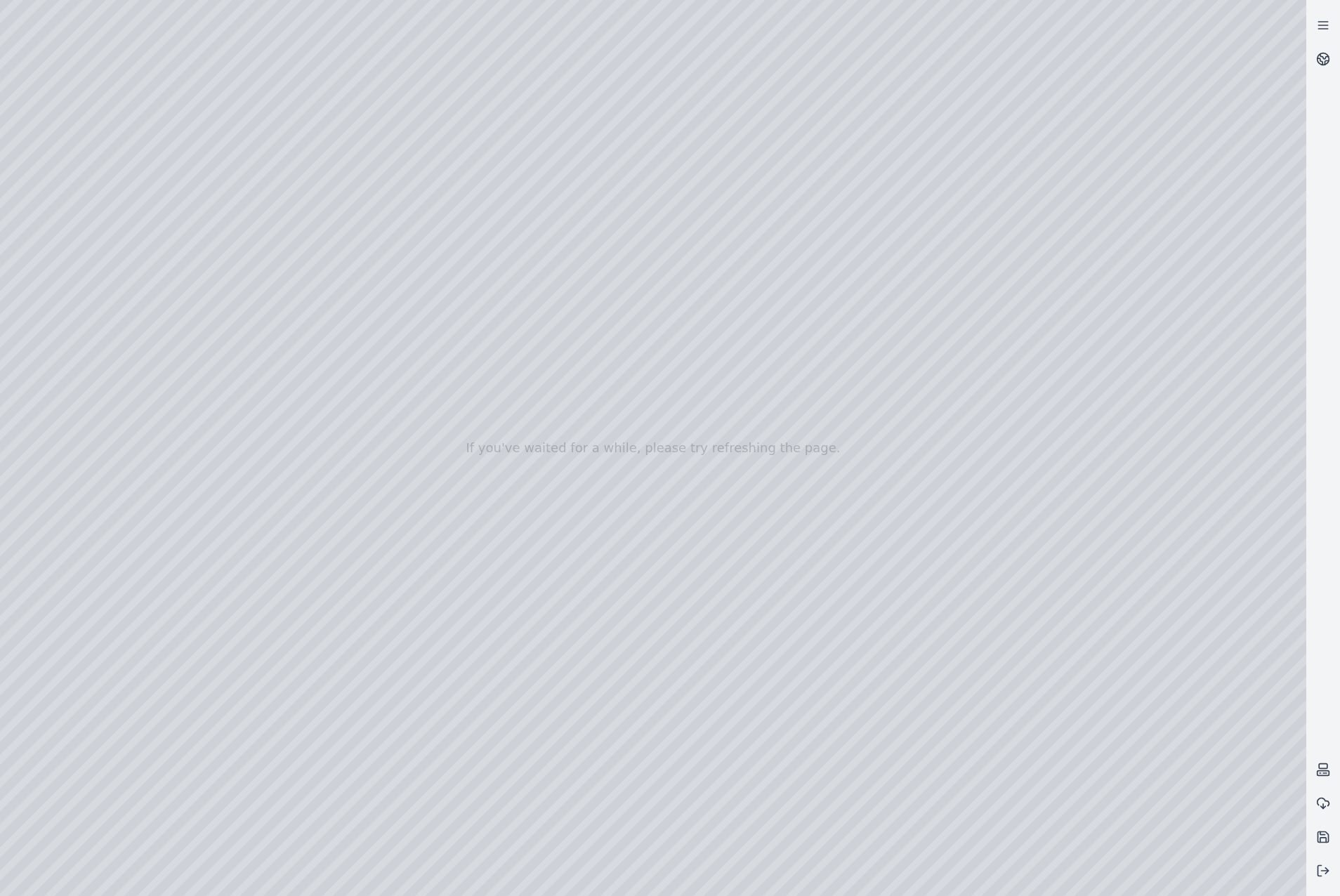
click at [59, 720] on div at bounding box center [653, 448] width 1306 height 896
click at [94, 720] on div at bounding box center [653, 448] width 1306 height 896
click at [139, 579] on div at bounding box center [653, 448] width 1306 height 896
click at [49, 711] on div at bounding box center [653, 448] width 1306 height 896
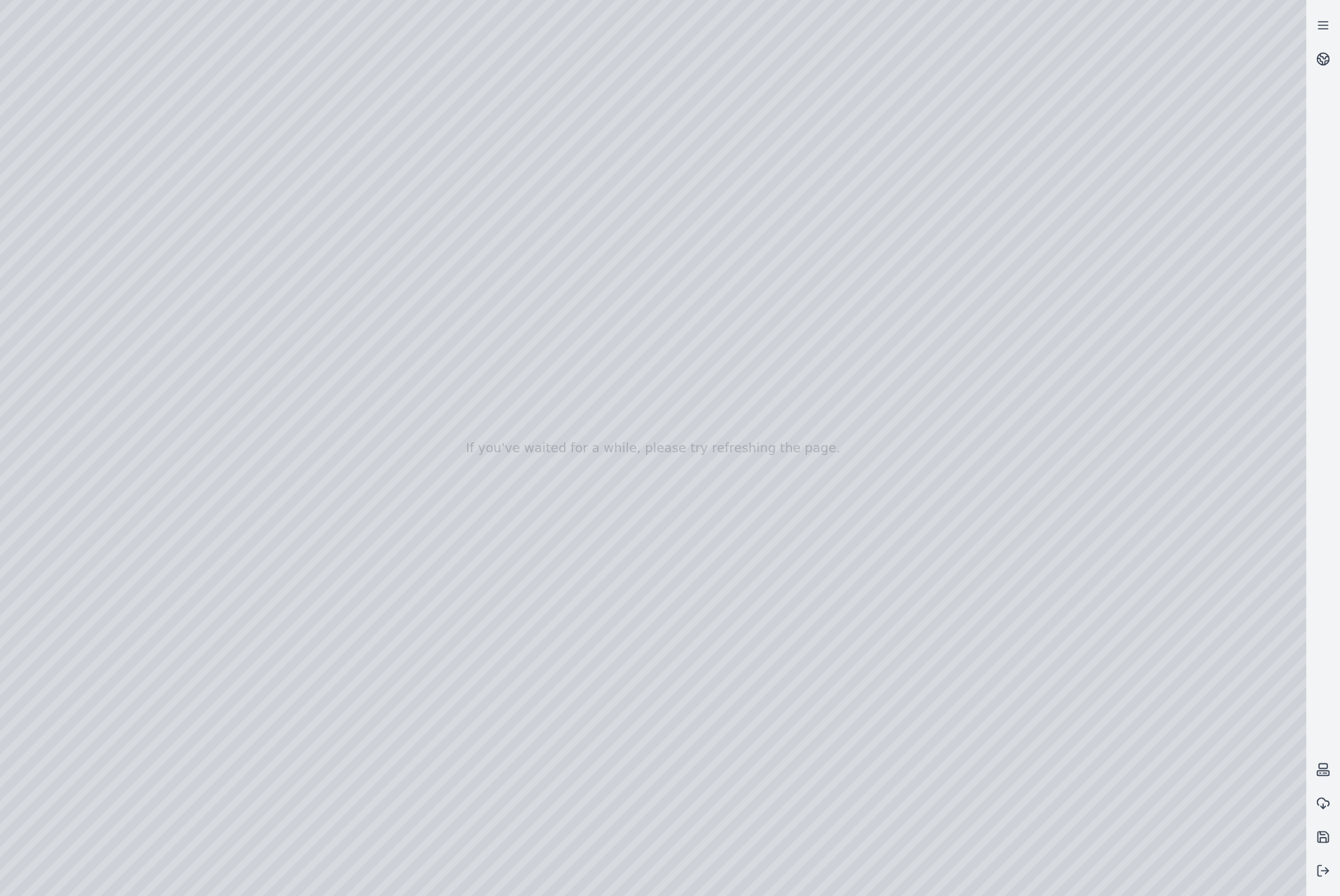
drag, startPoint x: 991, startPoint y: 455, endPoint x: 763, endPoint y: 643, distance: 295.5
drag, startPoint x: 841, startPoint y: 519, endPoint x: 854, endPoint y: 499, distance: 23.9
click at [68, 718] on div at bounding box center [653, 448] width 1306 height 896
drag, startPoint x: 593, startPoint y: 550, endPoint x: 768, endPoint y: 446, distance: 203.6
click at [1330, 835] on icon at bounding box center [1323, 837] width 14 height 14
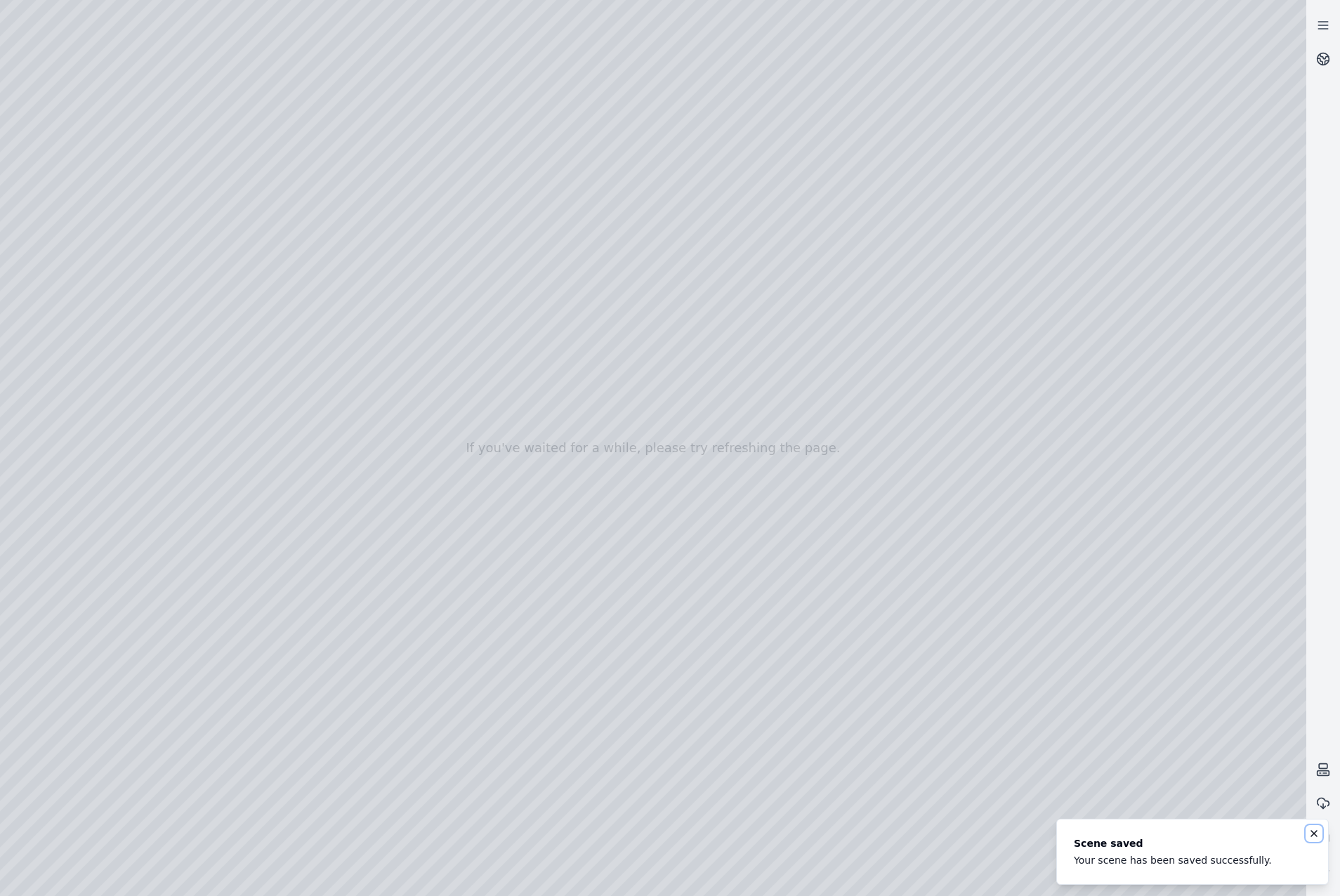
click at [1316, 837] on icon "Notifications (F8)" at bounding box center [1314, 833] width 11 height 11
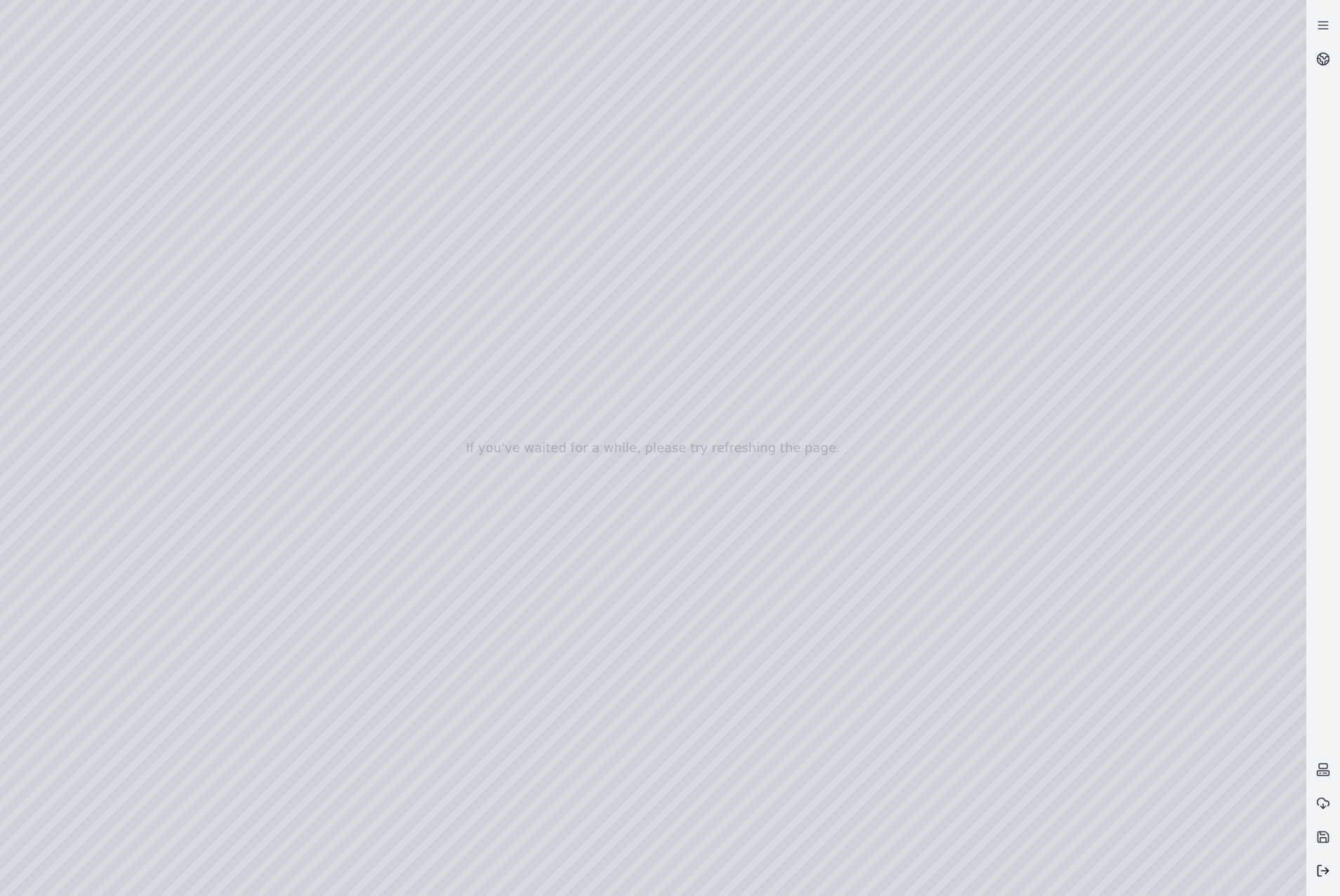
click at [1317, 870] on icon at bounding box center [1323, 871] width 14 height 14
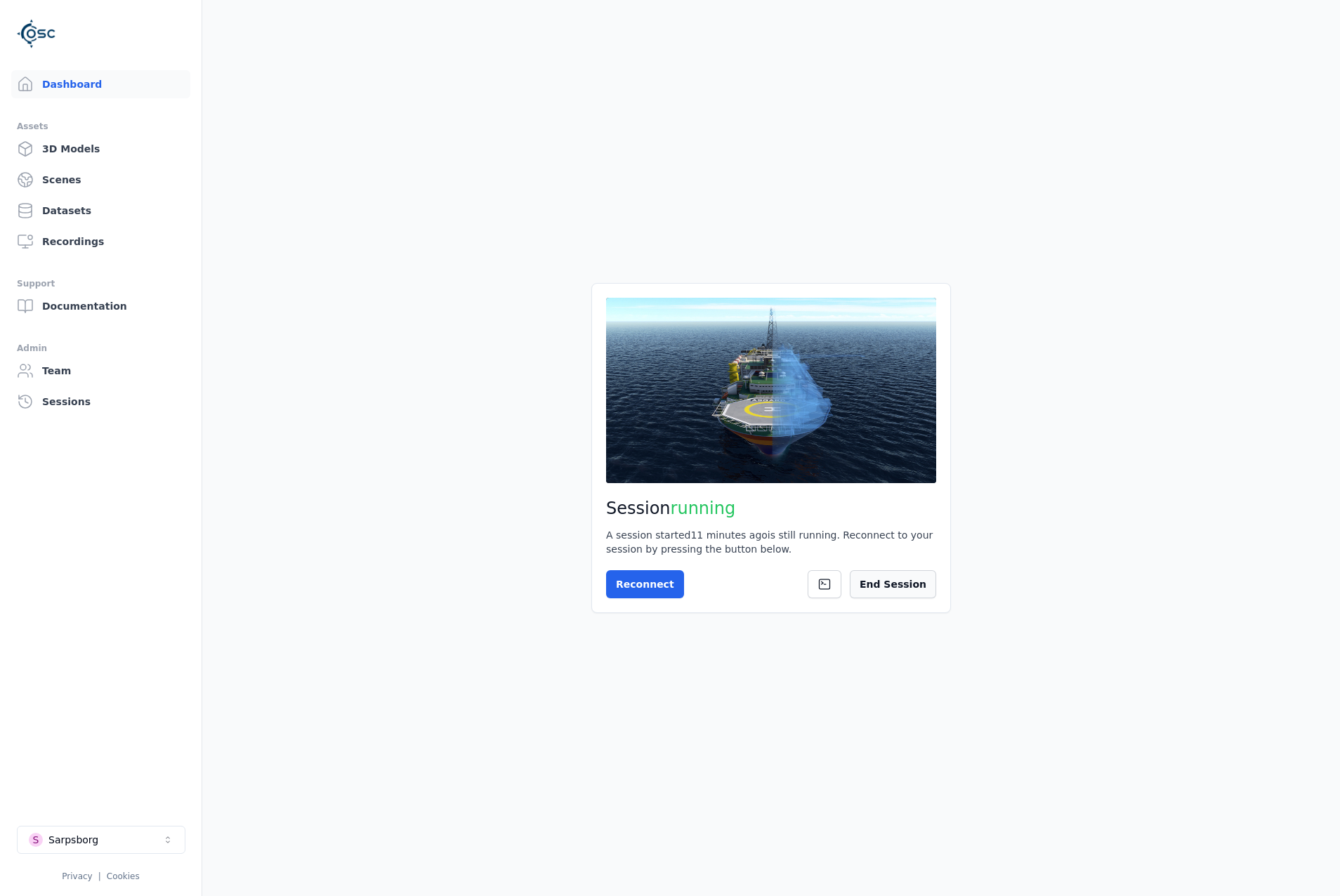
click at [883, 584] on button "End Session" at bounding box center [893, 584] width 87 height 28
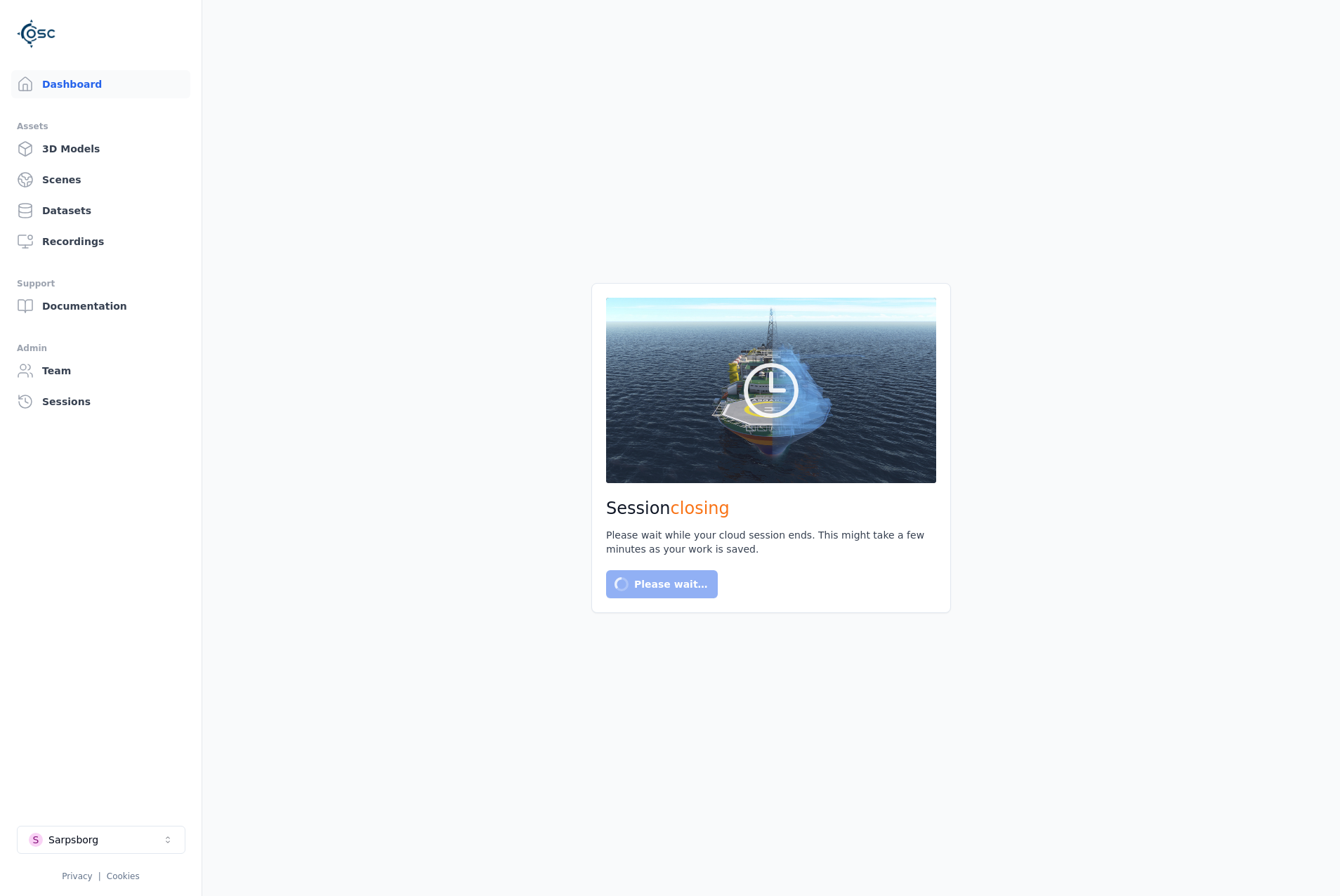
click at [140, 824] on li "S Sarpsborg Privacy | Cookies" at bounding box center [101, 853] width 202 height 78
click at [145, 842] on button "S Sarpsborg" at bounding box center [101, 840] width 168 height 28
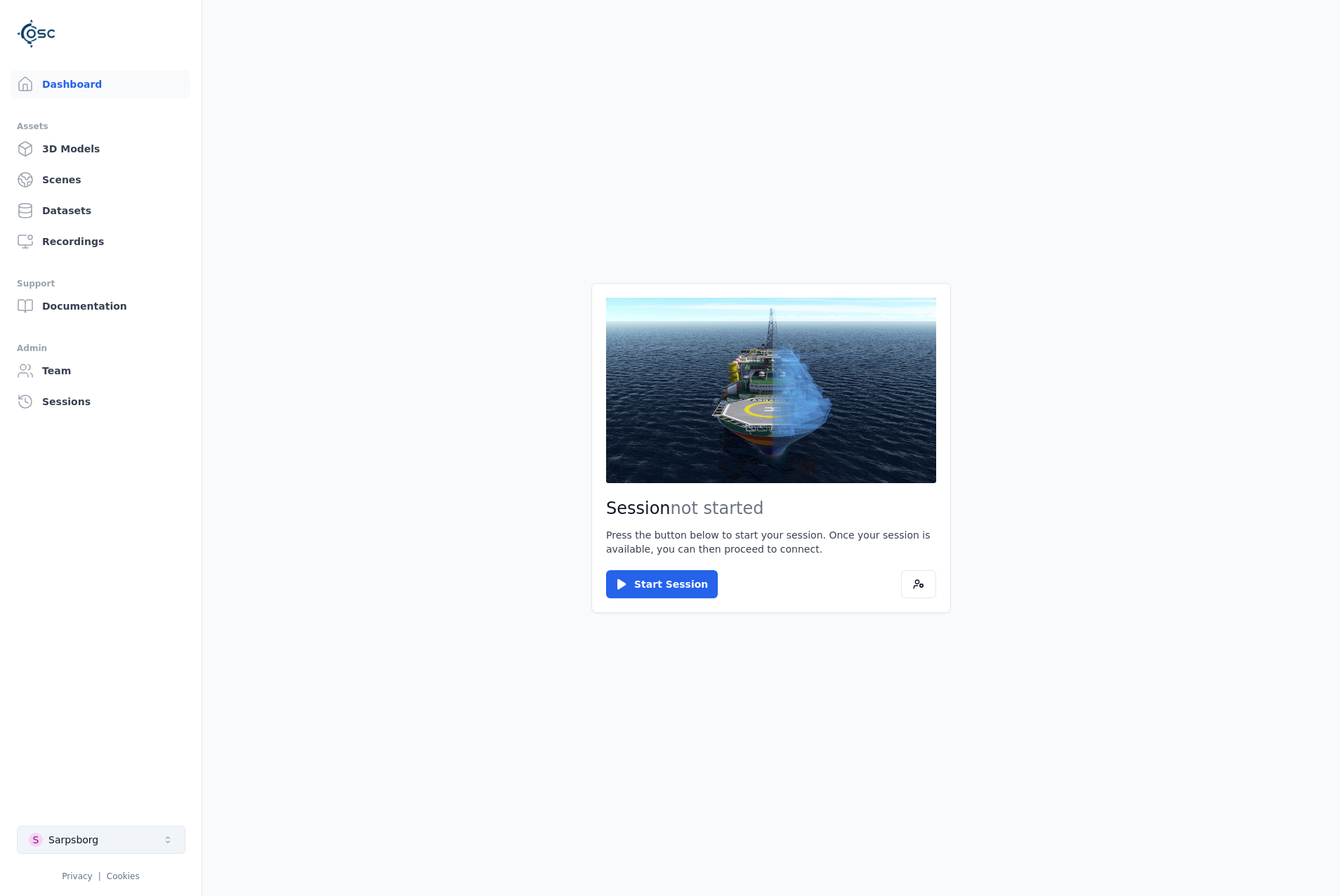
click at [143, 832] on button "S Sarpsborg" at bounding box center [101, 840] width 168 height 28
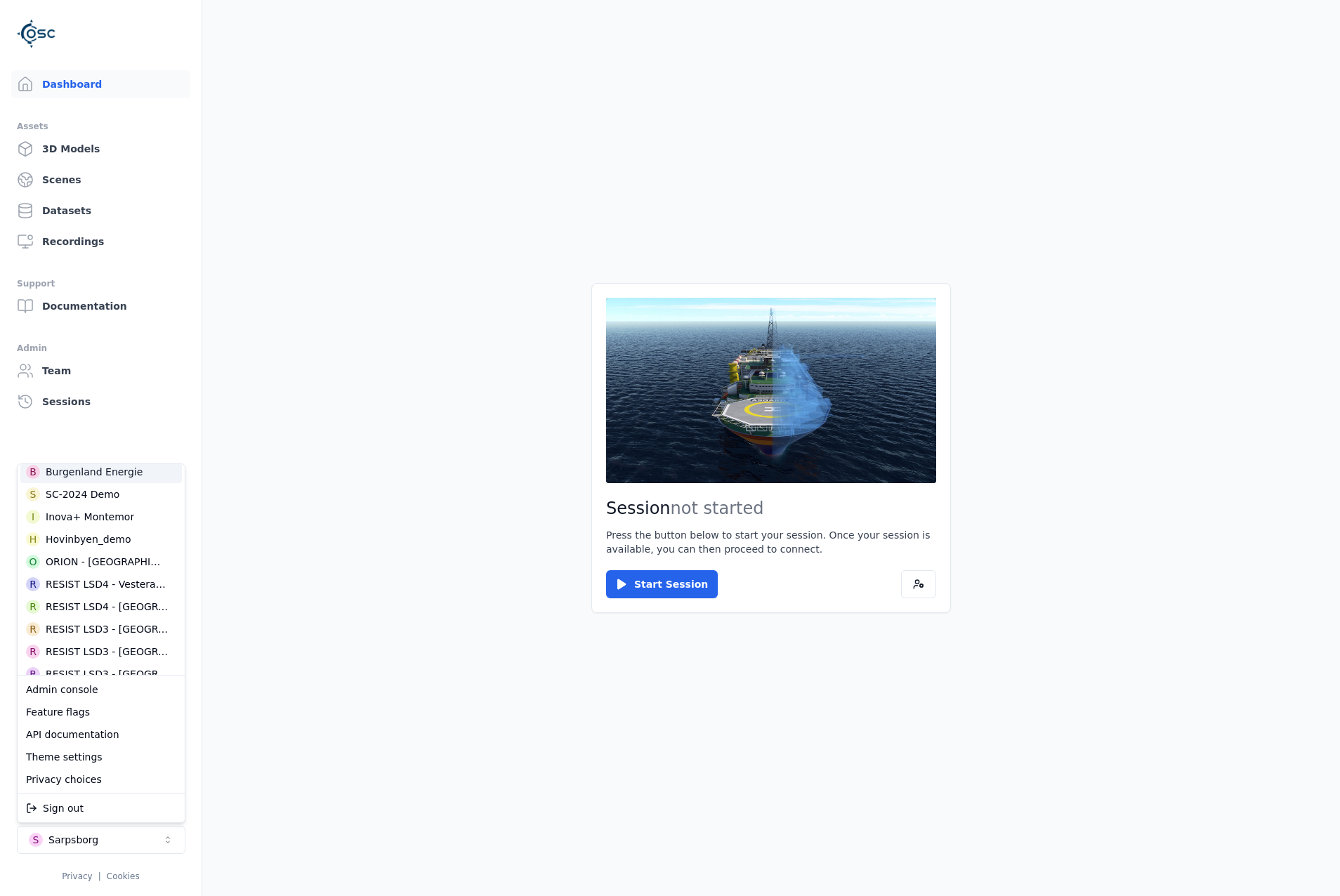
scroll to position [351, 0]
click at [109, 648] on div "RESIST LSD3 - [GEOGRAPHIC_DATA]" at bounding box center [107, 650] width 123 height 14
click at [620, 592] on html "Dashboard Assets 3D Models Scenes Datasets Recordings Support Documentation Adm…" at bounding box center [670, 448] width 1340 height 896
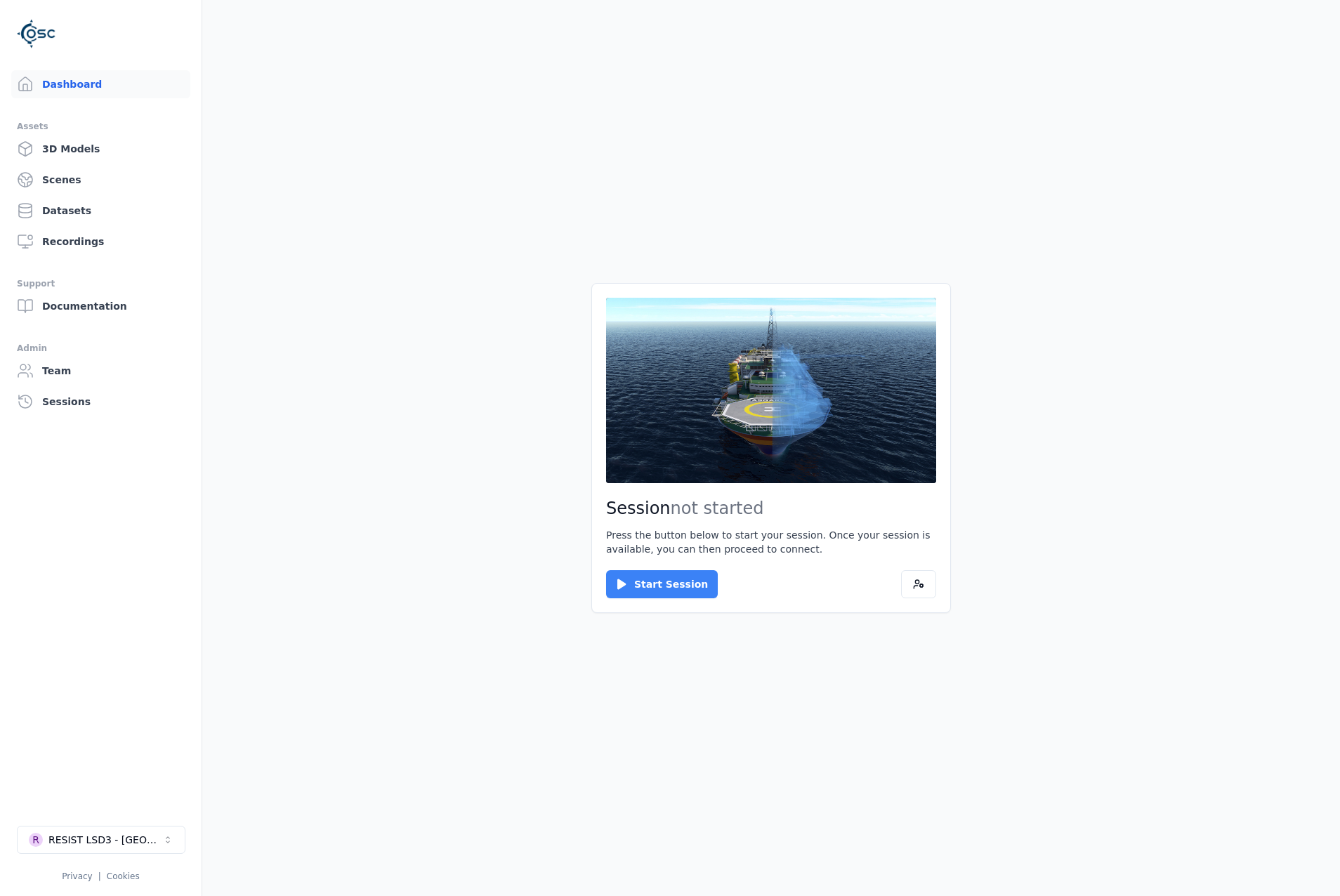
click at [635, 588] on button "Start Session" at bounding box center [662, 584] width 112 height 28
click at [635, 579] on button "Connect" at bounding box center [638, 584] width 65 height 28
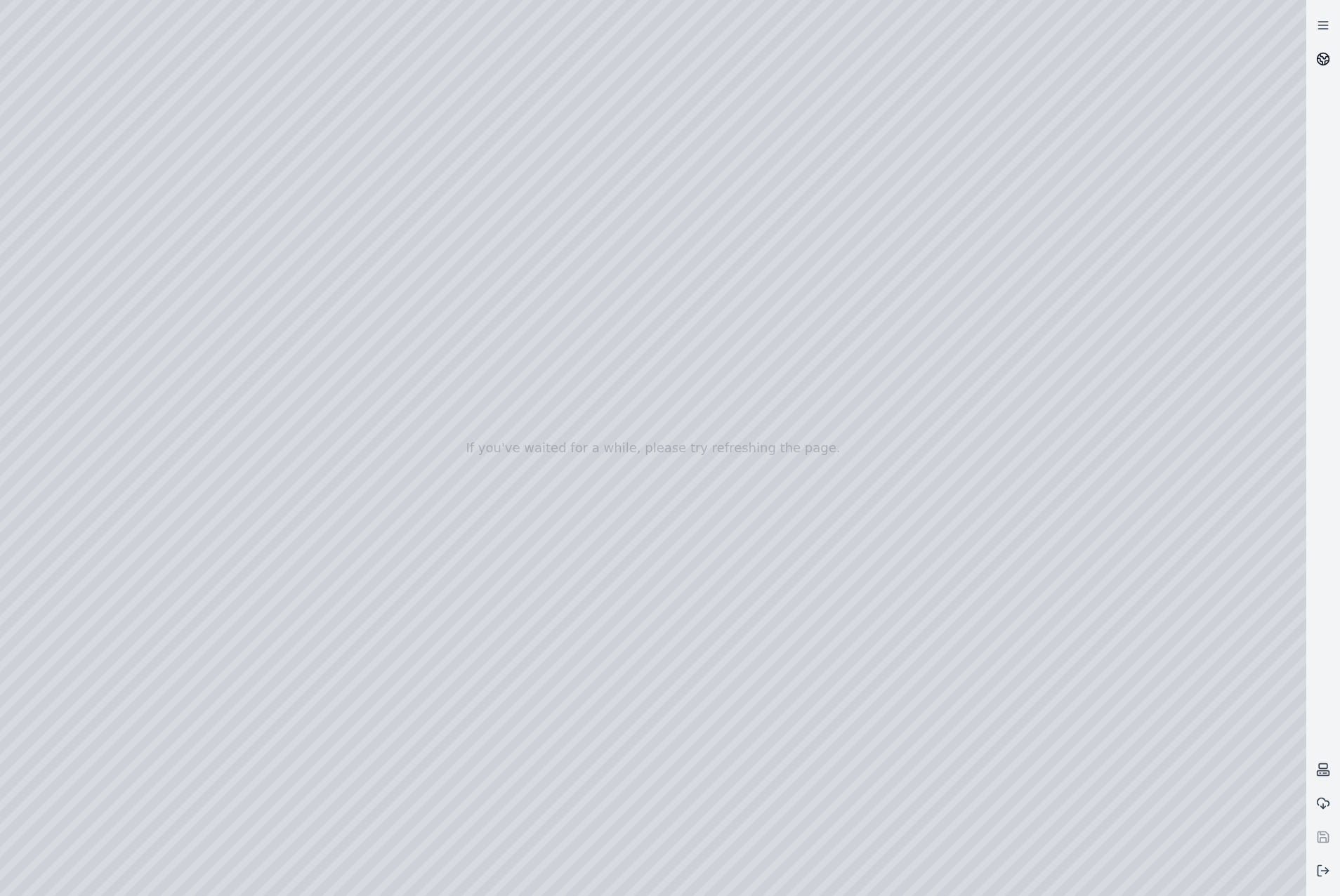
click at [1322, 54] on icon at bounding box center [1323, 59] width 14 height 14
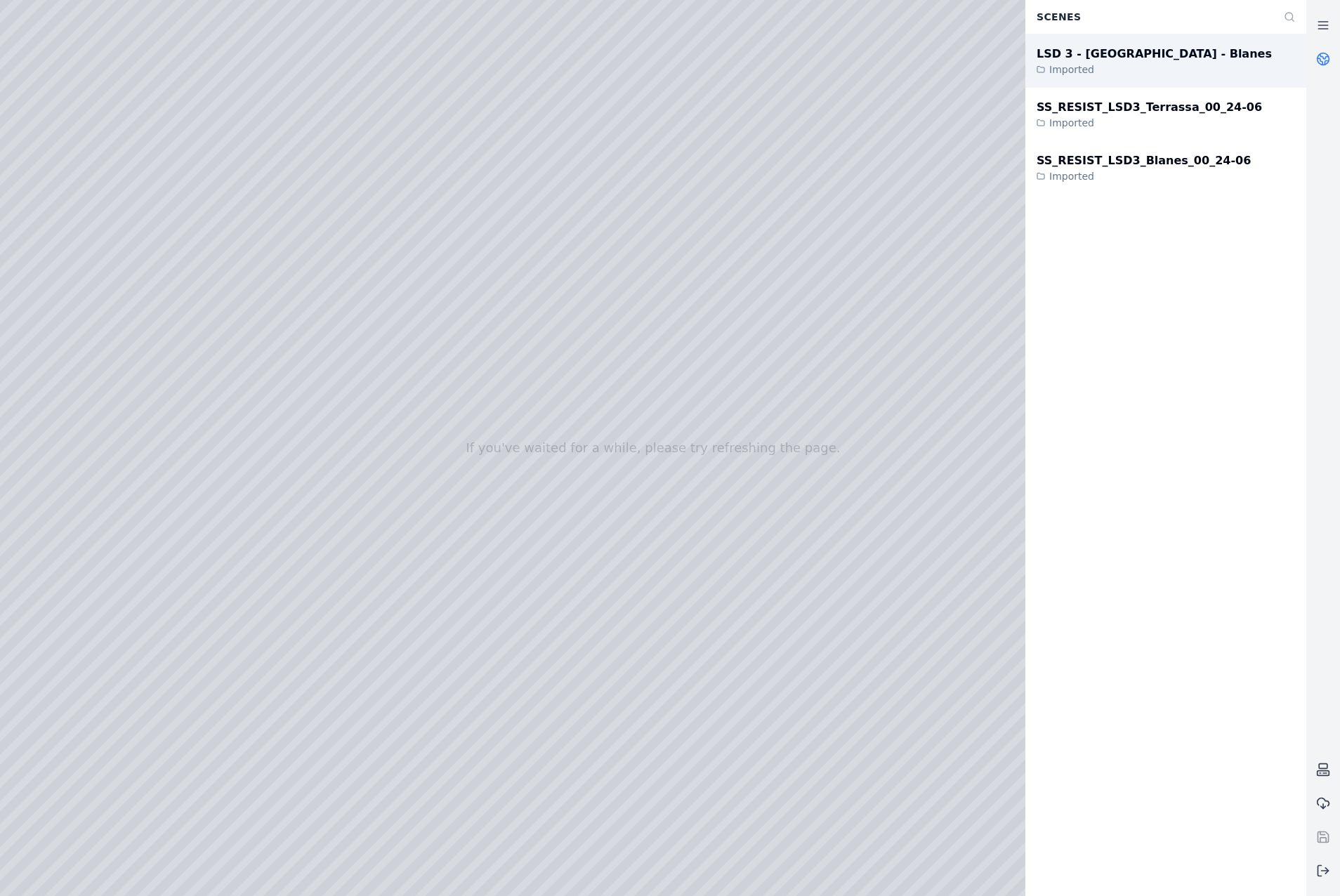
click at [1157, 59] on div "LSD 3 - [GEOGRAPHIC_DATA] - Blanes" at bounding box center [1155, 54] width 236 height 17
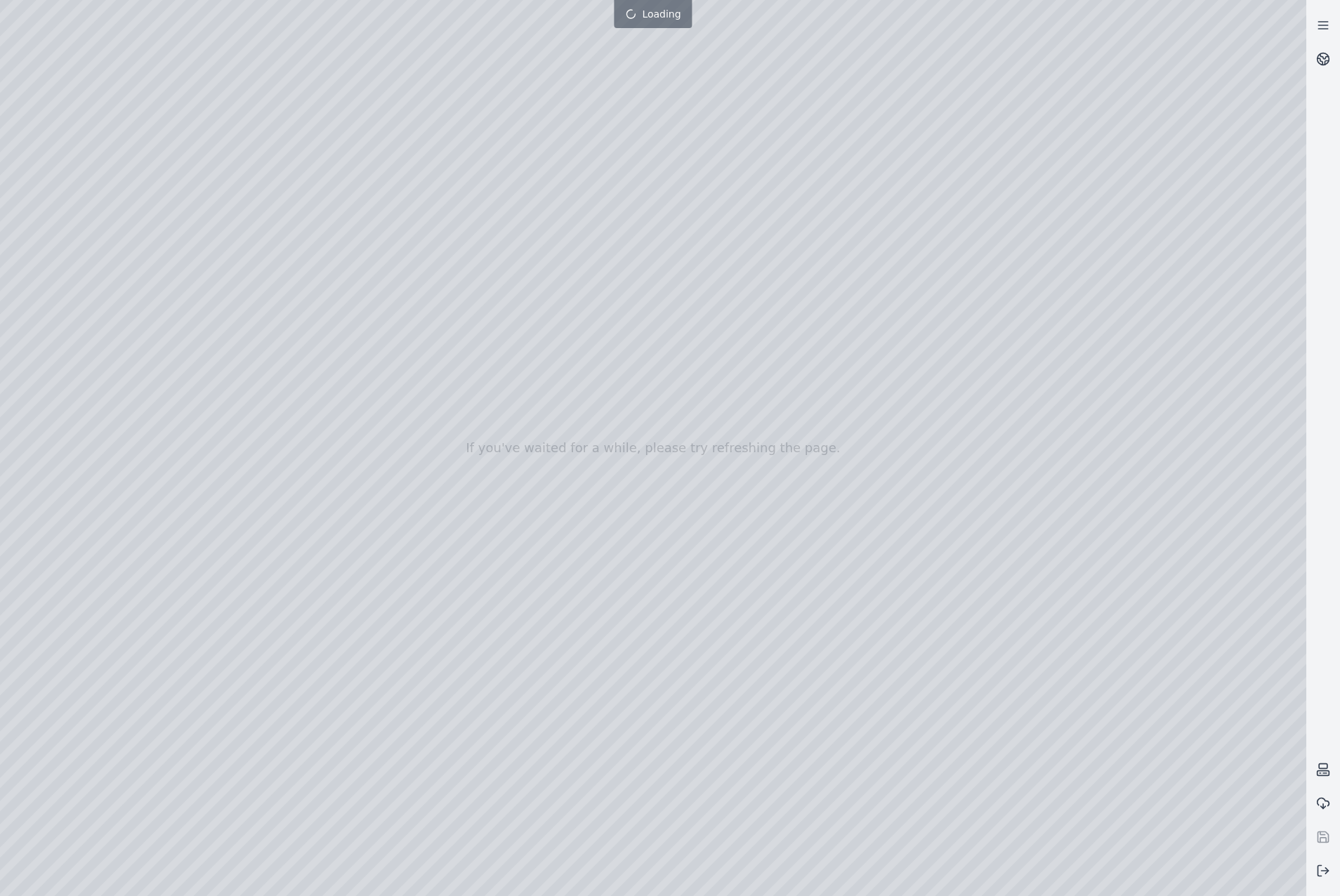
drag, startPoint x: 727, startPoint y: 548, endPoint x: 733, endPoint y: 580, distance: 32.6
click at [1323, 66] on circle at bounding box center [1324, 59] width 12 height 12
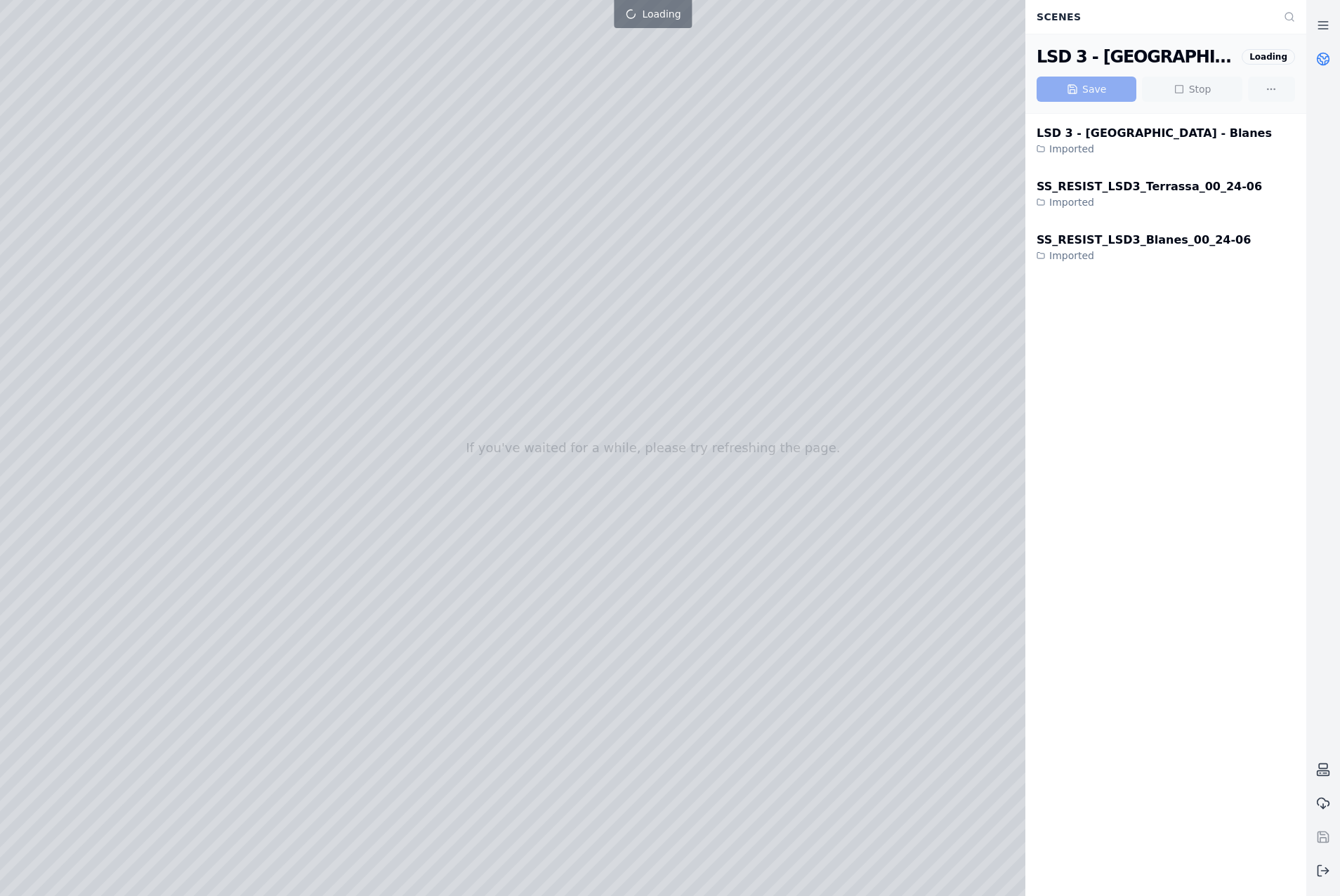
click at [1320, 148] on div at bounding box center [1323, 448] width 34 height 879
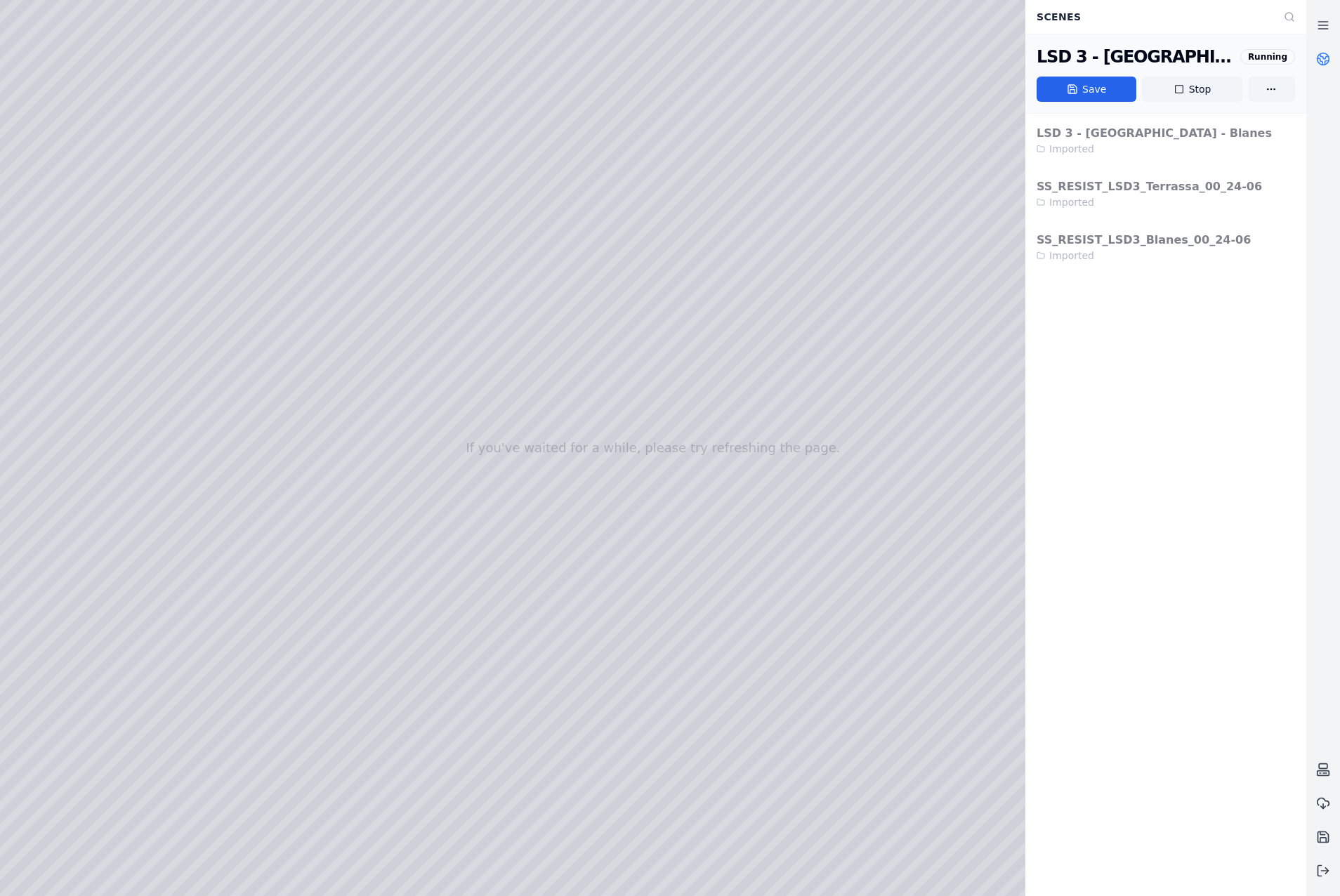
drag, startPoint x: 593, startPoint y: 518, endPoint x: 627, endPoint y: 576, distance: 67.2
click at [627, 576] on div at bounding box center [653, 448] width 1306 height 896
drag, startPoint x: 636, startPoint y: 552, endPoint x: 600, endPoint y: 476, distance: 84.1
drag, startPoint x: 657, startPoint y: 669, endPoint x: 818, endPoint y: 550, distance: 200.2
drag, startPoint x: 581, startPoint y: 557, endPoint x: 1119, endPoint y: 628, distance: 542.7
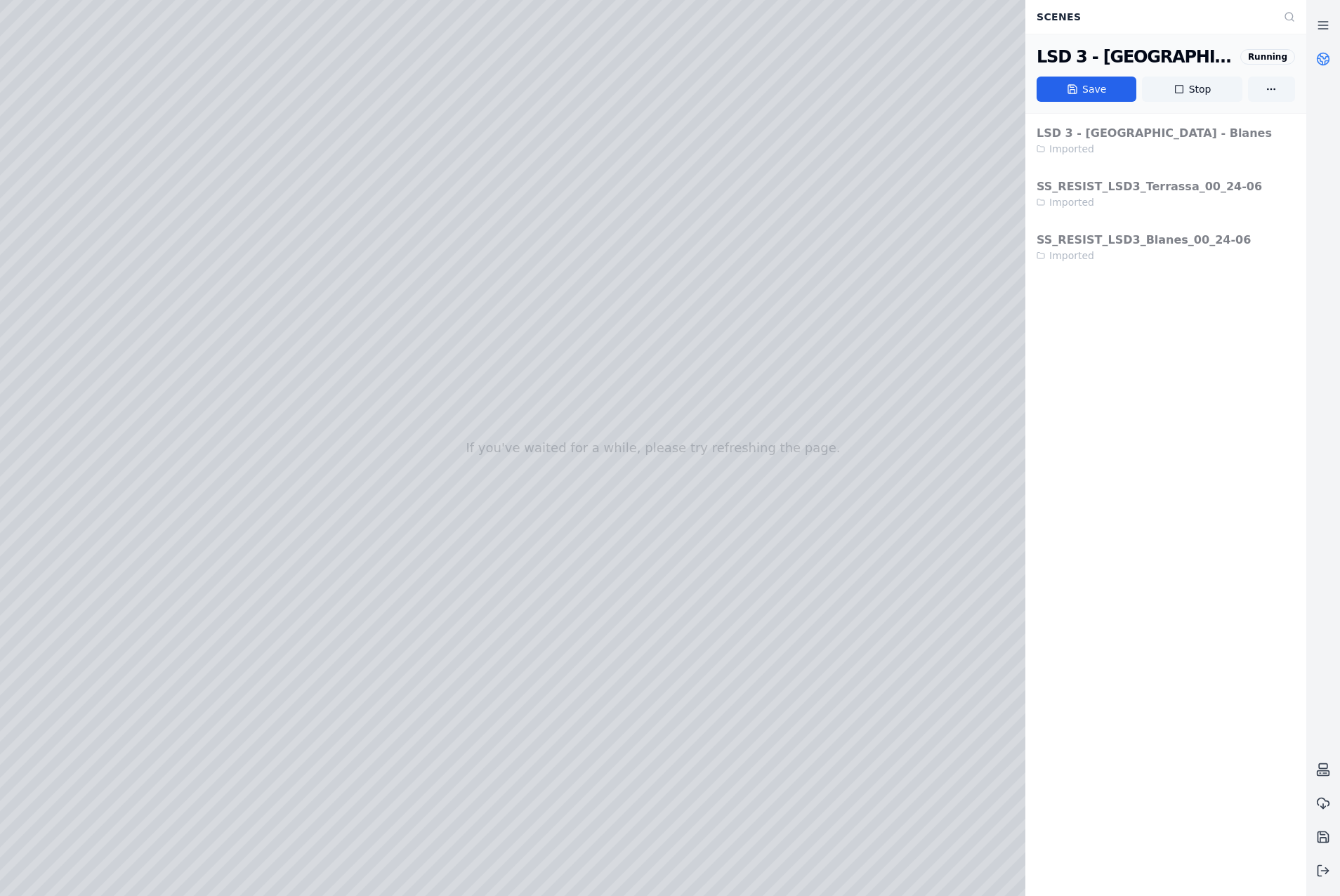
drag, startPoint x: 588, startPoint y: 580, endPoint x: 911, endPoint y: 634, distance: 327.5
